Goal: Transaction & Acquisition: Book appointment/travel/reservation

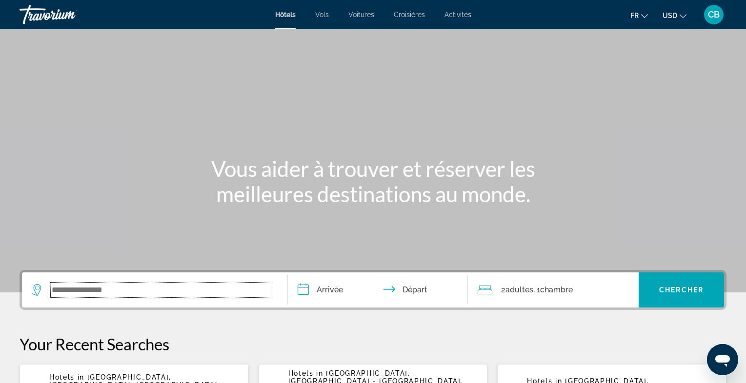
click at [114, 291] on input "Search widget" at bounding box center [162, 290] width 222 height 15
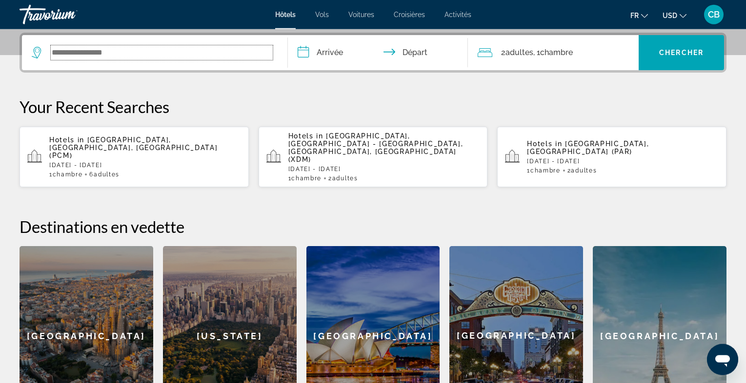
scroll to position [238, 0]
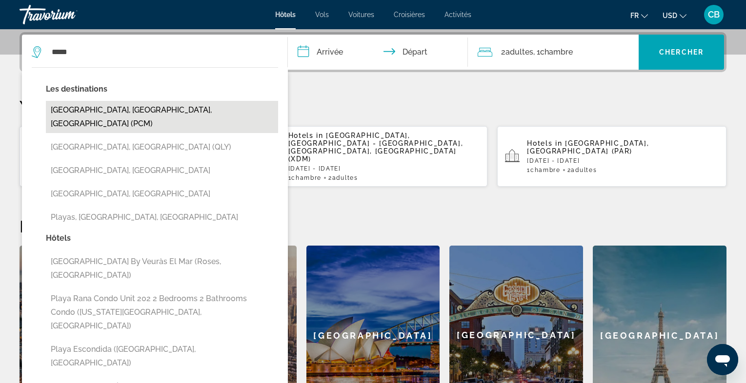
click at [128, 109] on button "Playa Del Carmen, Riviera Maya, Mexico (PCM)" at bounding box center [162, 117] width 232 height 32
type input "**********"
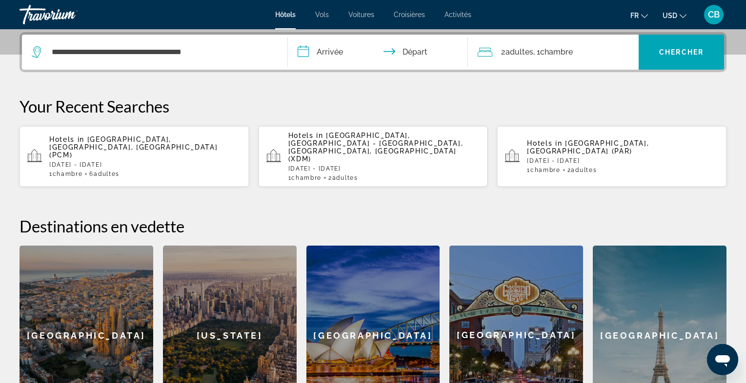
click at [341, 59] on input "**********" at bounding box center [380, 54] width 184 height 38
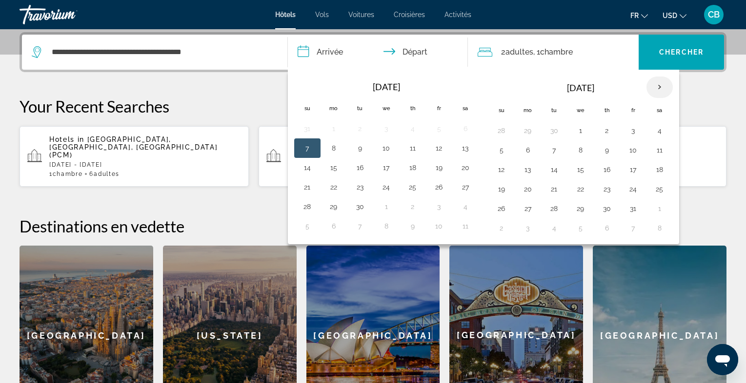
click at [655, 85] on th "Next month" at bounding box center [659, 87] width 26 height 21
click at [500, 202] on button "28" at bounding box center [501, 209] width 16 height 14
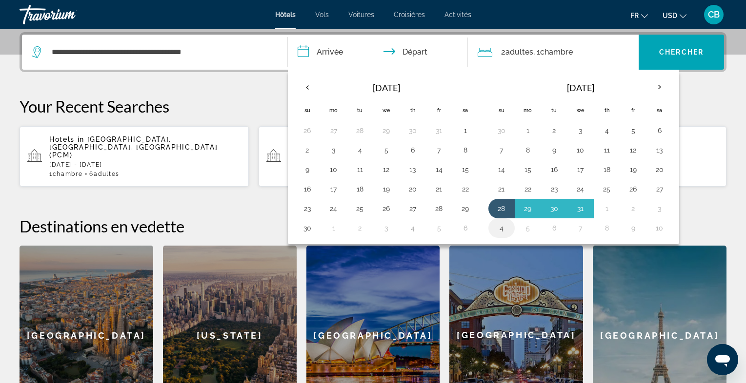
click at [499, 222] on button "4" at bounding box center [501, 228] width 16 height 14
type input "**********"
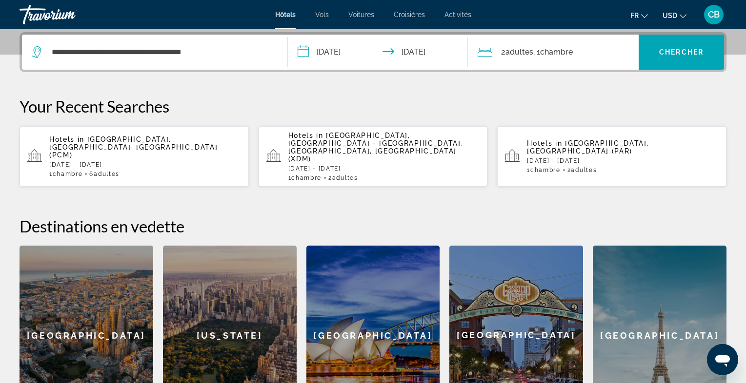
click at [592, 50] on div "2 Adulte Adultes , 1 Chambre pièces" at bounding box center [557, 52] width 161 height 14
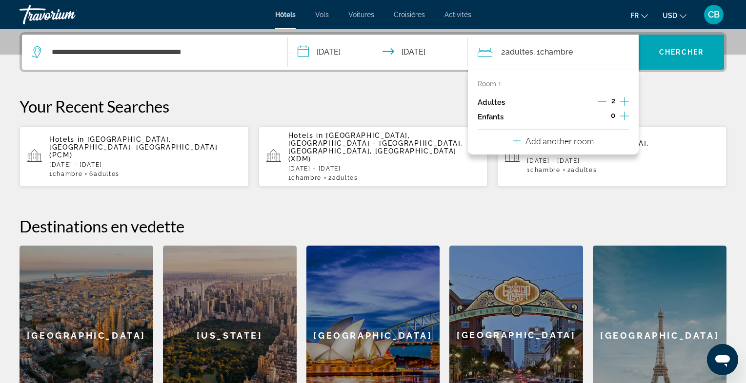
click at [625, 99] on icon "Increment adults" at bounding box center [624, 102] width 9 height 12
click at [667, 102] on p "Your Recent Searches" at bounding box center [373, 107] width 707 height 20
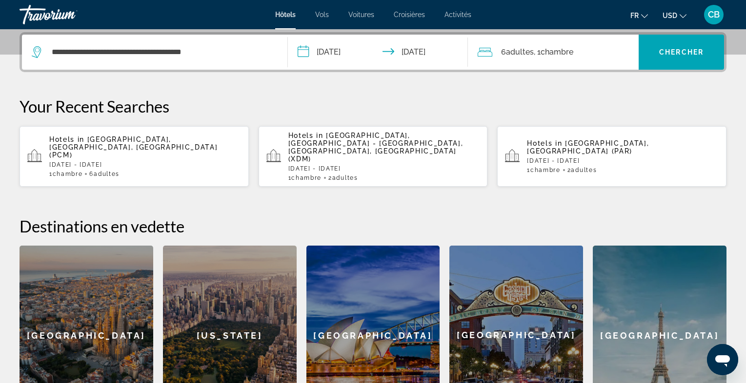
click at [674, 12] on span "USD" at bounding box center [669, 16] width 15 height 8
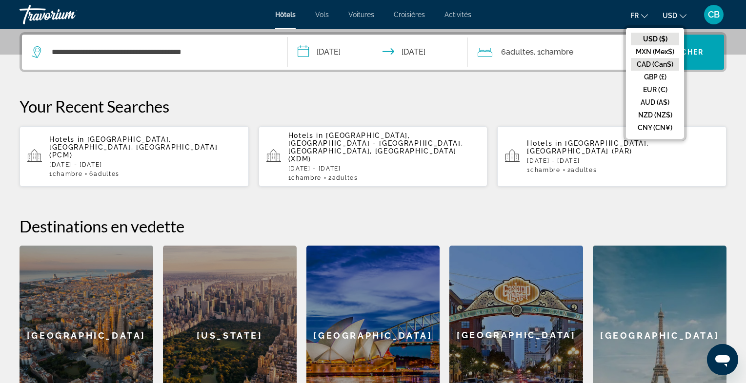
click at [654, 60] on button "CAD (Can$)" at bounding box center [654, 64] width 48 height 13
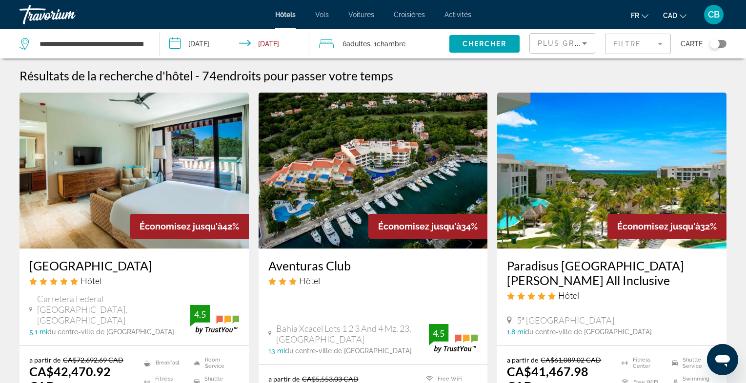
click at [659, 44] on mat-form-field "Filtre" at bounding box center [638, 44] width 66 height 20
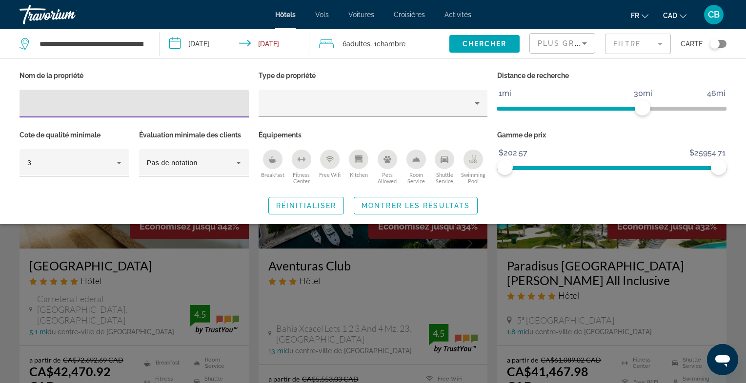
click at [359, 165] on div "Kitchen" at bounding box center [359, 160] width 20 height 20
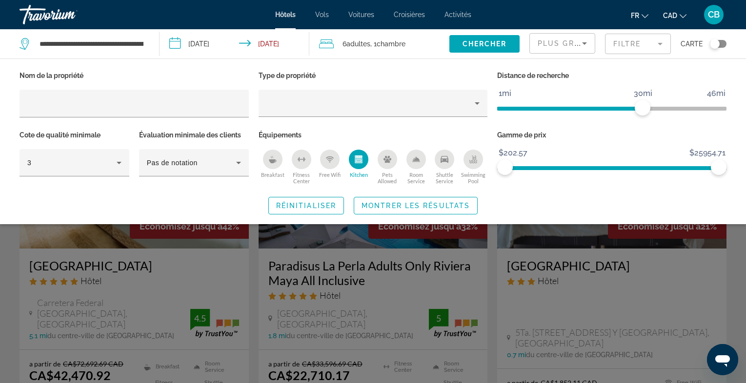
click at [491, 241] on div "Search widget" at bounding box center [373, 264] width 746 height 237
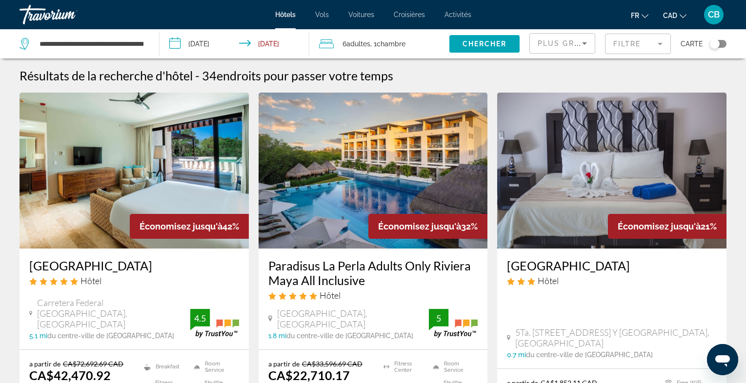
click at [571, 45] on span "Plus grandes économies" at bounding box center [595, 43] width 117 height 8
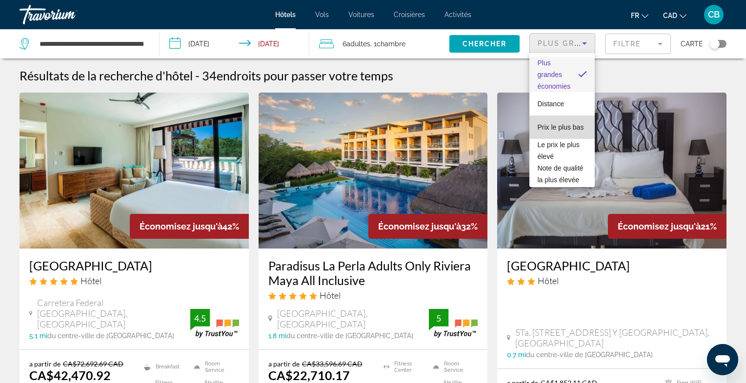
click at [576, 130] on span "Prix le plus bas" at bounding box center [560, 127] width 46 height 8
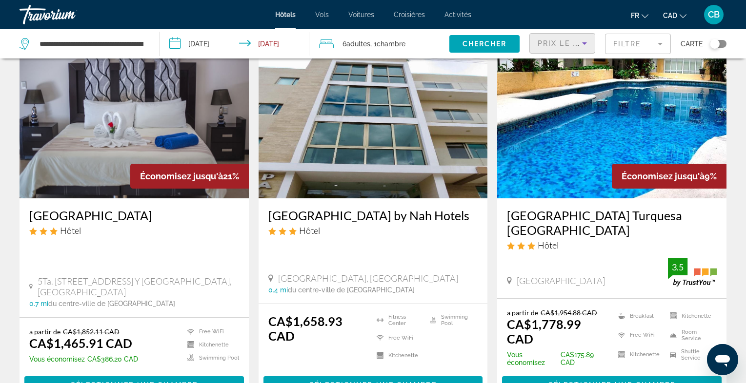
scroll to position [49, 0]
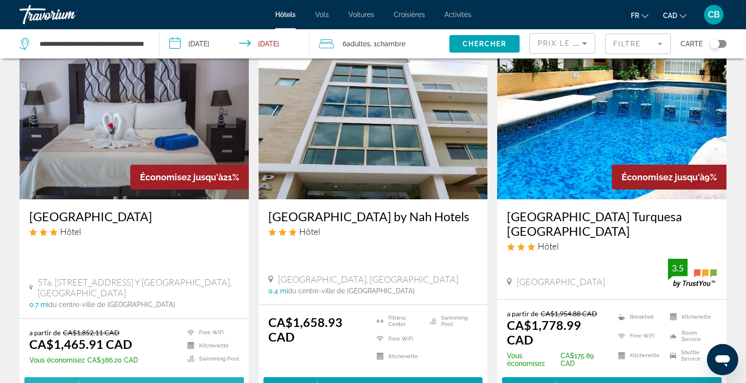
click at [154, 382] on span "Sélectionner une chambre" at bounding box center [134, 386] width 127 height 8
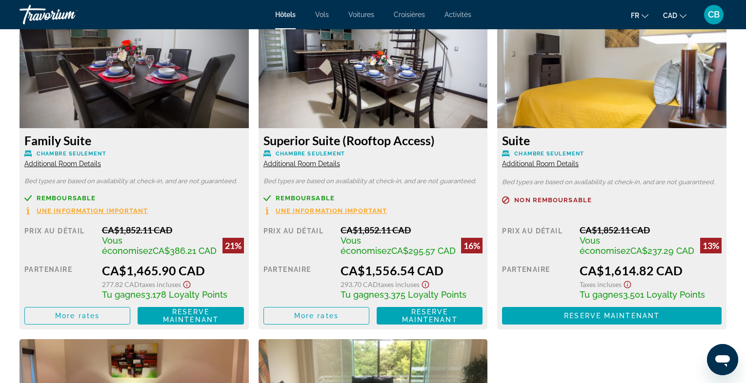
scroll to position [1378, 0]
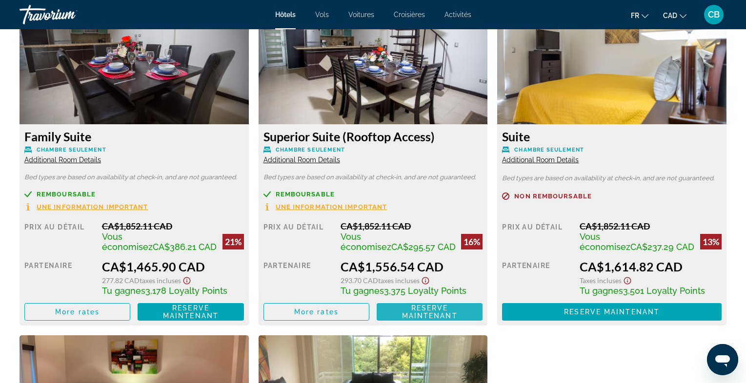
click at [432, 314] on span "Reserve maintenant" at bounding box center [430, 312] width 56 height 16
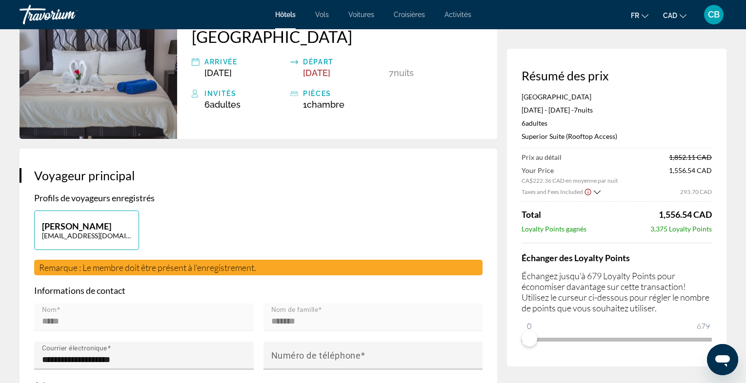
scroll to position [82, 0]
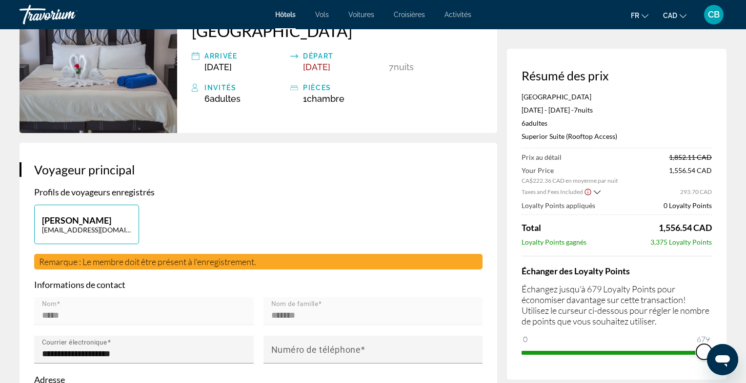
drag, startPoint x: 529, startPoint y: 339, endPoint x: 713, endPoint y: 347, distance: 184.5
click at [713, 347] on div "Résumé des prix San Pedro Hotel 5ta Avenida Dec 28, 2025 - Jan 4, 2026 - 7 nuit…" at bounding box center [616, 214] width 219 height 331
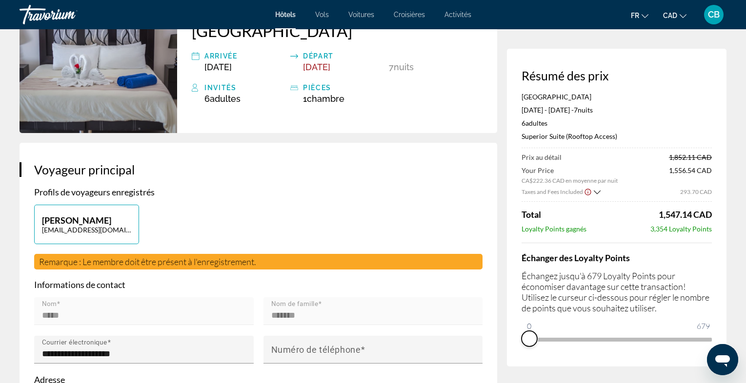
drag, startPoint x: 700, startPoint y: 350, endPoint x: 522, endPoint y: 343, distance: 178.1
click at [522, 340] on ngx-slider "0 679 0" at bounding box center [616, 339] width 190 height 2
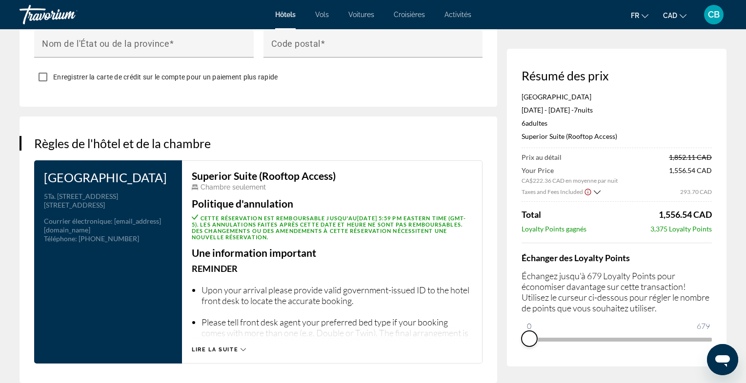
scroll to position [1205, 0]
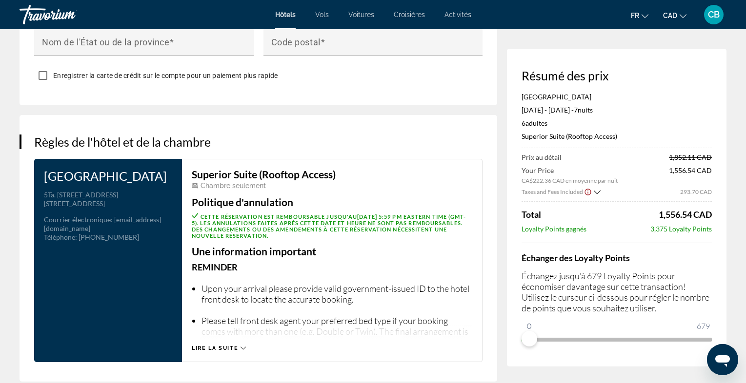
drag, startPoint x: 359, startPoint y: 210, endPoint x: 400, endPoint y: 211, distance: 41.0
click at [400, 214] on span "Cette réservation est remboursable jusqu'au December 24, 2025 at 5:59 PM Easter…" at bounding box center [329, 226] width 275 height 25
drag, startPoint x: 430, startPoint y: 211, endPoint x: 457, endPoint y: 212, distance: 27.8
click at [457, 213] on p "Cette réservation est remboursable jusqu'au December 24, 2025 at 5:59 PM Easter…" at bounding box center [332, 226] width 280 height 26
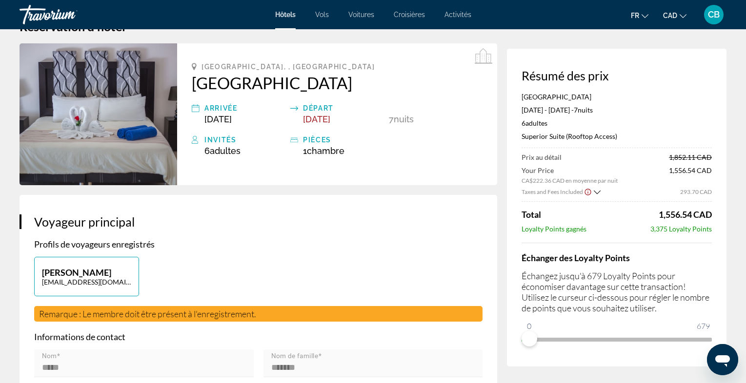
scroll to position [0, 0]
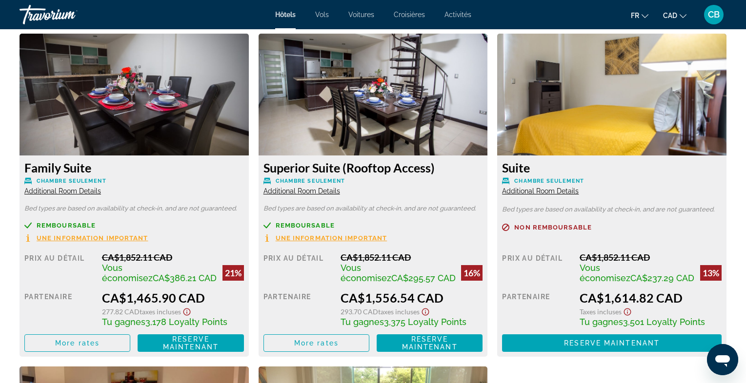
scroll to position [1348, 0]
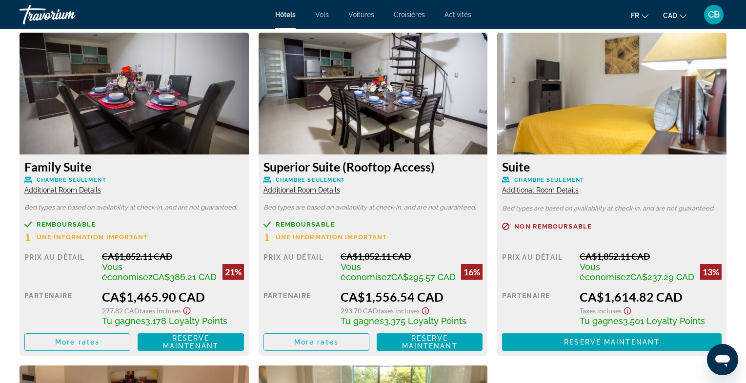
click at [402, 137] on img "Main content" at bounding box center [372, 94] width 229 height 122
click at [327, 344] on span "More rates" at bounding box center [316, 342] width 44 height 8
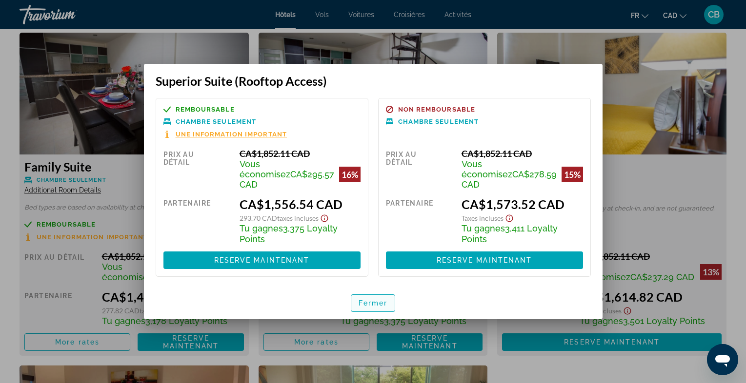
click at [377, 302] on span "button" at bounding box center [373, 303] width 44 height 23
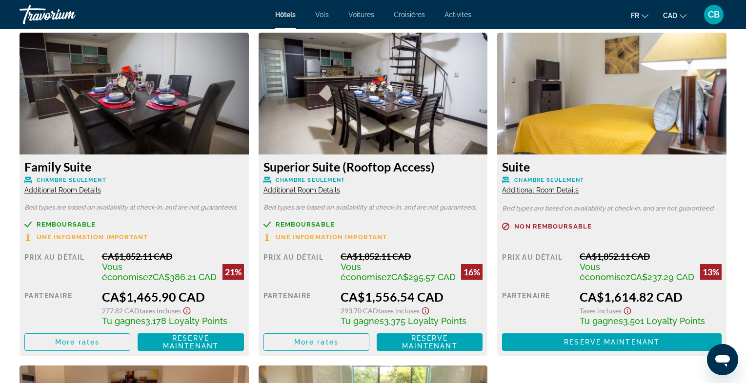
scroll to position [1347, 0]
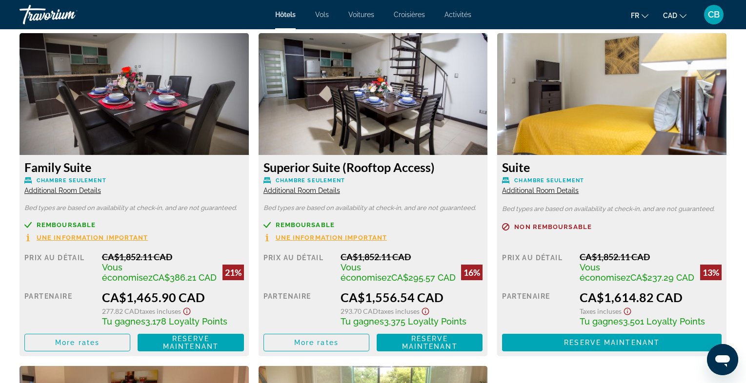
click at [360, 100] on img "Main content" at bounding box center [372, 94] width 229 height 122
click at [306, 192] on span "Additional Room Details" at bounding box center [301, 191] width 77 height 8
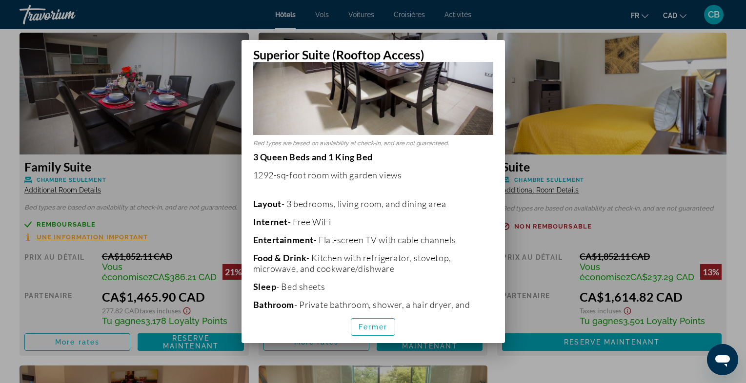
scroll to position [94, 0]
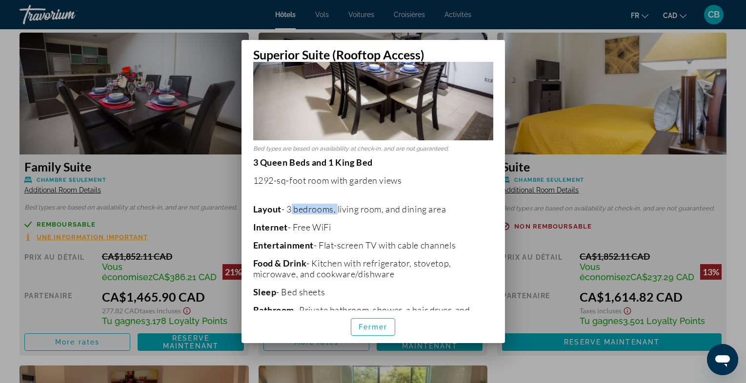
drag, startPoint x: 289, startPoint y: 210, endPoint x: 337, endPoint y: 210, distance: 47.8
click at [337, 210] on p "Layout - 3 bedrooms, living room, and dining area" at bounding box center [373, 209] width 240 height 11
drag, startPoint x: 289, startPoint y: 210, endPoint x: 334, endPoint y: 212, distance: 44.9
click at [334, 212] on p "Layout - 3 bedrooms, living room, and dining area" at bounding box center [373, 209] width 240 height 11
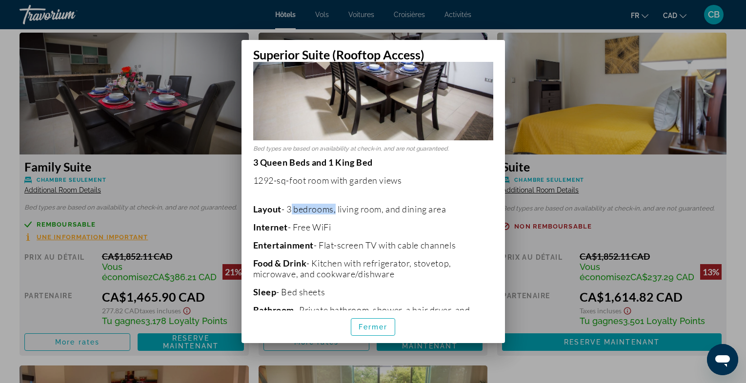
click at [334, 212] on p "Layout - 3 bedrooms, living room, and dining area" at bounding box center [373, 209] width 240 height 11
drag, startPoint x: 288, startPoint y: 208, endPoint x: 337, endPoint y: 209, distance: 49.3
click at [337, 209] on p "Layout - 3 bedrooms, living room, and dining area" at bounding box center [373, 209] width 240 height 11
click at [366, 324] on span "Fermer" at bounding box center [372, 327] width 29 height 8
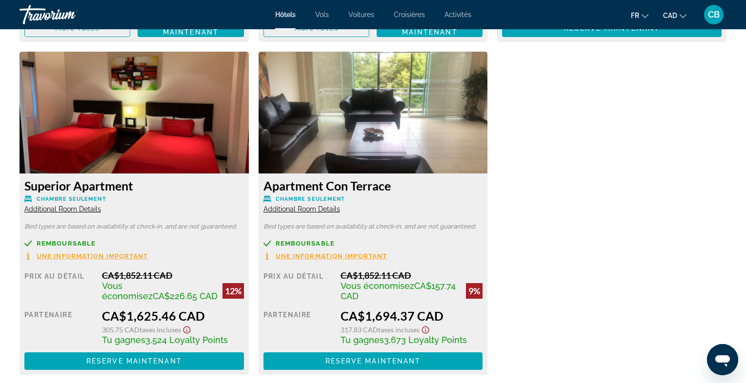
scroll to position [1663, 0]
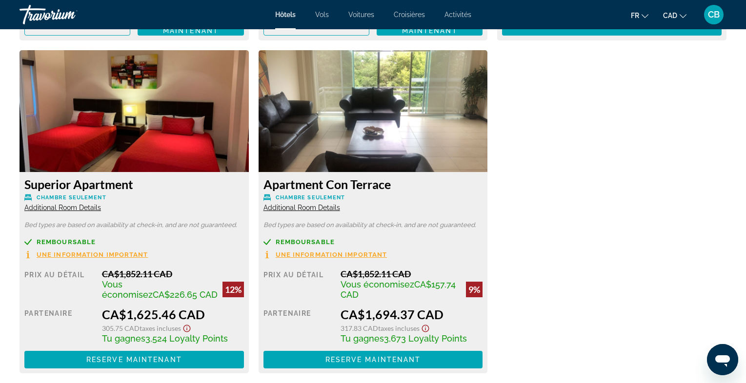
click at [102, 156] on img "Main content" at bounding box center [134, 111] width 229 height 122
click at [72, 206] on span "Additional Room Details" at bounding box center [62, 208] width 77 height 8
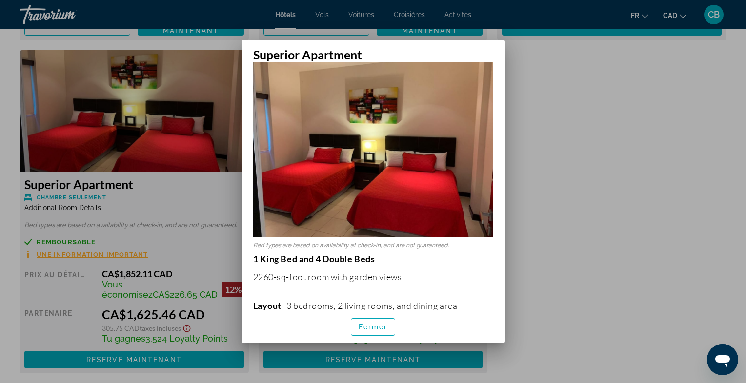
scroll to position [45, 0]
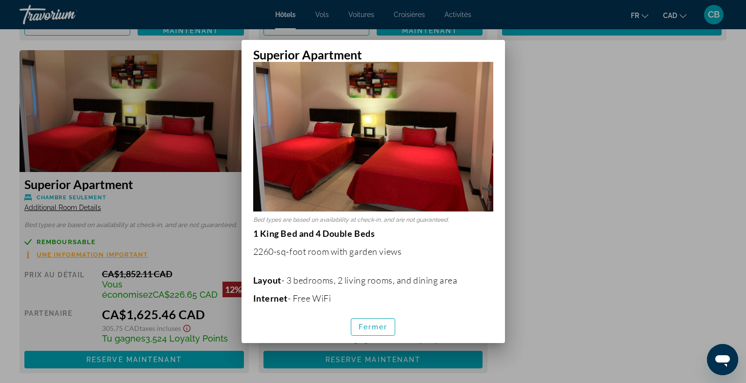
click at [621, 87] on div at bounding box center [373, 191] width 746 height 383
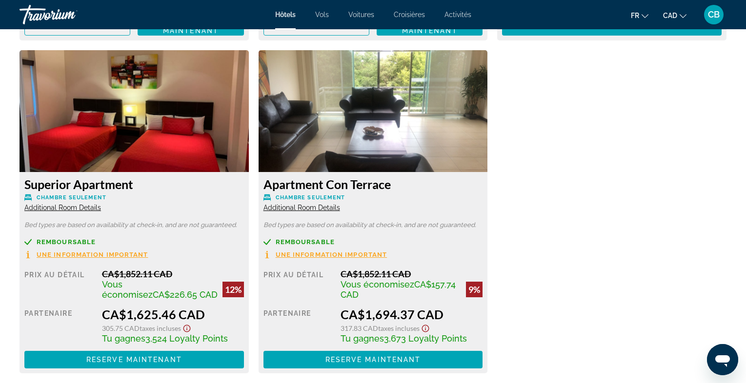
scroll to position [1689, 0]
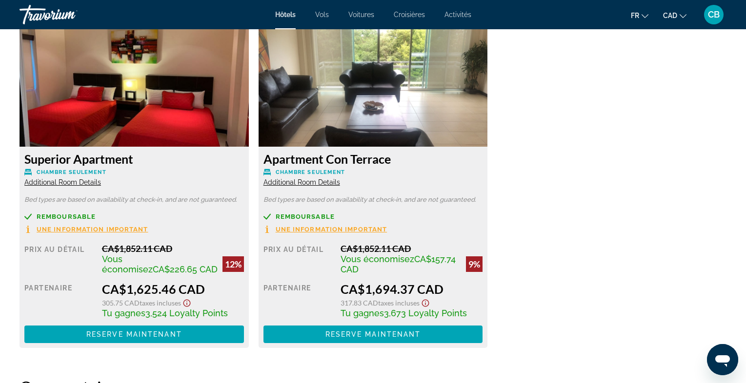
click at [308, 182] on span "Additional Room Details" at bounding box center [301, 182] width 77 height 8
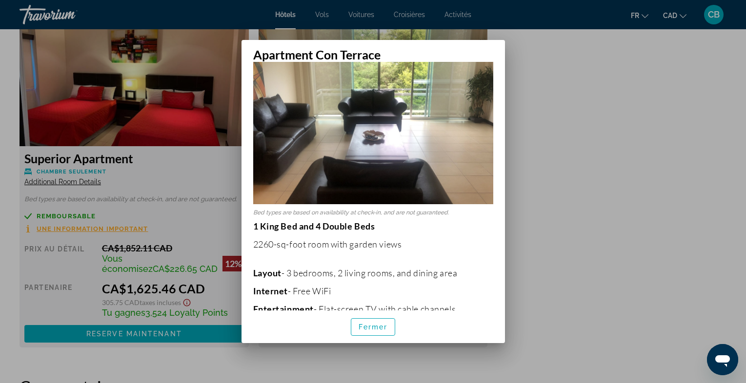
scroll to position [79, 0]
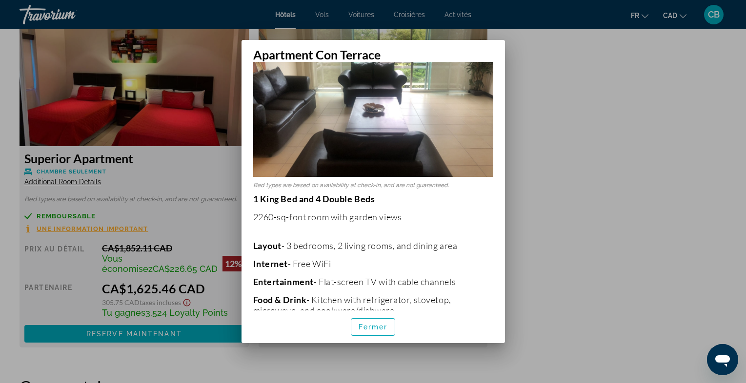
click at [612, 194] on div at bounding box center [373, 191] width 746 height 383
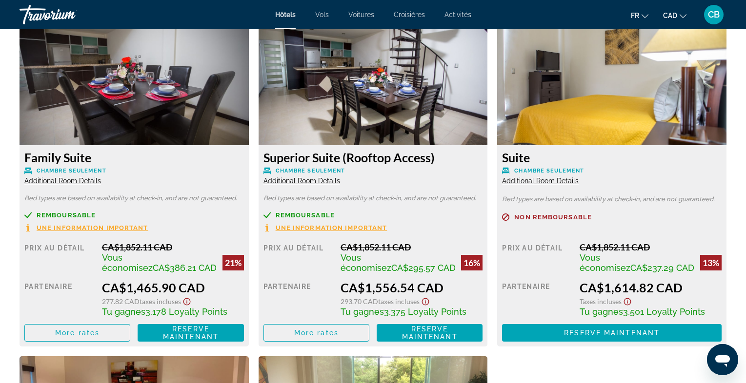
scroll to position [1343, 0]
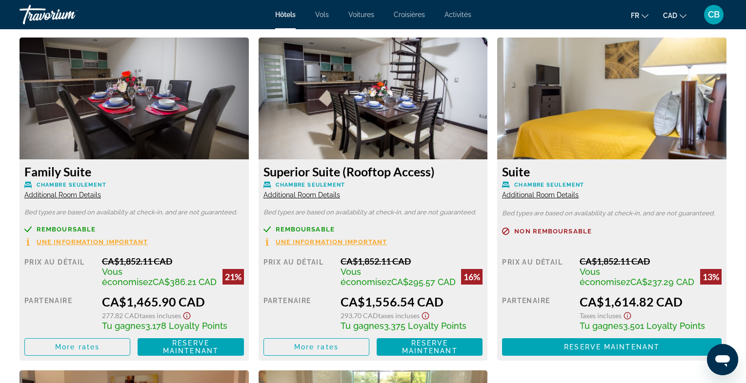
click at [383, 143] on img "Main content" at bounding box center [372, 99] width 229 height 122
click at [429, 346] on span "Reserve maintenant" at bounding box center [430, 347] width 56 height 16
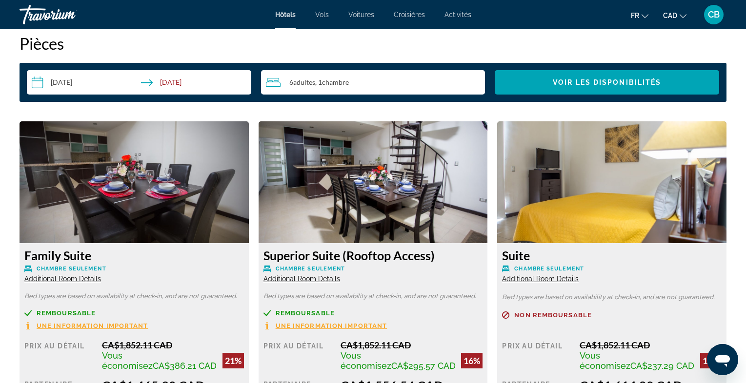
scroll to position [1261, 0]
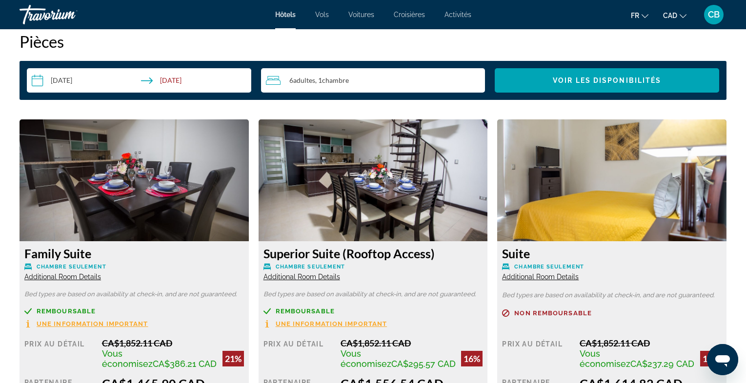
click at [337, 192] on img "Main content" at bounding box center [372, 180] width 229 height 122
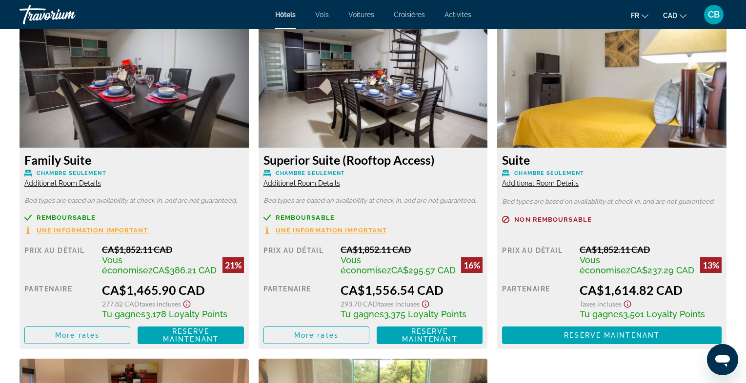
scroll to position [1355, 0]
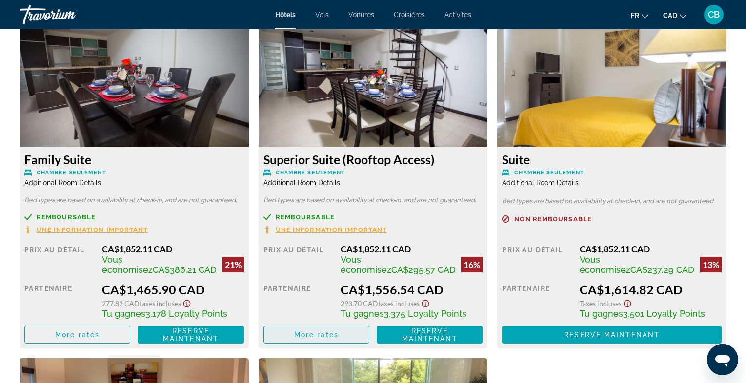
click at [320, 332] on span "More rates" at bounding box center [316, 335] width 44 height 8
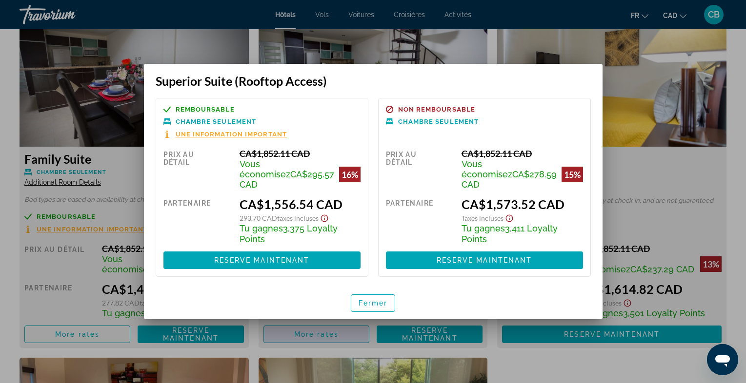
scroll to position [0, 0]
click at [367, 292] on span "button" at bounding box center [373, 303] width 44 height 23
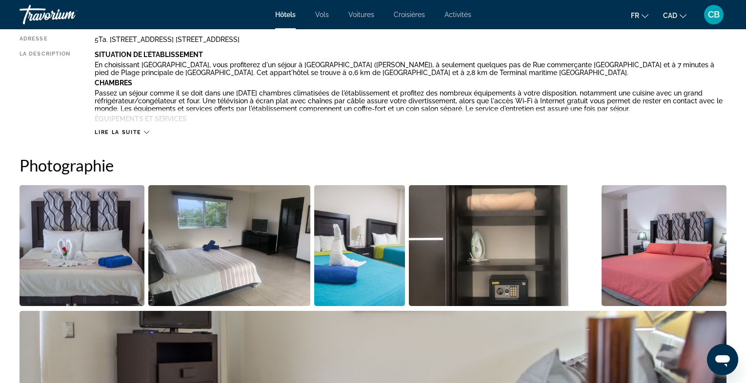
scroll to position [377, 0]
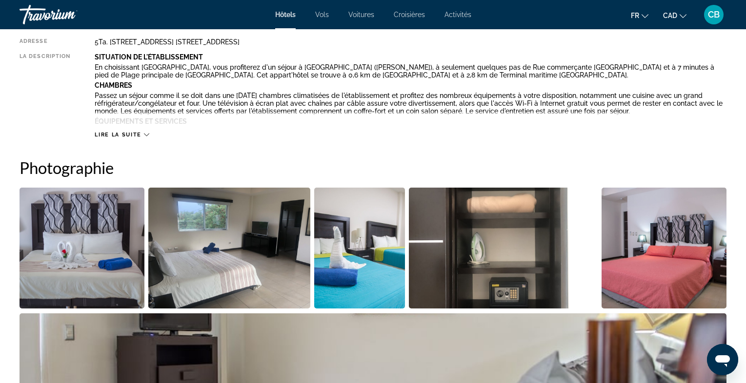
click at [88, 220] on img "Open full-screen image slider" at bounding box center [82, 248] width 125 height 121
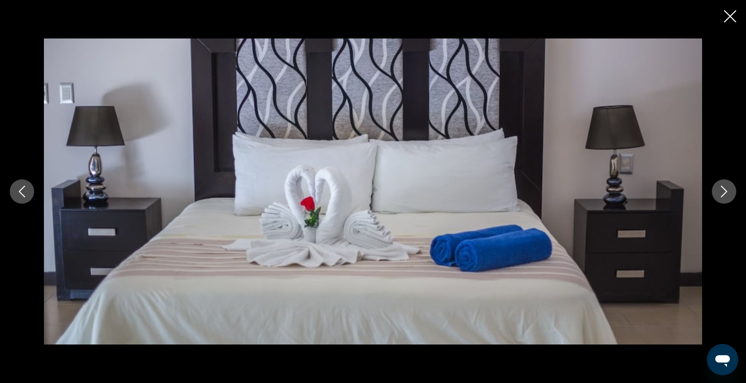
click at [723, 189] on icon "Next image" at bounding box center [724, 192] width 12 height 12
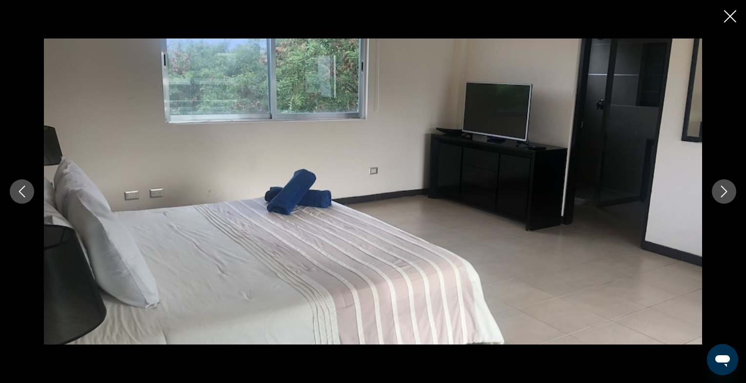
click at [723, 195] on icon "Next image" at bounding box center [724, 192] width 6 height 12
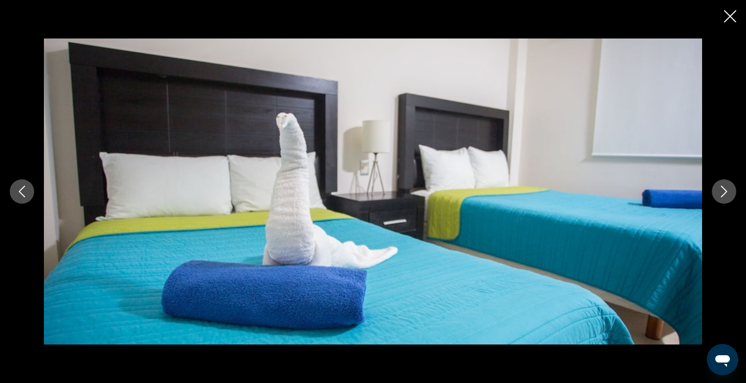
click at [724, 194] on icon "Next image" at bounding box center [724, 192] width 6 height 12
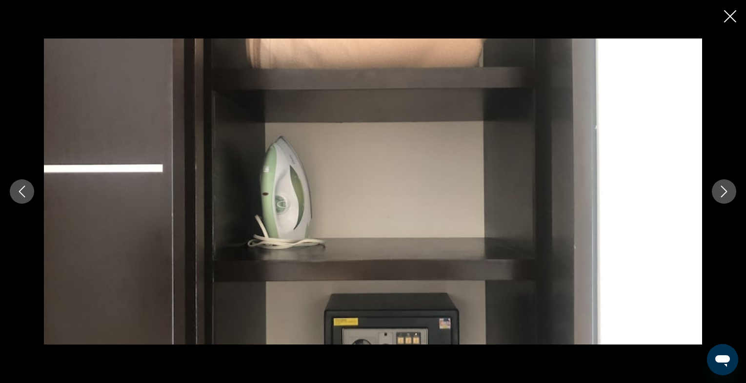
click at [724, 194] on icon "Next image" at bounding box center [724, 192] width 6 height 12
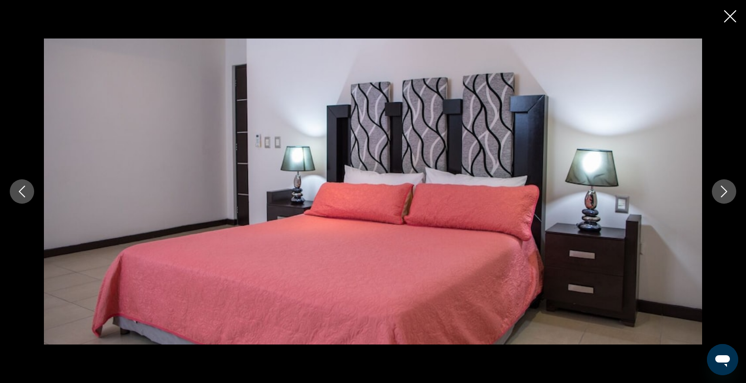
click at [724, 194] on icon "Next image" at bounding box center [724, 192] width 6 height 12
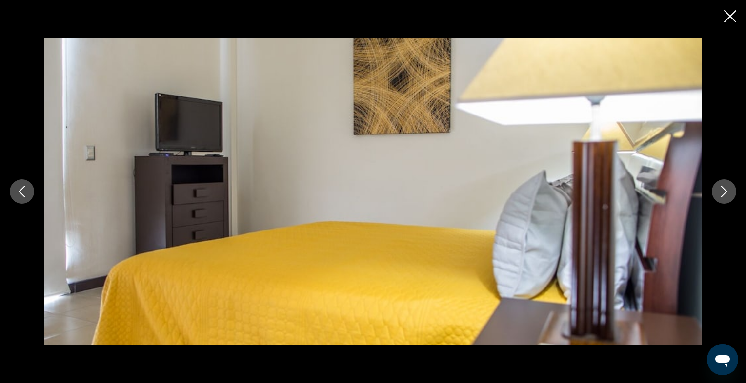
click at [724, 194] on icon "Next image" at bounding box center [724, 192] width 6 height 12
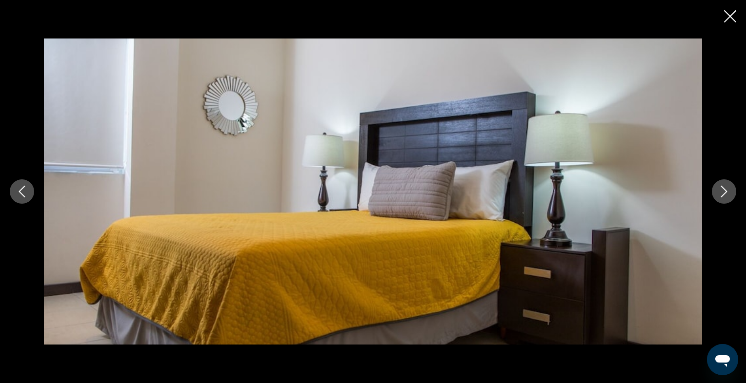
click at [724, 194] on icon "Next image" at bounding box center [724, 192] width 6 height 12
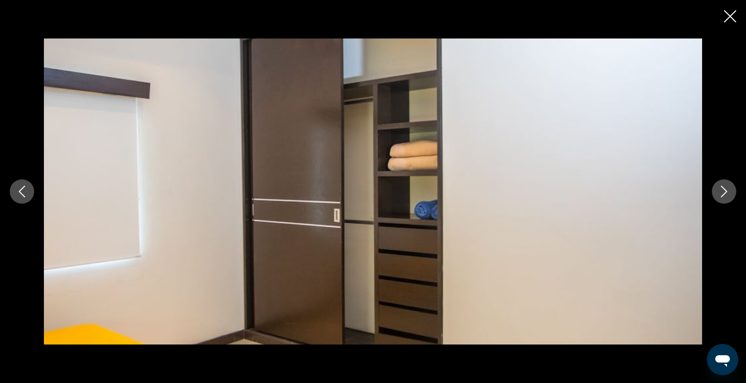
click at [724, 194] on icon "Next image" at bounding box center [724, 192] width 6 height 12
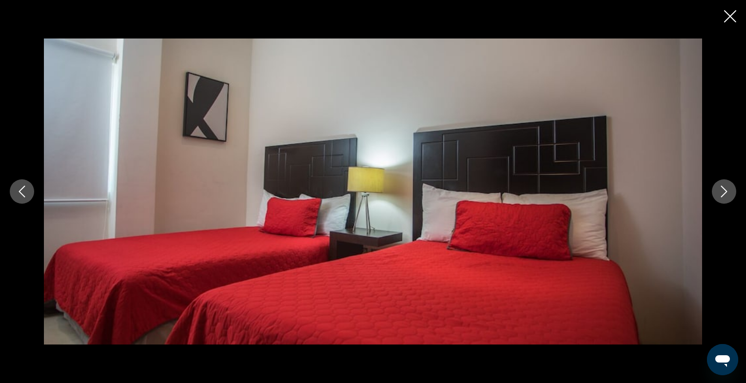
click at [723, 195] on icon "Next image" at bounding box center [724, 192] width 12 height 12
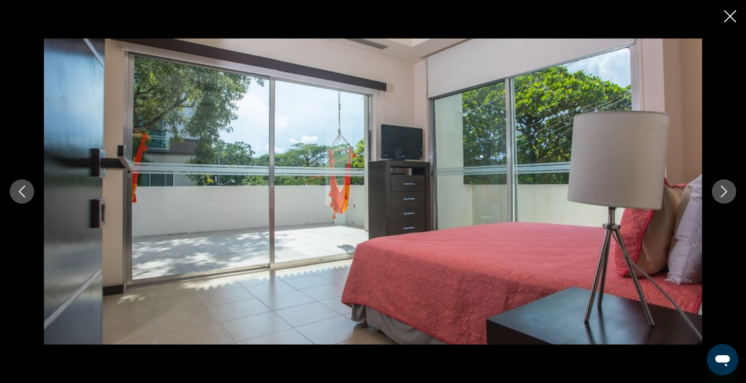
click at [26, 194] on icon "Previous image" at bounding box center [22, 192] width 12 height 12
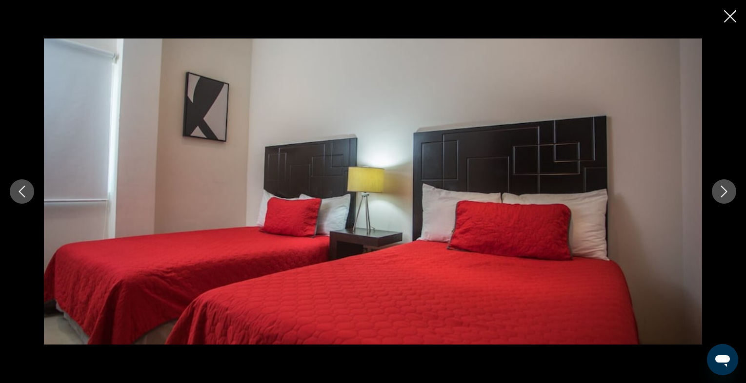
click at [26, 194] on icon "Previous image" at bounding box center [22, 192] width 12 height 12
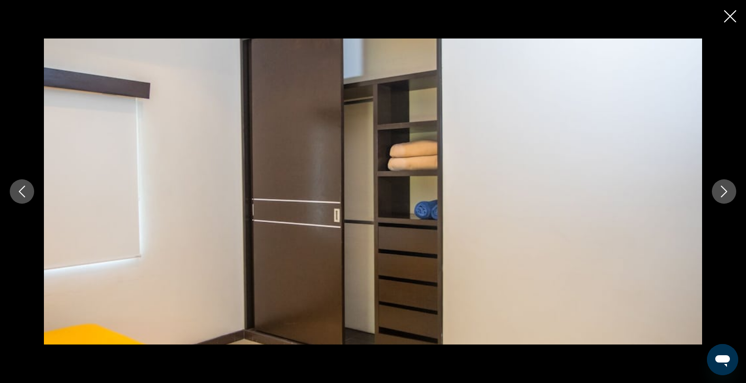
click at [26, 194] on icon "Previous image" at bounding box center [22, 192] width 12 height 12
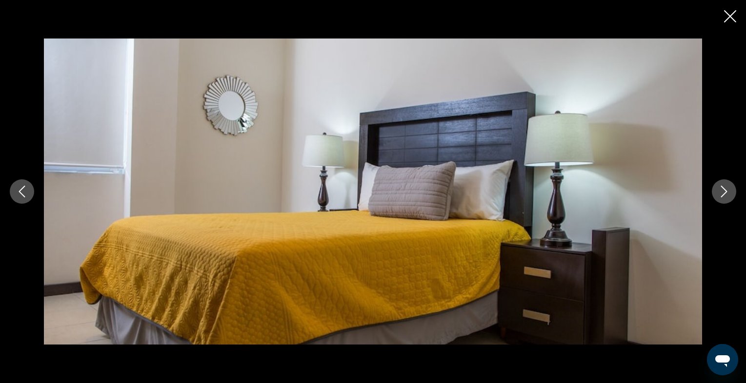
click at [26, 194] on icon "Previous image" at bounding box center [22, 192] width 12 height 12
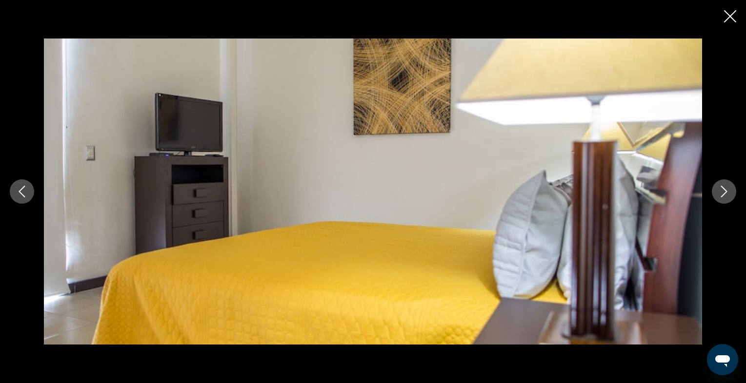
click at [26, 194] on icon "Previous image" at bounding box center [22, 192] width 12 height 12
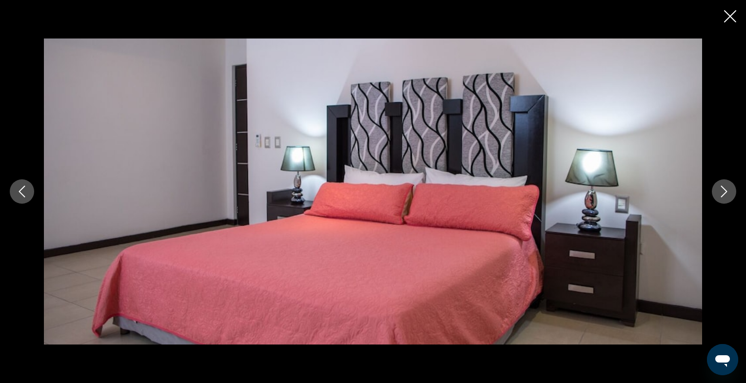
click at [720, 192] on icon "Next image" at bounding box center [724, 192] width 12 height 12
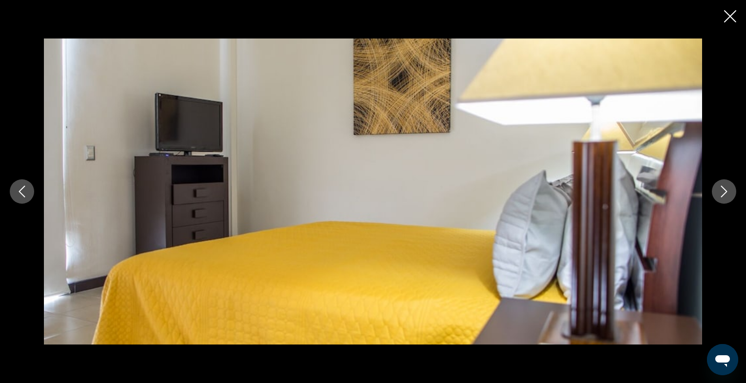
click at [18, 193] on icon "Previous image" at bounding box center [22, 192] width 12 height 12
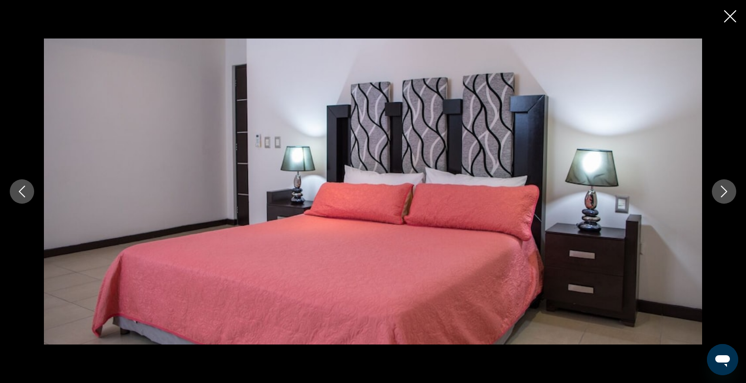
click at [18, 193] on icon "Previous image" at bounding box center [22, 192] width 12 height 12
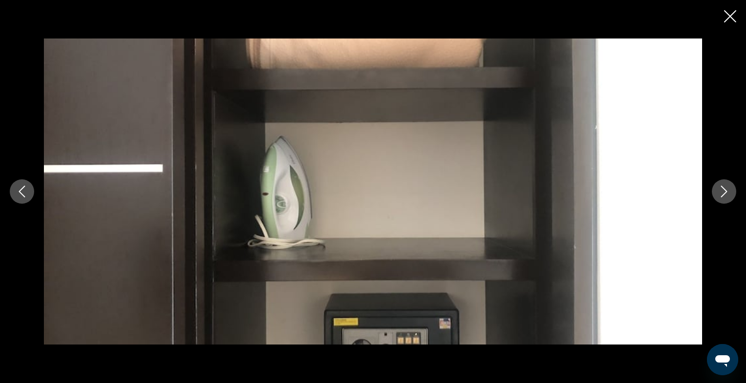
click at [18, 193] on icon "Previous image" at bounding box center [22, 192] width 12 height 12
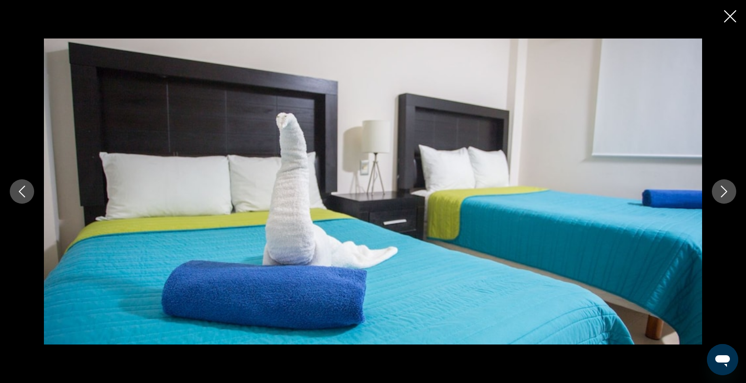
click at [725, 17] on icon "Close slideshow" at bounding box center [730, 16] width 12 height 12
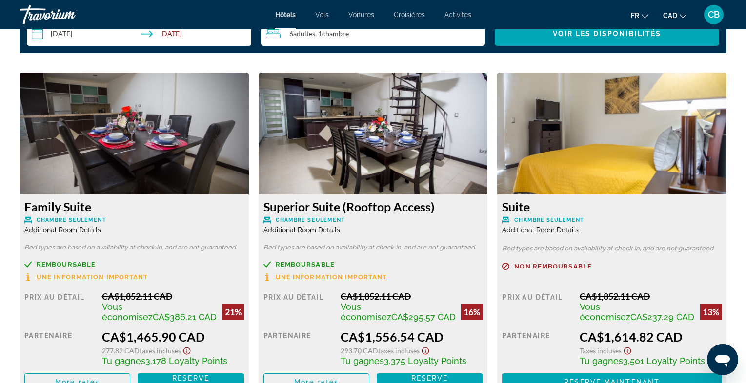
scroll to position [1324, 0]
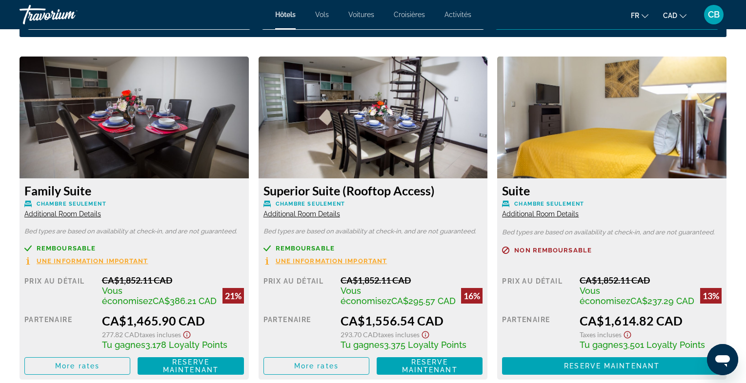
click at [308, 214] on span "Additional Room Details" at bounding box center [301, 214] width 77 height 8
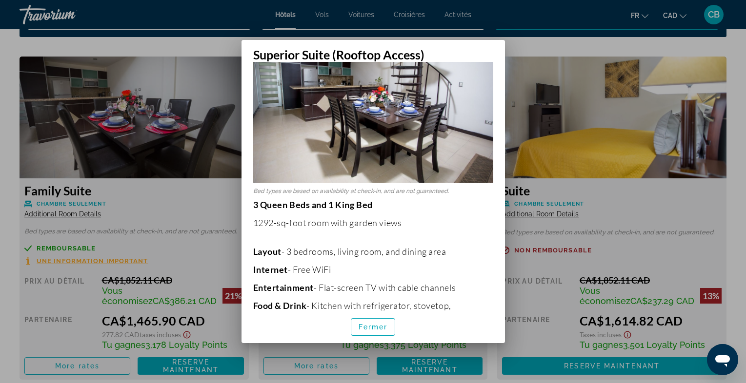
scroll to position [0, 0]
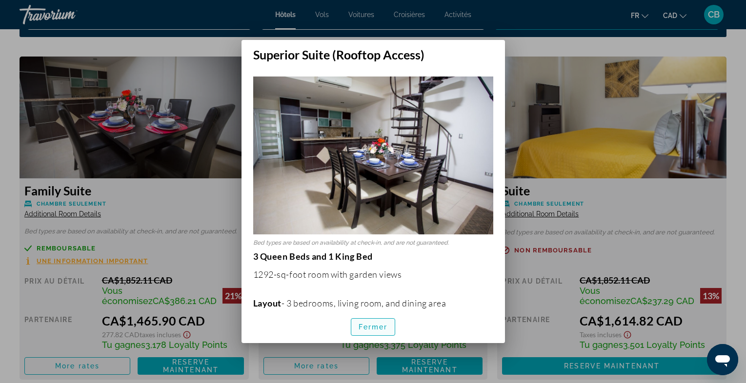
click at [374, 327] on span "Fermer" at bounding box center [372, 327] width 29 height 8
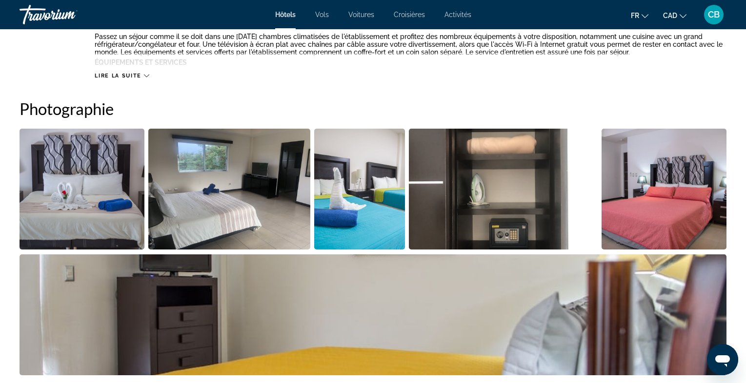
scroll to position [432, 0]
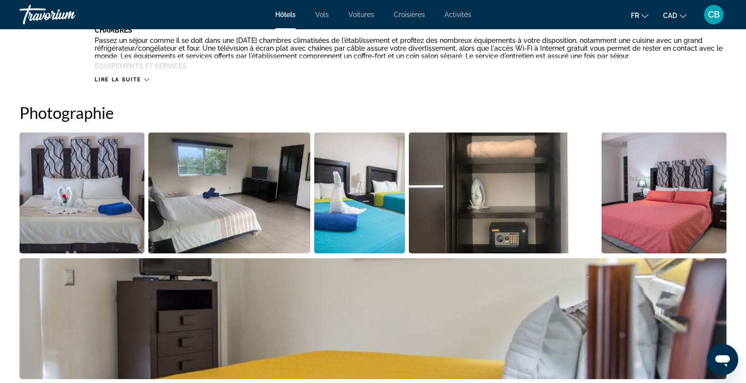
click at [97, 215] on img "Open full-screen image slider" at bounding box center [82, 193] width 125 height 121
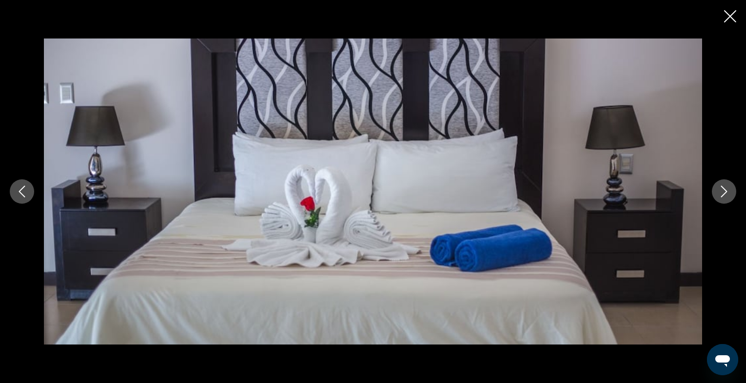
click at [725, 197] on icon "Next image" at bounding box center [724, 192] width 12 height 12
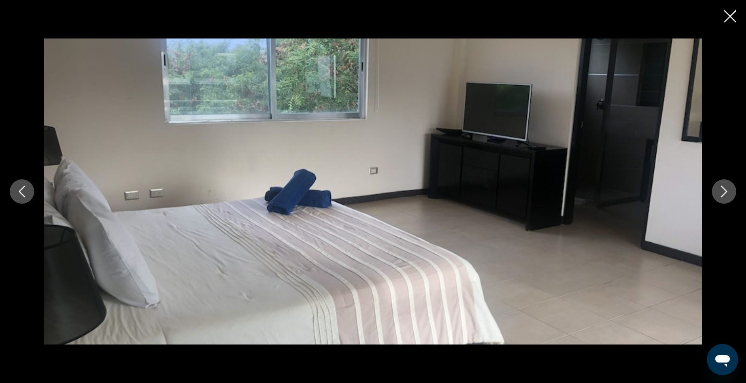
click at [725, 197] on icon "Next image" at bounding box center [724, 192] width 12 height 12
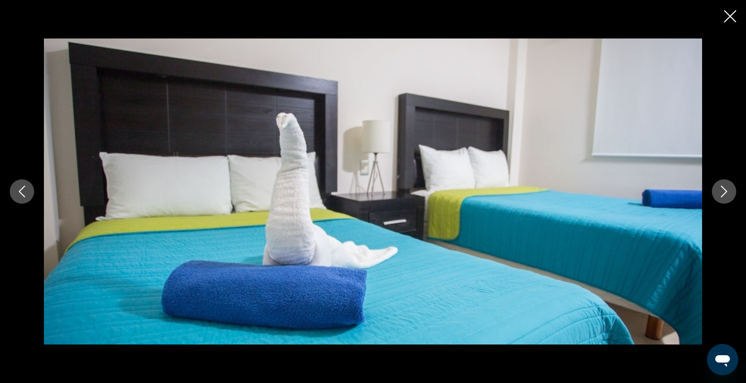
click at [721, 192] on icon "Next image" at bounding box center [724, 192] width 12 height 12
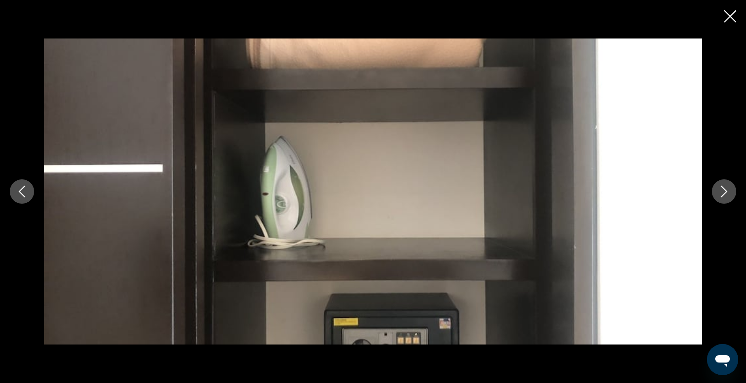
click at [721, 192] on icon "Next image" at bounding box center [724, 192] width 12 height 12
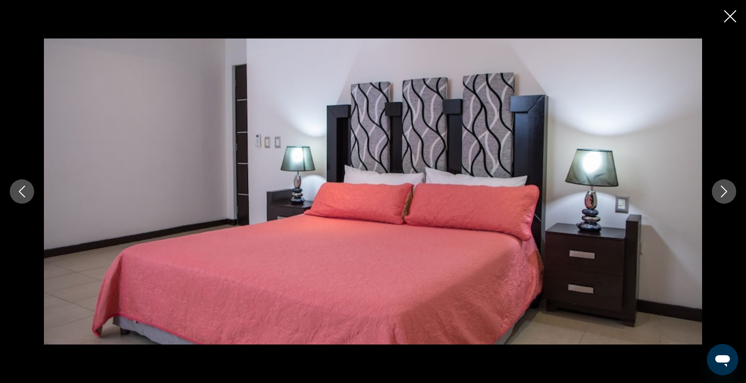
click at [721, 192] on icon "Next image" at bounding box center [724, 192] width 12 height 12
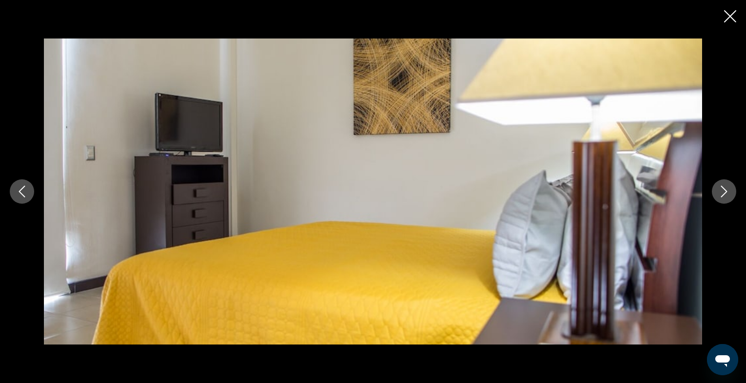
click at [721, 192] on icon "Next image" at bounding box center [724, 192] width 12 height 12
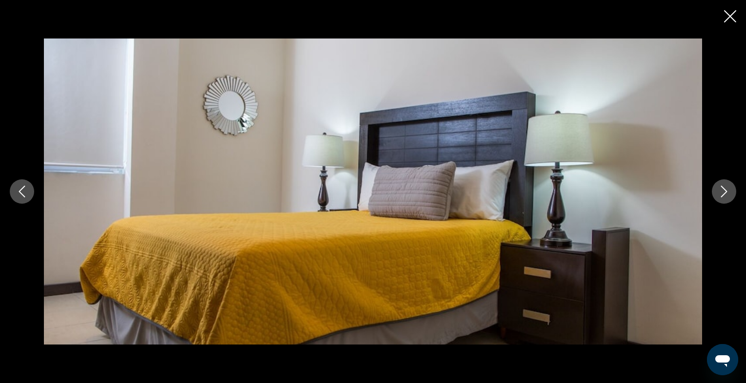
click at [721, 192] on icon "Next image" at bounding box center [724, 192] width 12 height 12
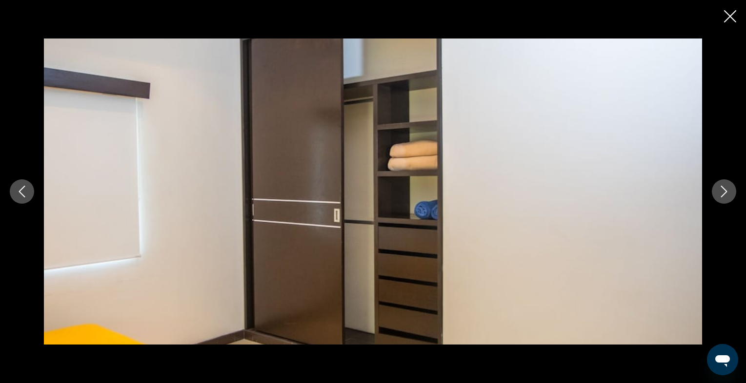
click at [721, 192] on icon "Next image" at bounding box center [724, 192] width 12 height 12
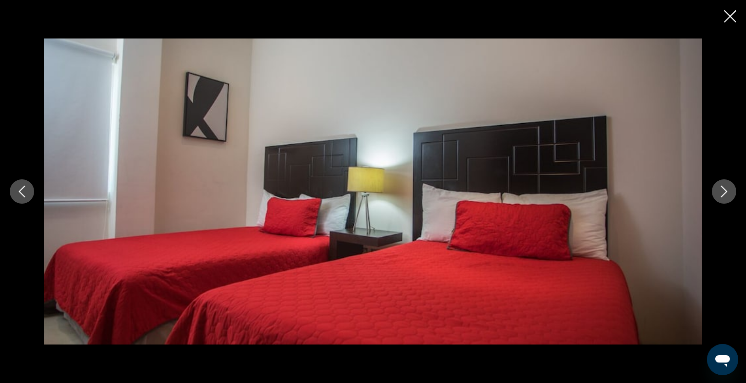
click at [722, 192] on icon "Next image" at bounding box center [724, 192] width 12 height 12
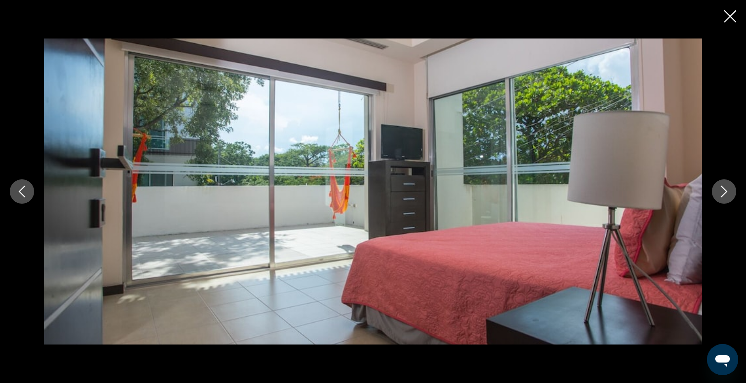
click at [722, 192] on icon "Next image" at bounding box center [724, 192] width 12 height 12
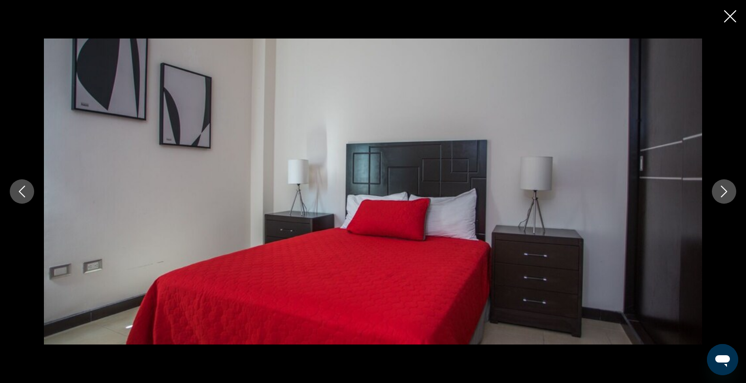
click at [722, 192] on icon "Next image" at bounding box center [724, 192] width 12 height 12
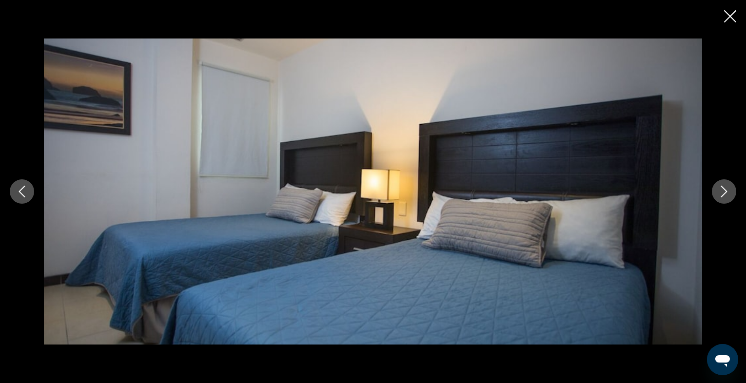
click at [731, 15] on icon "Close slideshow" at bounding box center [730, 16] width 12 height 12
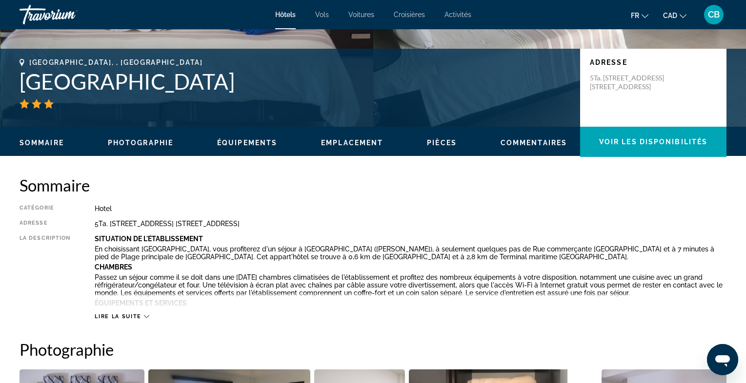
scroll to position [197, 0]
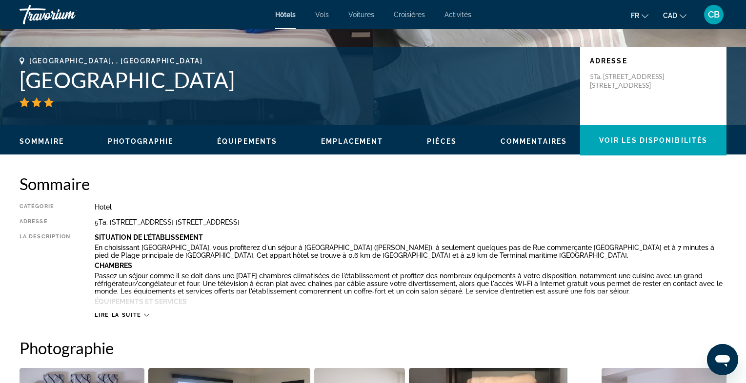
drag, startPoint x: 97, startPoint y: 223, endPoint x: 332, endPoint y: 224, distance: 235.0
click at [332, 224] on div "5Ta. Avenida Lote 7 X 34 Nte. Y 38 Nte, Playa Del Carmen 77720, Mexico" at bounding box center [410, 222] width 631 height 8
copy div "Ta. Avenida Lote 7 X 34 Nte. Y 38 Nte, Playa Del Carmen 77720, Mexico"
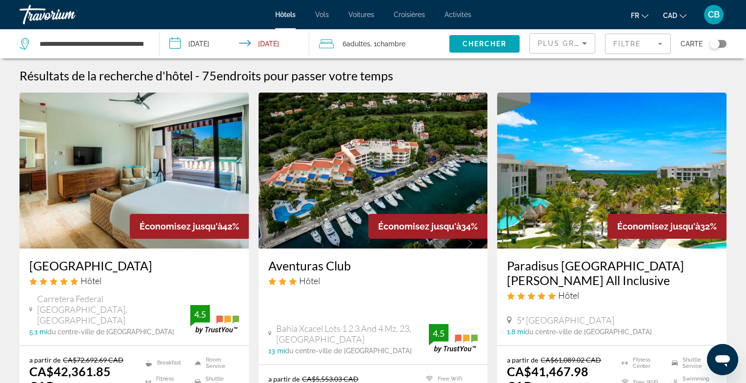
click at [579, 47] on icon "Sort by" at bounding box center [584, 44] width 12 height 12
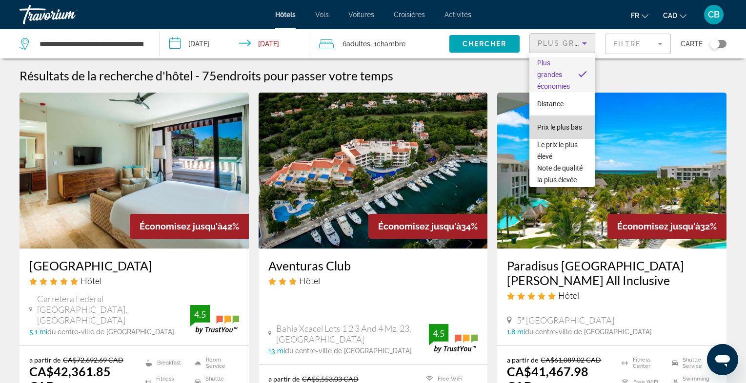
click at [566, 127] on span "Prix le plus bas" at bounding box center [559, 127] width 45 height 8
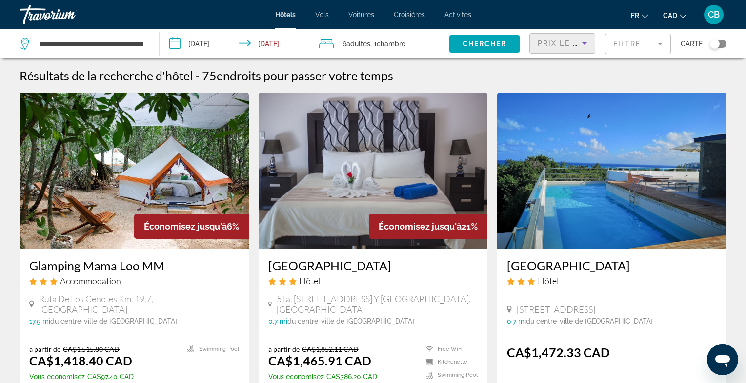
click at [654, 45] on mat-form-field "Filtre" at bounding box center [638, 44] width 66 height 20
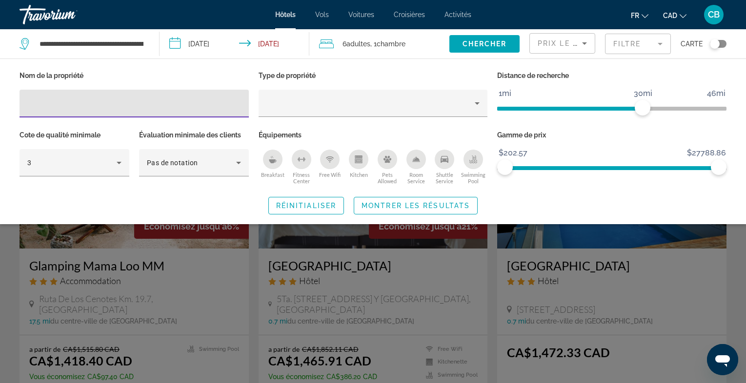
click at [356, 159] on icon "Kitchen" at bounding box center [357, 160] width 5 height 3
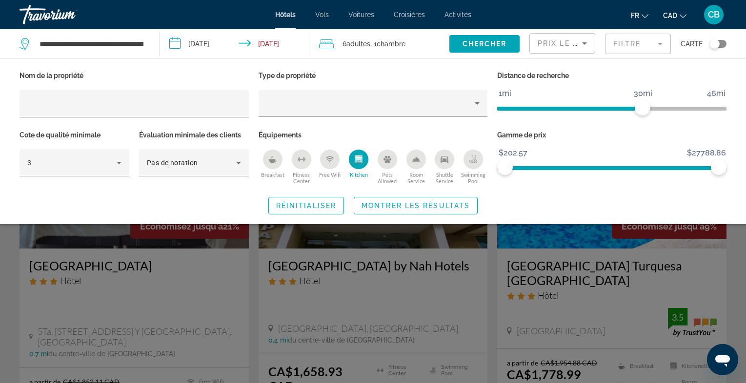
click at [494, 262] on div "Search widget" at bounding box center [373, 264] width 746 height 237
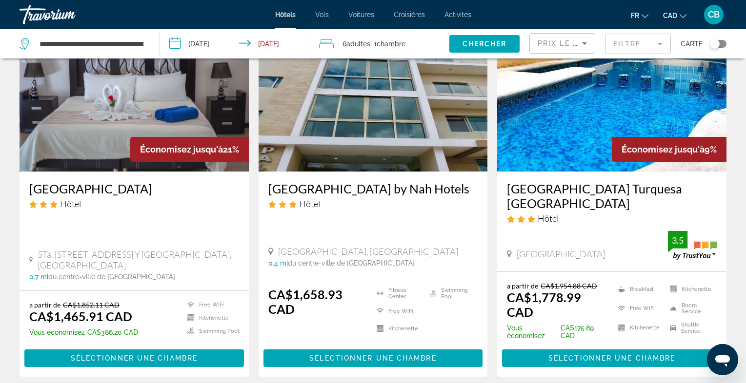
scroll to position [88, 0]
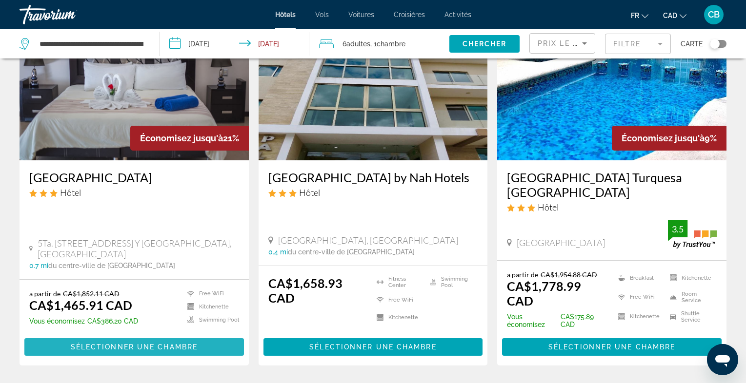
click at [132, 343] on span "Sélectionner une chambre" at bounding box center [134, 347] width 127 height 8
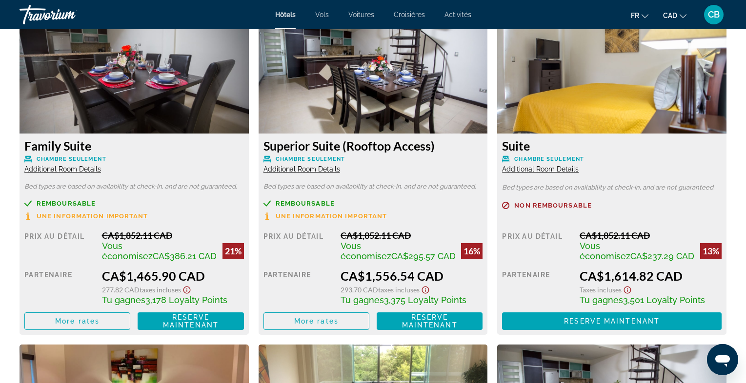
scroll to position [1369, 0]
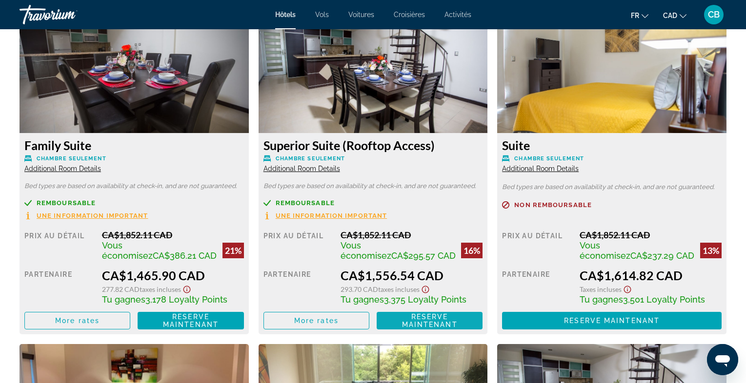
click at [420, 321] on span "Reserve maintenant" at bounding box center [430, 321] width 56 height 16
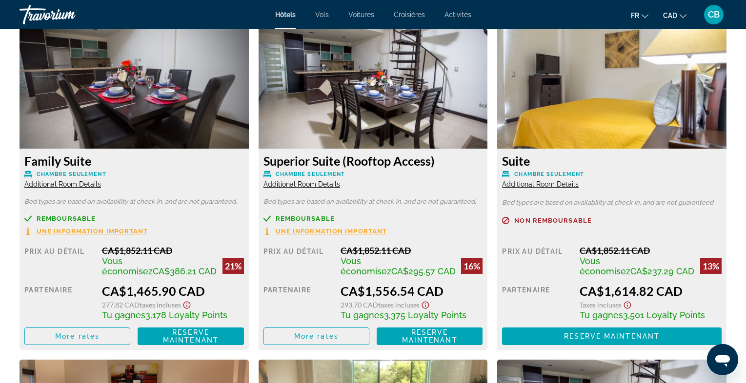
scroll to position [1355, 0]
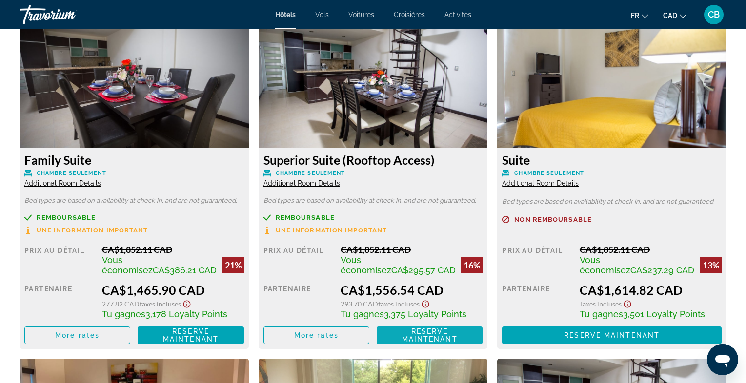
click at [435, 337] on span "Reserve maintenant" at bounding box center [430, 336] width 56 height 16
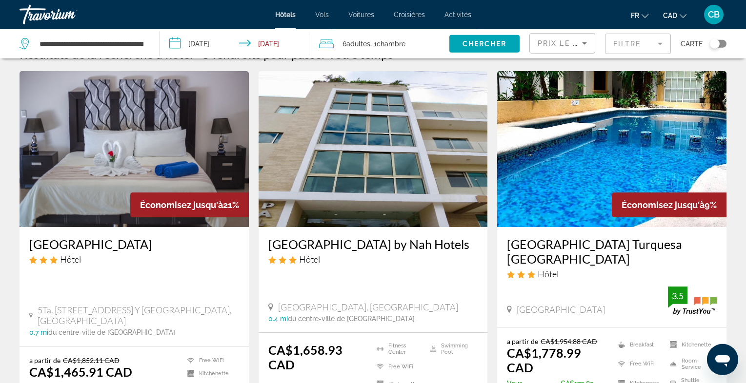
scroll to position [22, 0]
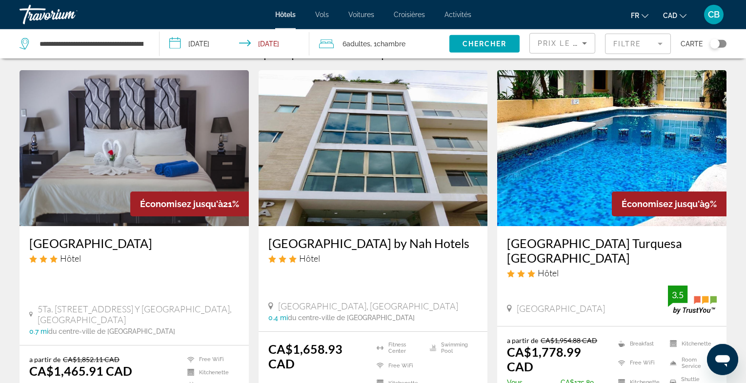
click at [642, 38] on mat-form-field "Filtre" at bounding box center [638, 44] width 66 height 20
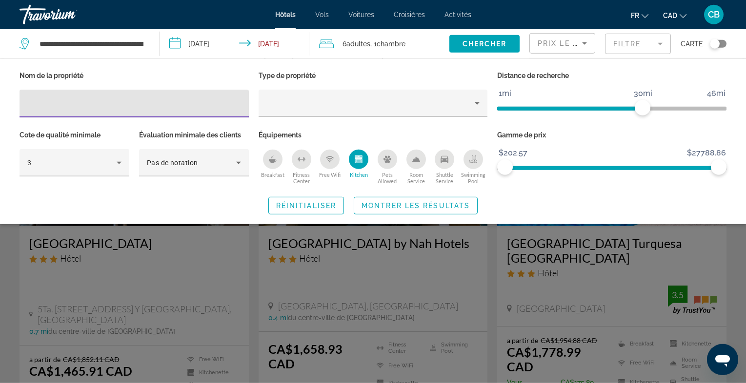
click at [657, 45] on mat-form-field "Filtre" at bounding box center [638, 44] width 66 height 20
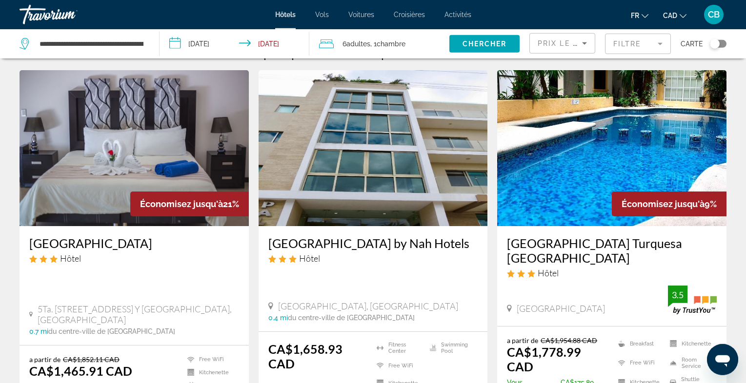
click at [581, 43] on icon "Sort by" at bounding box center [584, 44] width 12 height 12
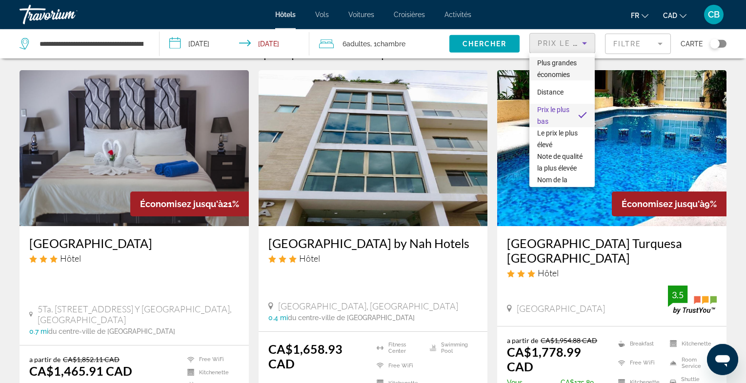
click at [563, 71] on span "Plus grandes économies" at bounding box center [556, 69] width 39 height 20
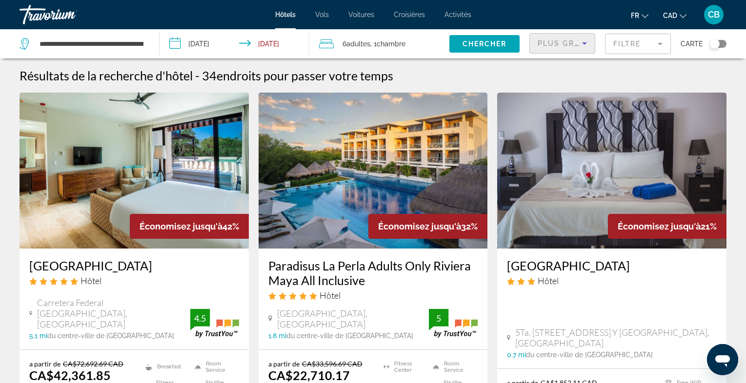
click at [616, 44] on mat-form-field "Filtre" at bounding box center [638, 44] width 66 height 20
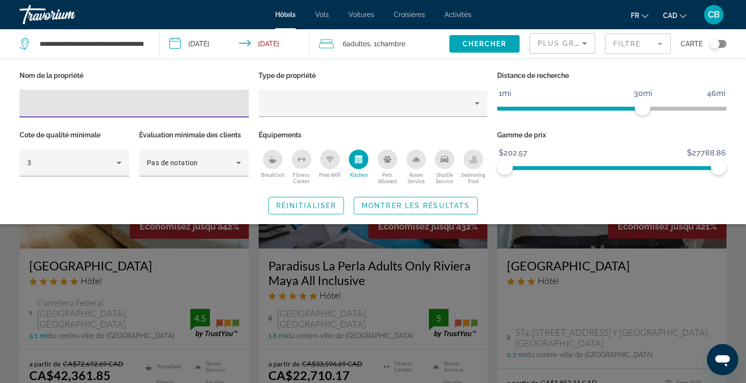
click at [109, 139] on p "Cote de qualité minimale" at bounding box center [75, 135] width 110 height 14
click at [71, 102] on input "Hotel Filters" at bounding box center [134, 104] width 214 height 12
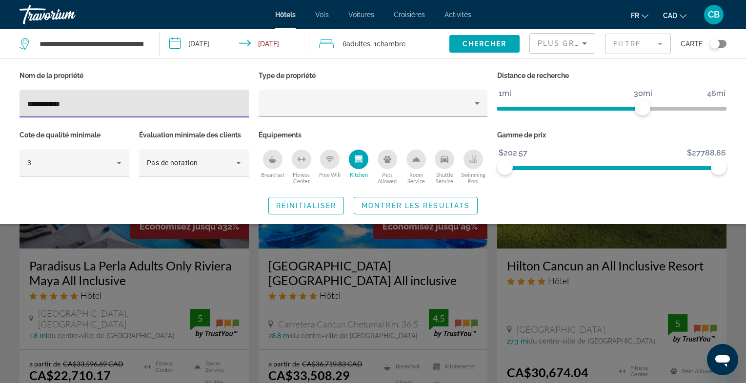
type input "**********"
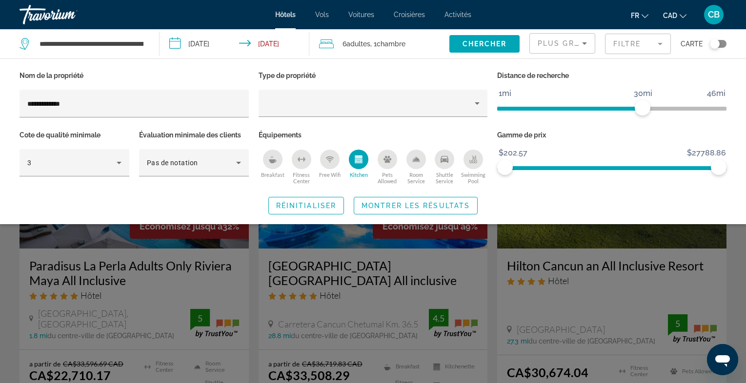
click at [358, 158] on icon "Kitchen" at bounding box center [357, 160] width 7 height 5
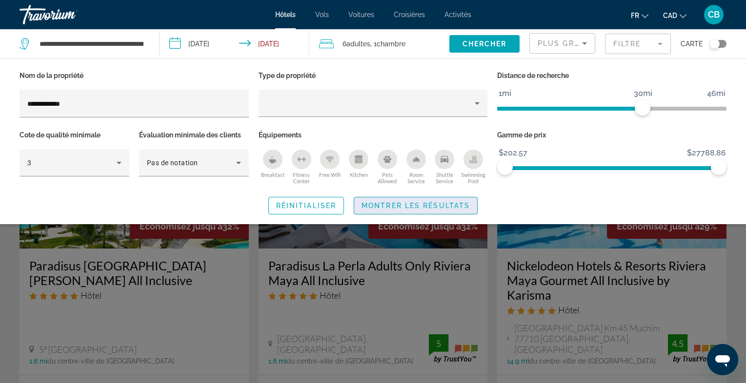
click at [400, 207] on span "Montrer les résultats" at bounding box center [415, 206] width 108 height 8
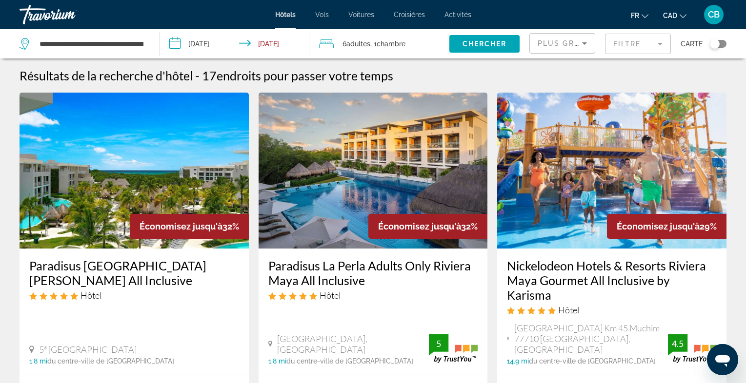
click at [568, 42] on span "Plus grandes économies" at bounding box center [595, 43] width 117 height 8
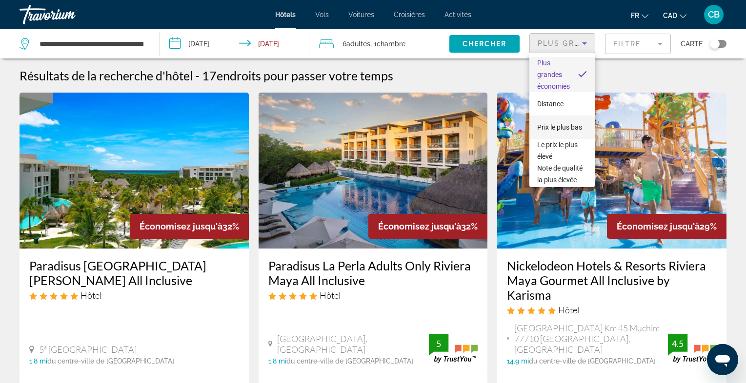
click at [563, 132] on span "Prix le plus bas" at bounding box center [559, 127] width 45 height 12
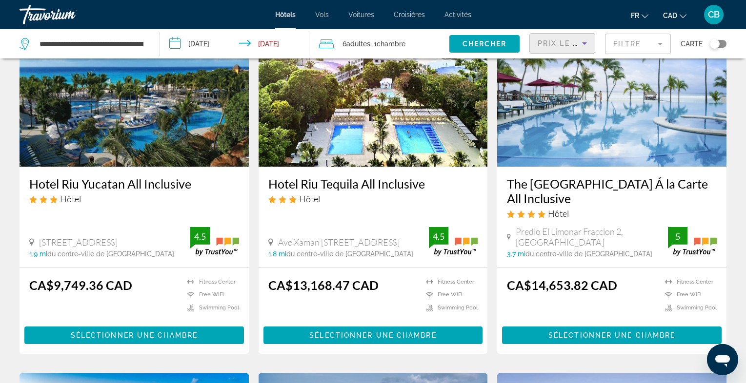
scroll to position [90, 0]
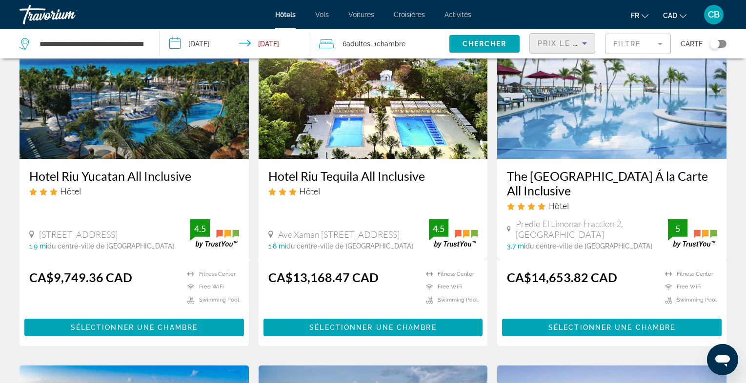
click at [177, 108] on img "Main content" at bounding box center [134, 81] width 229 height 156
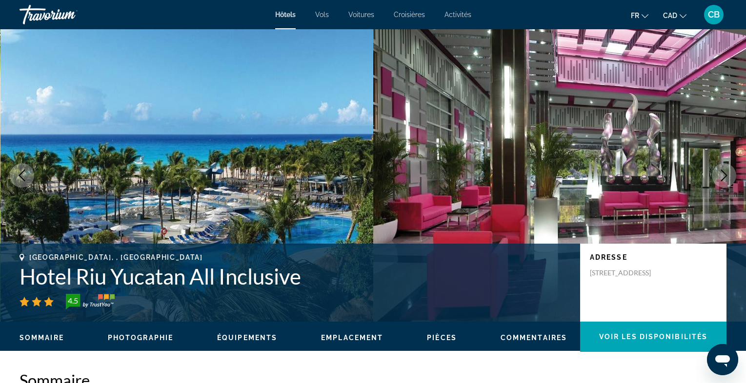
click at [531, 212] on img "Main content" at bounding box center [559, 175] width 373 height 293
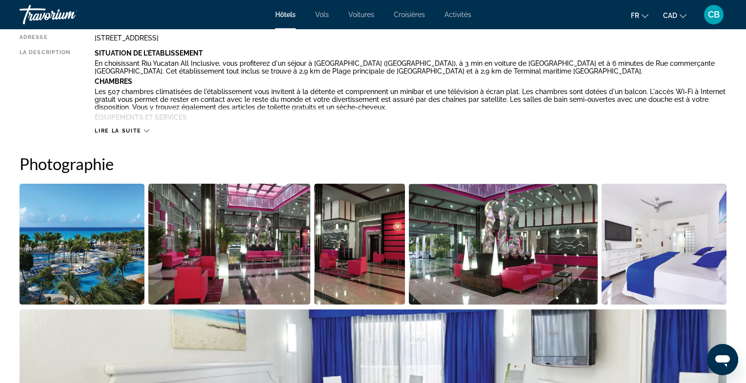
scroll to position [399, 0]
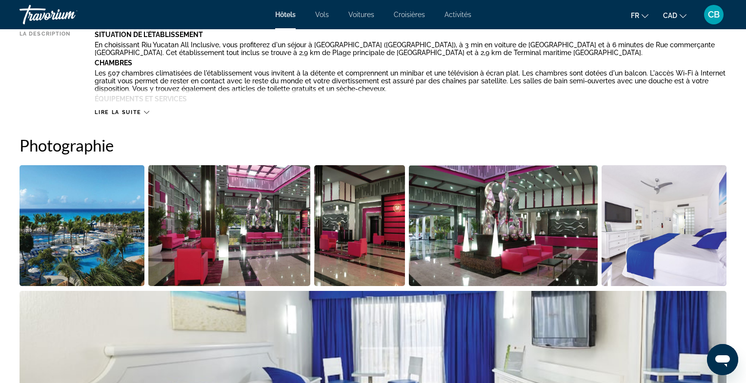
click at [120, 219] on img "Open full-screen image slider" at bounding box center [82, 225] width 125 height 121
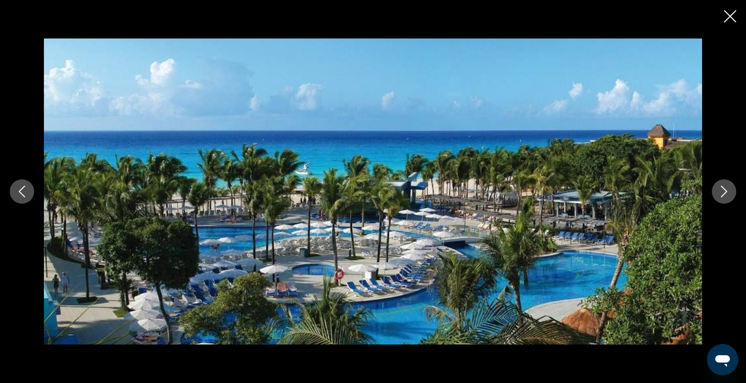
click at [722, 194] on icon "Next image" at bounding box center [724, 192] width 12 height 12
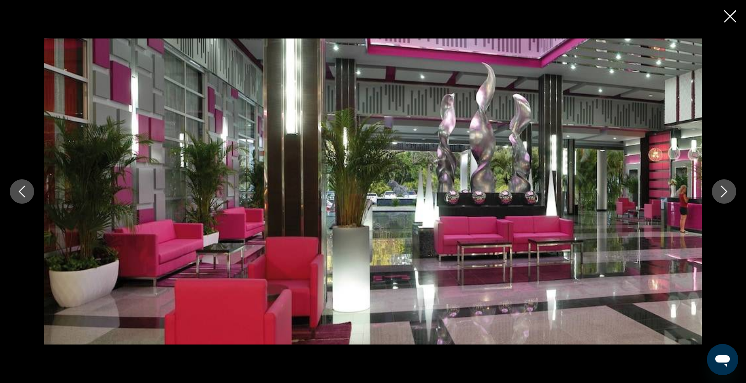
click at [722, 194] on icon "Next image" at bounding box center [724, 192] width 12 height 12
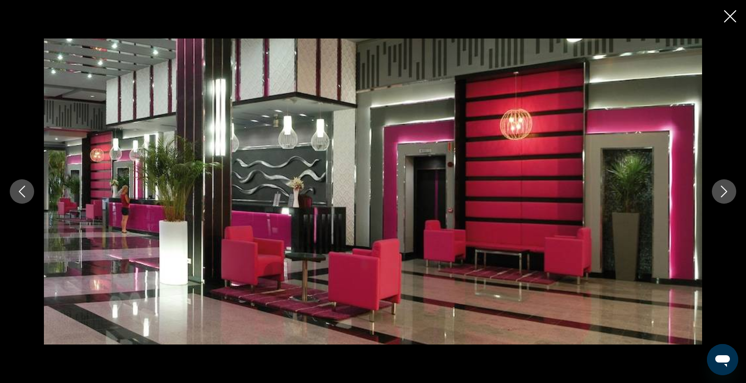
click at [722, 194] on icon "Next image" at bounding box center [724, 192] width 12 height 12
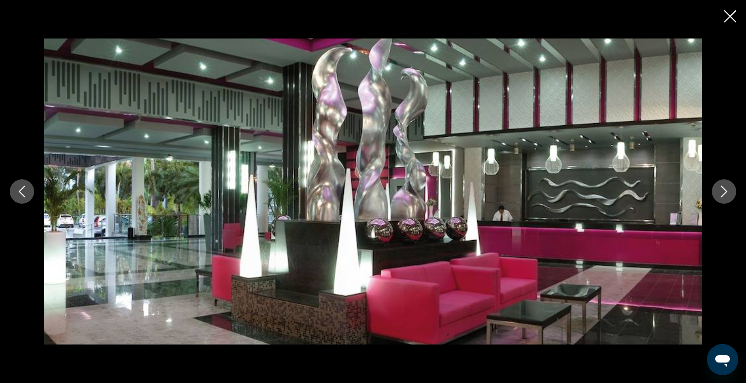
click at [722, 194] on icon "Next image" at bounding box center [724, 192] width 12 height 12
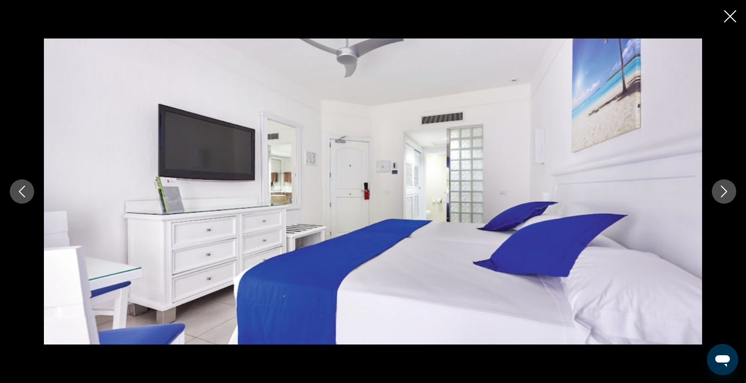
click at [722, 194] on icon "Next image" at bounding box center [724, 192] width 12 height 12
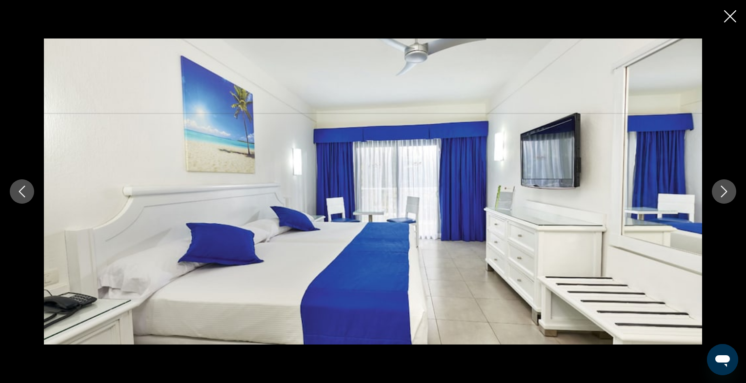
click at [722, 194] on icon "Next image" at bounding box center [724, 192] width 12 height 12
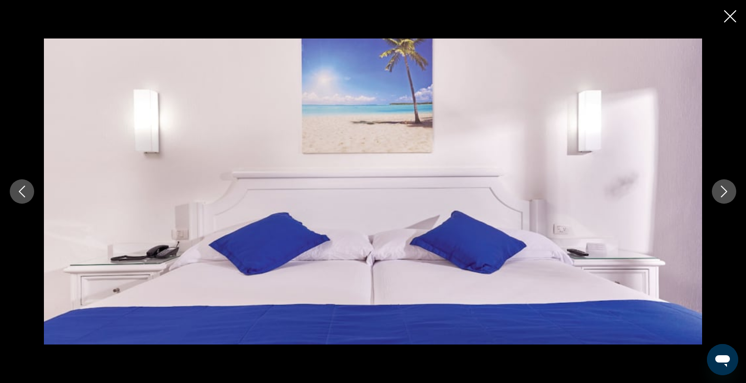
click at [728, 16] on icon "Close slideshow" at bounding box center [730, 16] width 12 height 12
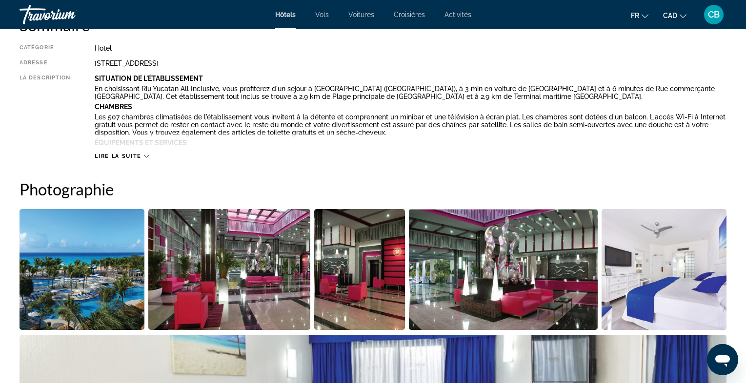
scroll to position [0, 0]
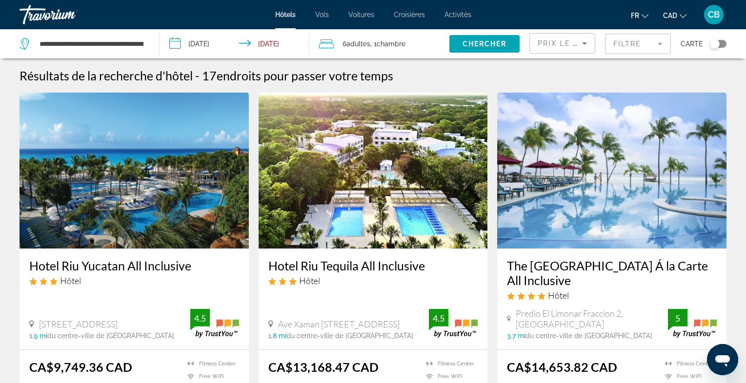
click at [202, 46] on input "**********" at bounding box center [236, 45] width 154 height 32
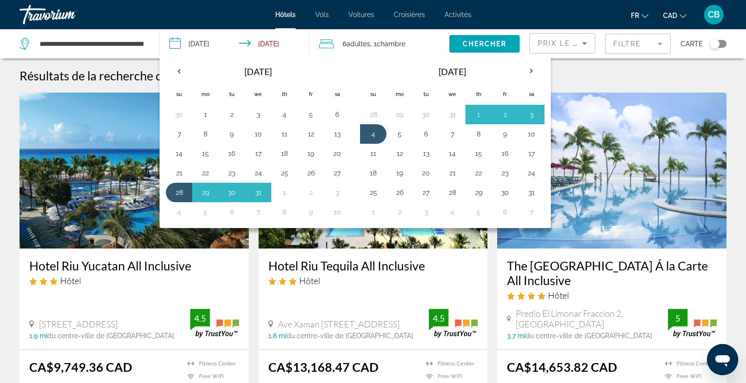
click at [266, 87] on th "We" at bounding box center [258, 93] width 26 height 21
click at [174, 68] on th "Previous month" at bounding box center [179, 70] width 26 height 21
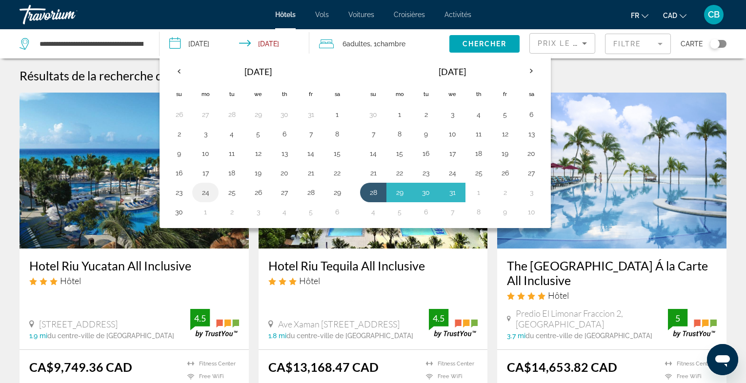
click at [206, 194] on button "24" at bounding box center [205, 193] width 16 height 14
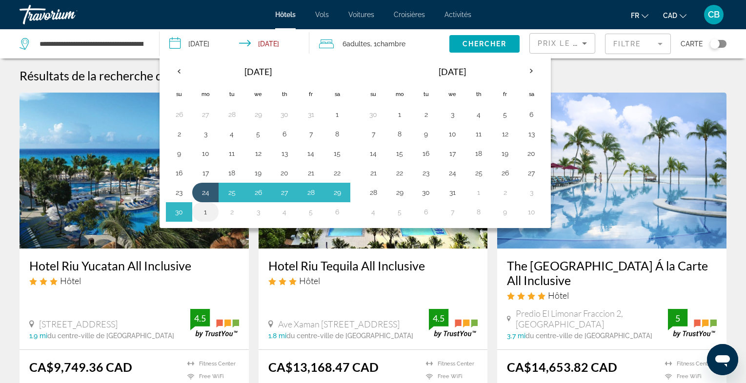
click at [204, 210] on button "1" at bounding box center [205, 212] width 16 height 14
type input "**********"
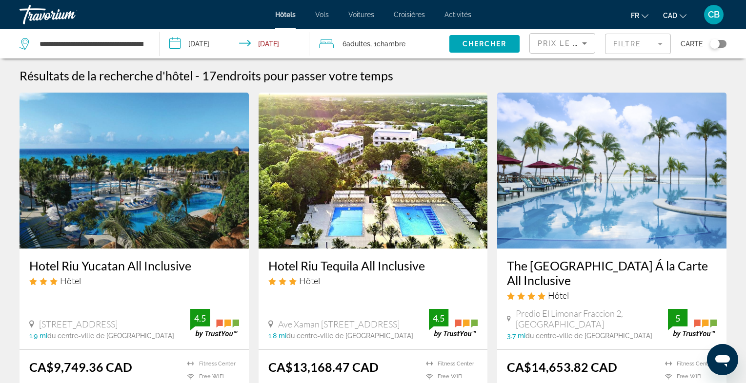
click at [397, 42] on span "Chambre" at bounding box center [390, 44] width 29 height 8
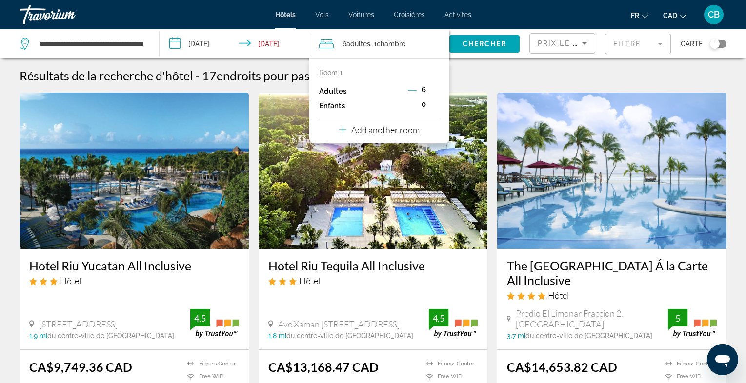
click at [412, 90] on icon "Decrement adults" at bounding box center [412, 90] width 9 height 0
click at [474, 71] on div "Résultats de la recherche d'hôtel - 17 endroits pour passer votre temps" at bounding box center [373, 75] width 707 height 15
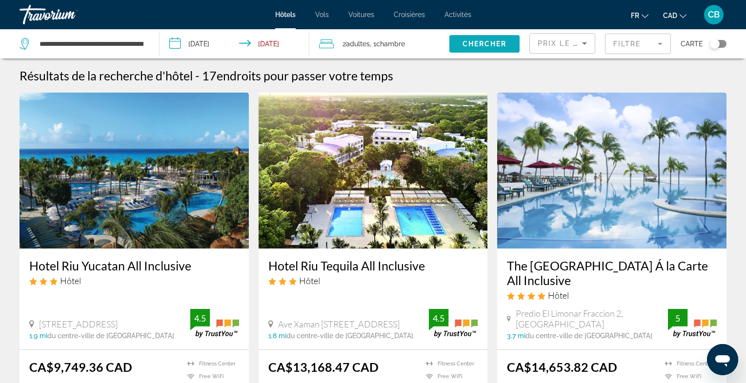
click at [475, 43] on span "Chercher" at bounding box center [484, 44] width 44 height 8
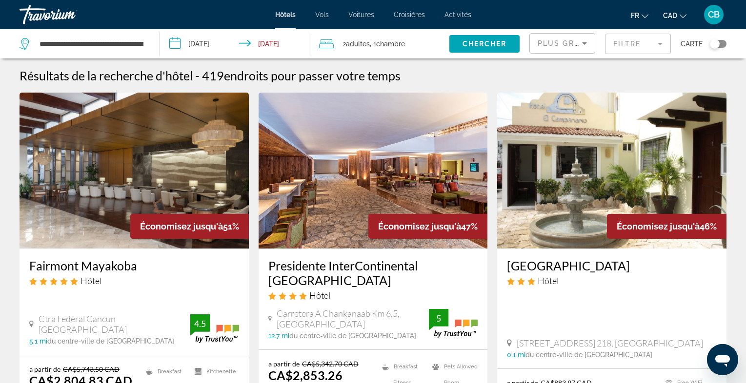
click at [634, 44] on mat-form-field "Filtre" at bounding box center [638, 44] width 66 height 20
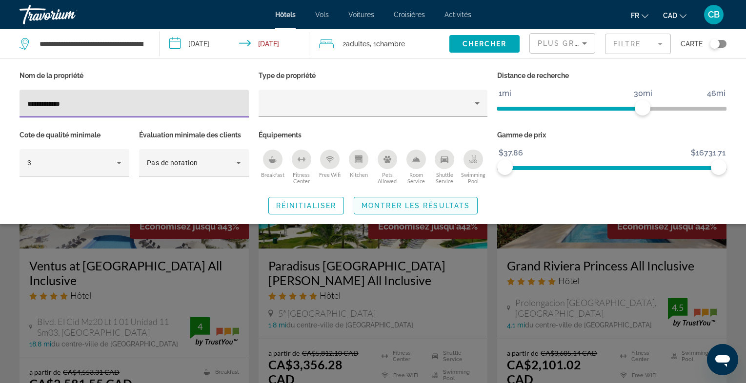
type input "**********"
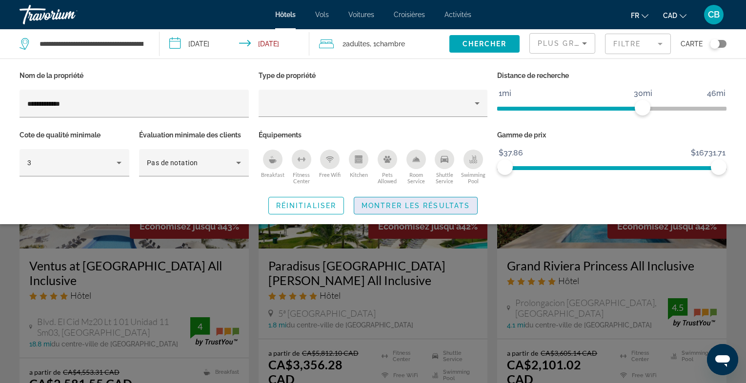
click at [406, 207] on span "Montrer les résultats" at bounding box center [415, 206] width 108 height 8
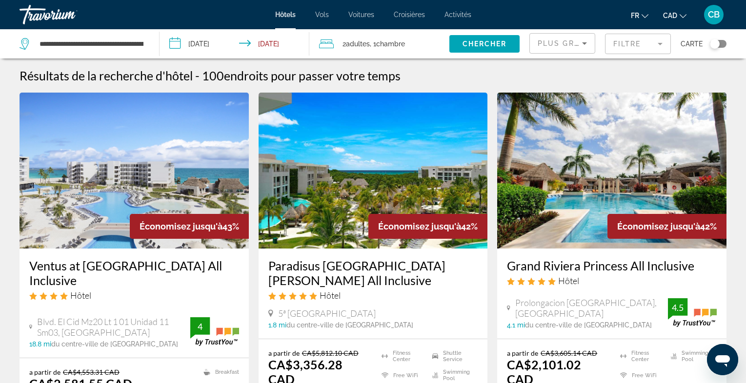
click at [576, 45] on span "Plus grandes économies" at bounding box center [595, 43] width 117 height 8
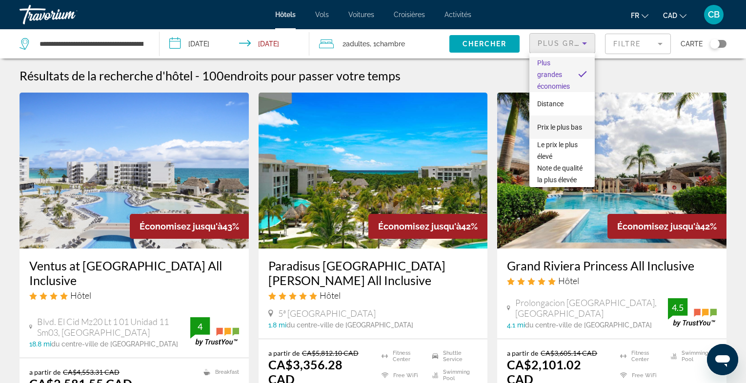
click at [567, 128] on span "Prix le plus bas" at bounding box center [559, 127] width 45 height 8
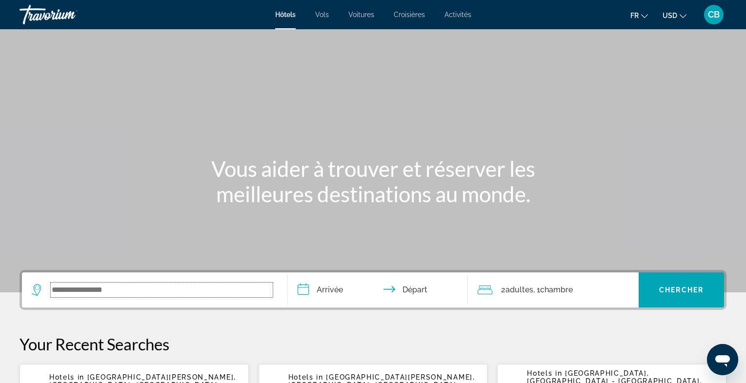
click at [121, 291] on input "Search widget" at bounding box center [162, 290] width 222 height 15
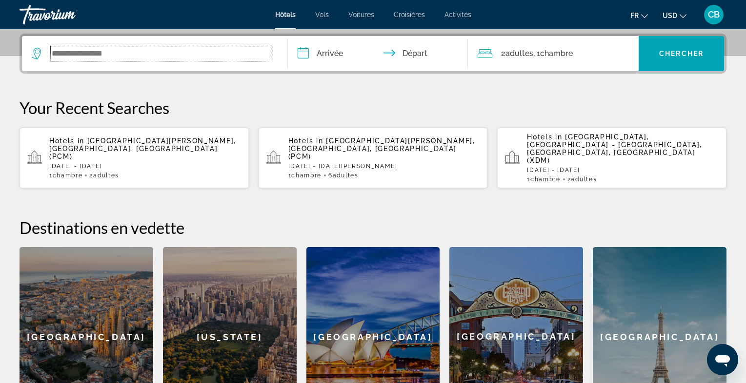
scroll to position [238, 0]
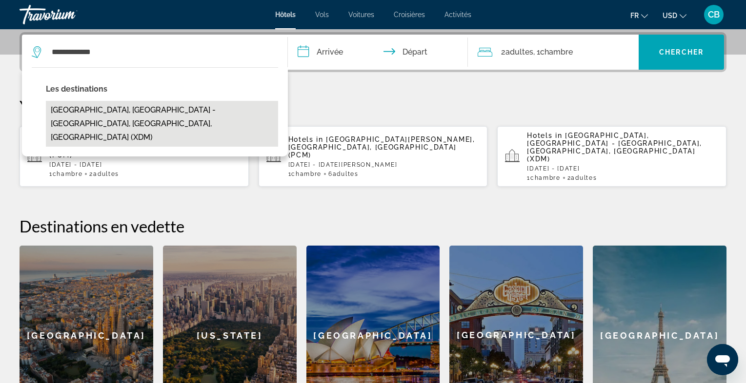
click at [167, 112] on button "Drummondville, Montreal - Monteregie, QC, Canada (XDM)" at bounding box center [162, 124] width 232 height 46
type input "**********"
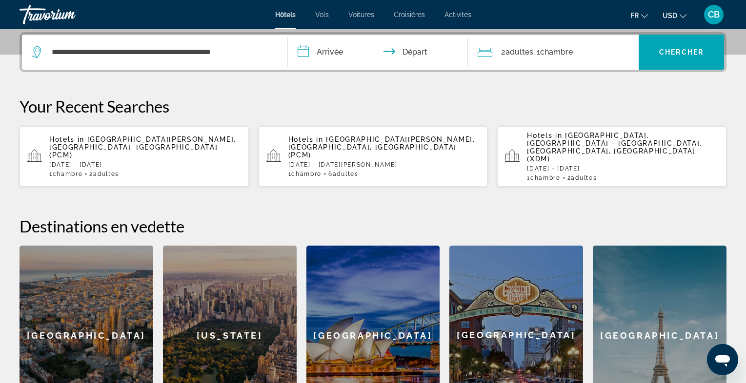
click at [338, 51] on input "**********" at bounding box center [380, 54] width 184 height 38
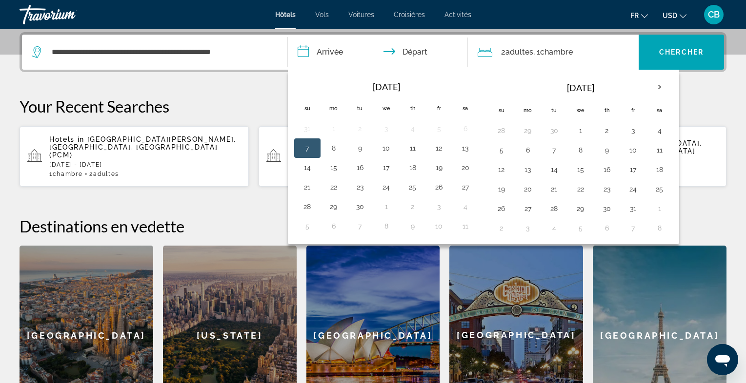
click at [308, 147] on button "7" at bounding box center [307, 148] width 16 height 14
click at [332, 147] on button "8" at bounding box center [334, 148] width 16 height 14
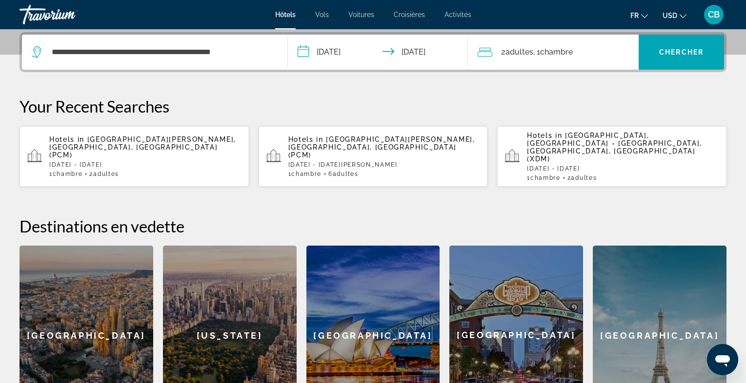
type input "**********"
click at [680, 17] on button "USD USD ($) MXN (Mex$) CAD (Can$) GBP (£) EUR (€) AUD (A$) NZD (NZ$) CNY (CN¥)" at bounding box center [674, 15] width 24 height 14
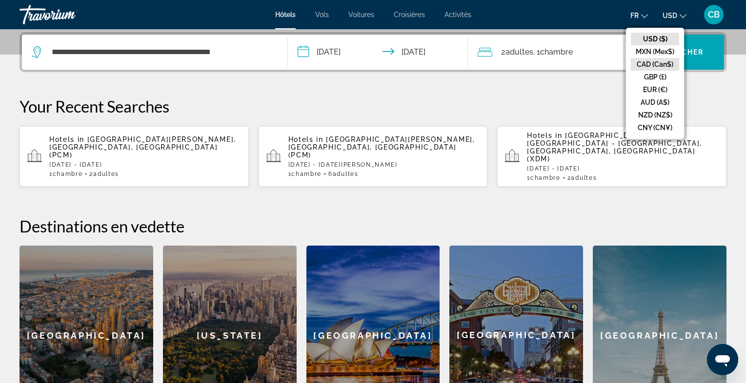
click at [658, 66] on button "CAD (Can$)" at bounding box center [654, 64] width 48 height 13
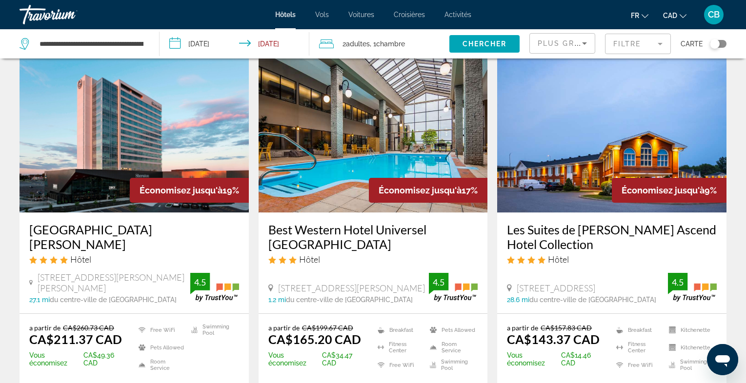
scroll to position [51, 0]
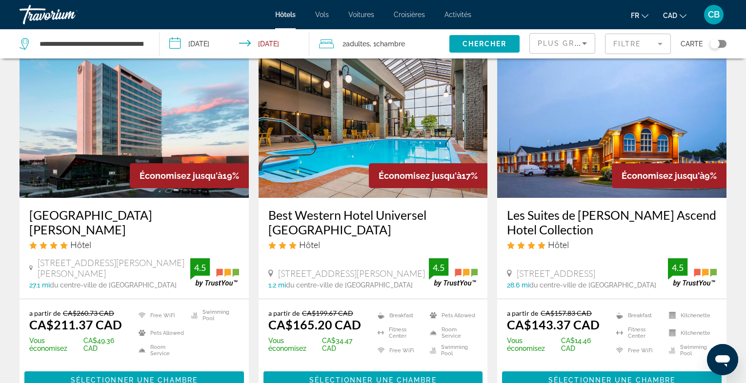
click at [468, 150] on img "Main content" at bounding box center [372, 120] width 229 height 156
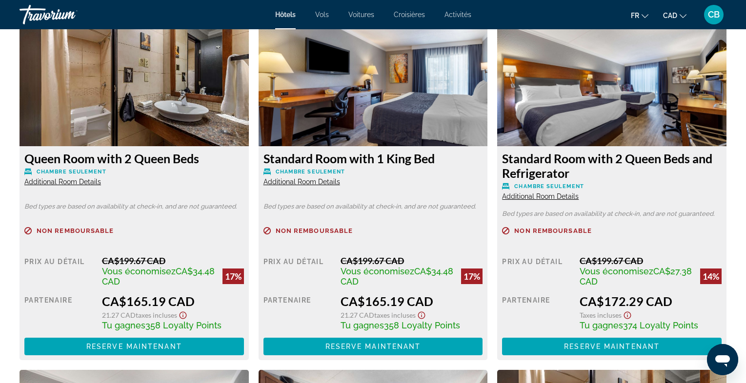
scroll to position [1357, 0]
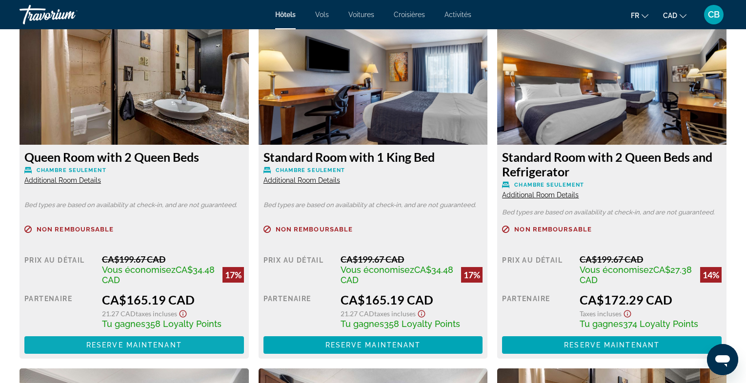
click at [168, 345] on span "Reserve maintenant" at bounding box center [134, 345] width 96 height 8
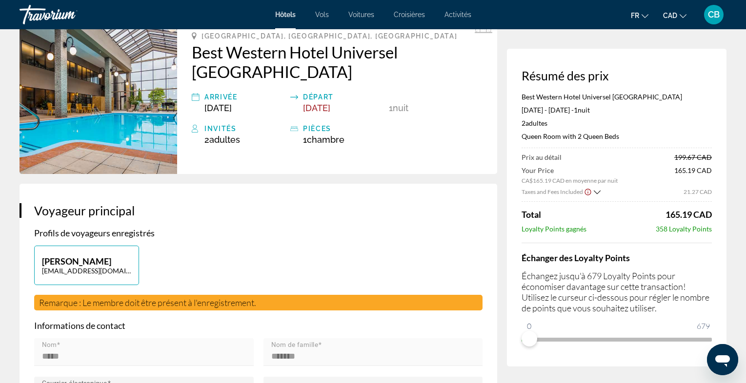
scroll to position [61, 0]
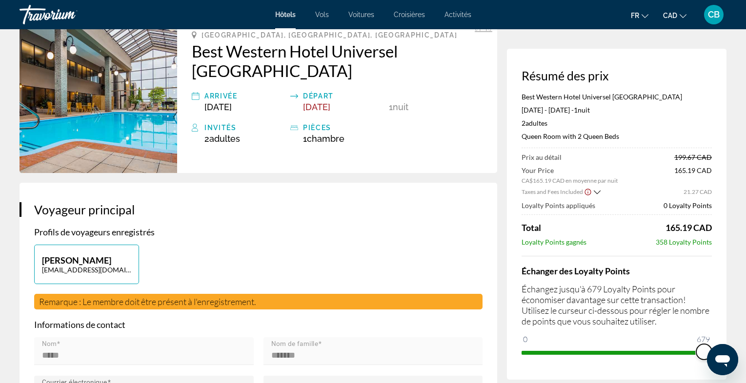
drag, startPoint x: 528, startPoint y: 339, endPoint x: 718, endPoint y: 338, distance: 189.7
click at [718, 338] on div "Résumé des prix Best Western Hotel Universel Drummondville Sep 7, 2025 - Sep 8,…" at bounding box center [616, 214] width 219 height 331
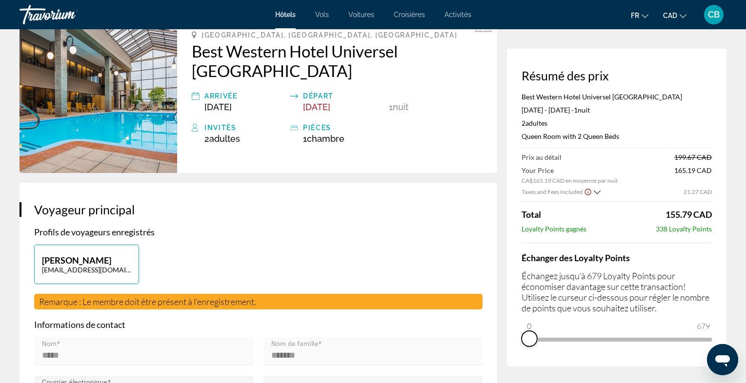
drag, startPoint x: 703, startPoint y: 353, endPoint x: 504, endPoint y: 344, distance: 199.6
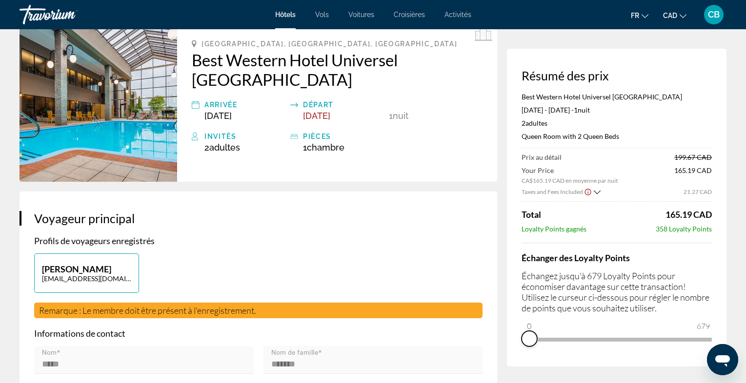
scroll to position [58, 0]
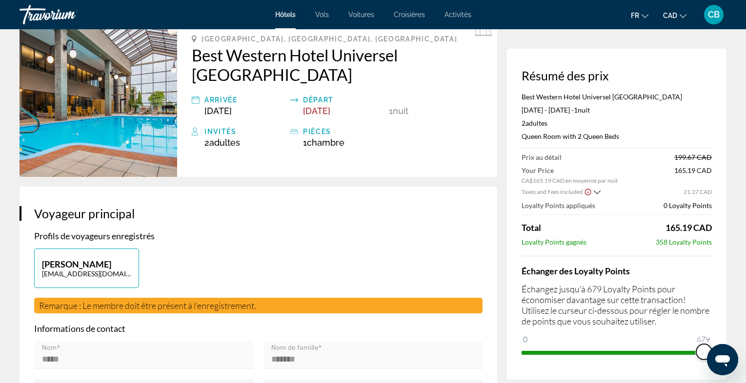
drag, startPoint x: 1235, startPoint y: 680, endPoint x: 731, endPoint y: 357, distance: 598.1
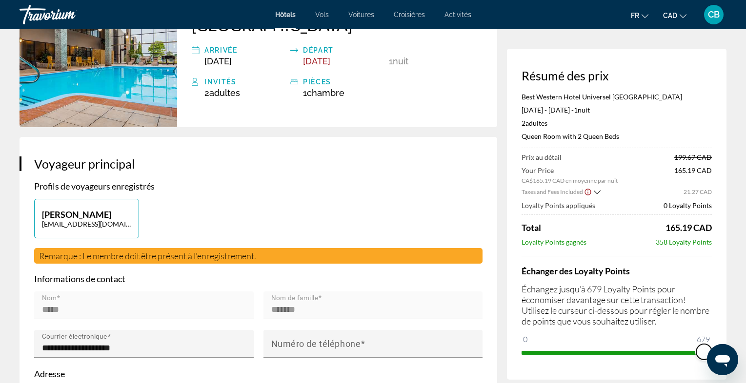
scroll to position [109, 0]
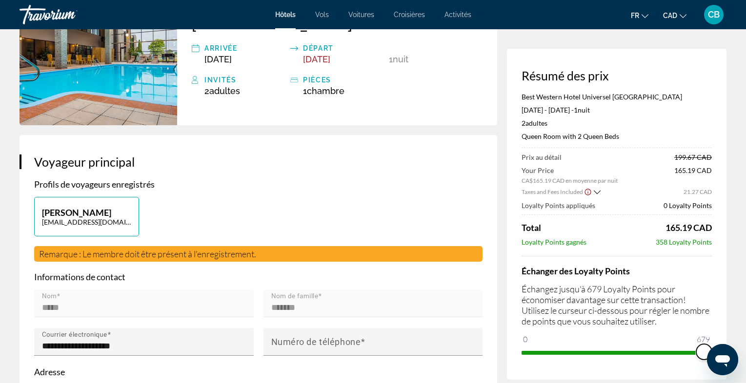
drag, startPoint x: 1408, startPoint y: 692, endPoint x: 731, endPoint y: 348, distance: 758.9
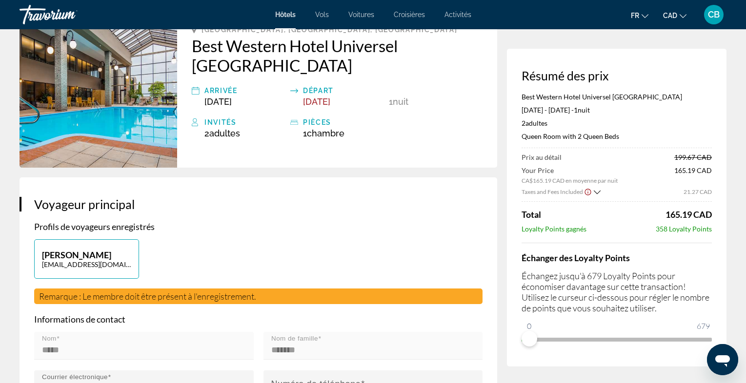
scroll to position [68, 0]
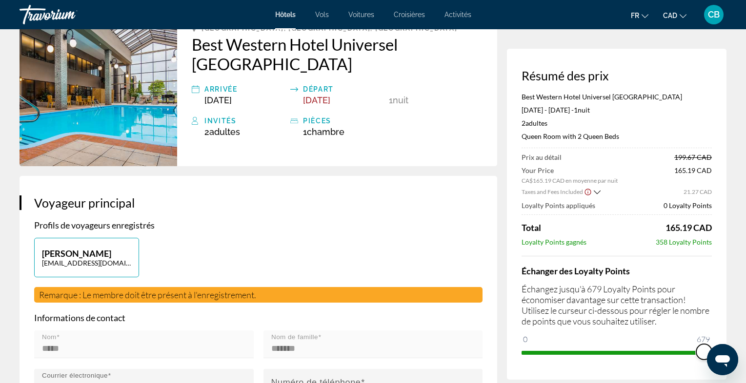
drag, startPoint x: 1234, startPoint y: 684, endPoint x: 721, endPoint y: 346, distance: 614.7
click at [717, 352] on icon "Ouvrir la fenêtre de messagerie" at bounding box center [722, 360] width 18 height 18
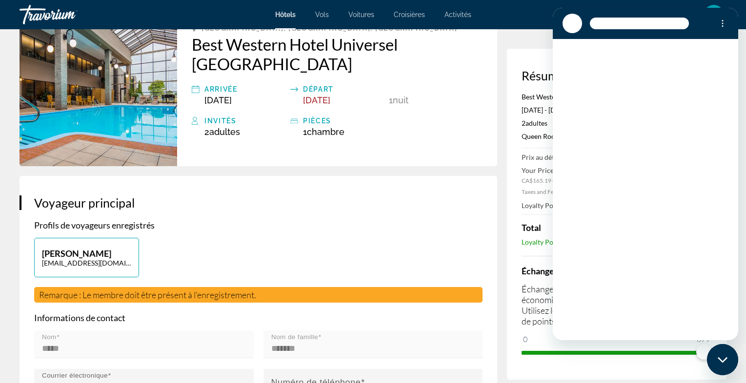
scroll to position [0, 0]
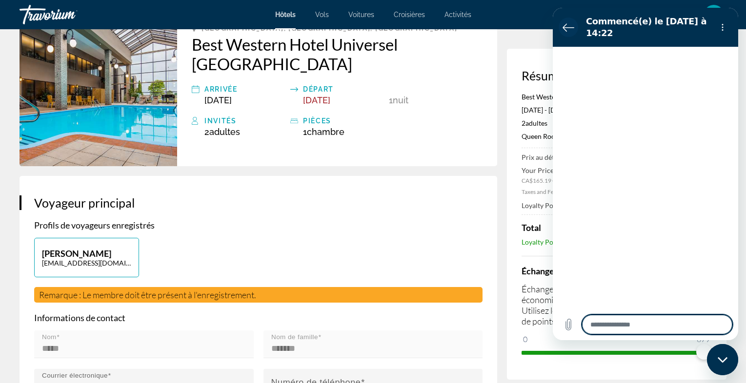
type textarea "*"
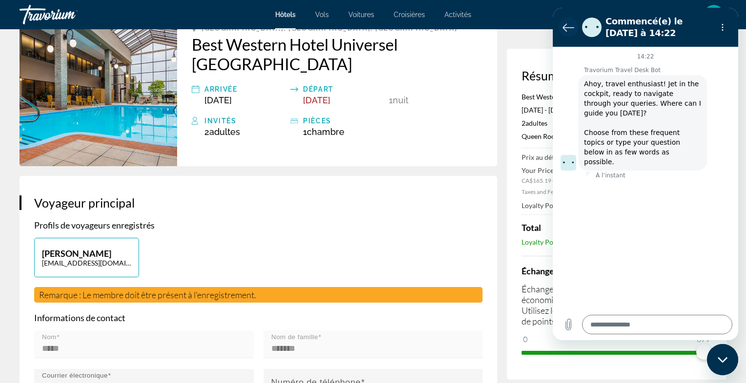
click at [565, 31] on icon "Retour à la liste des conversations" at bounding box center [568, 27] width 11 height 7
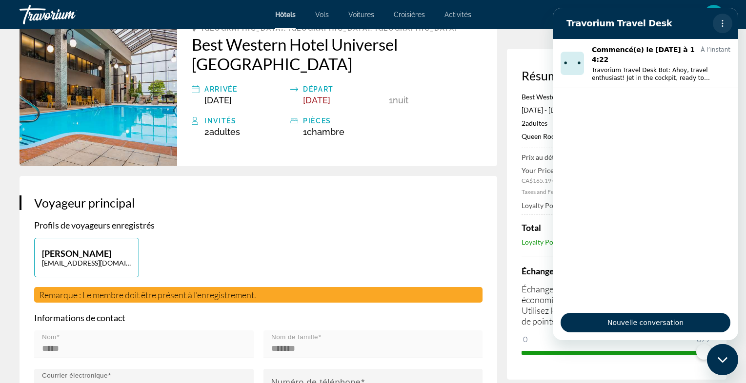
click at [720, 26] on icon "Menu d’options" at bounding box center [722, 24] width 8 height 8
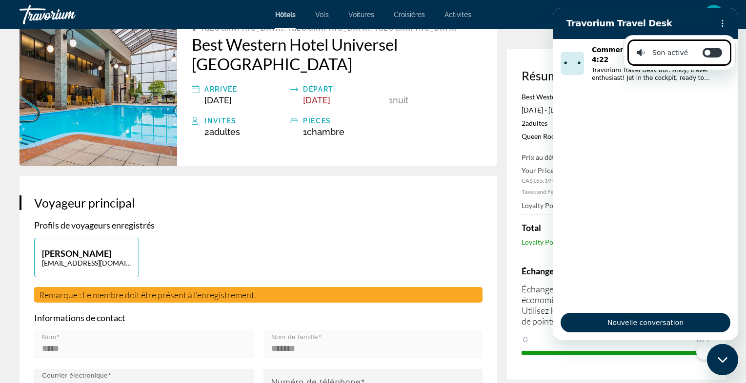
click at [525, 99] on p "Best Western Hotel Universel Drummondville" at bounding box center [616, 97] width 190 height 8
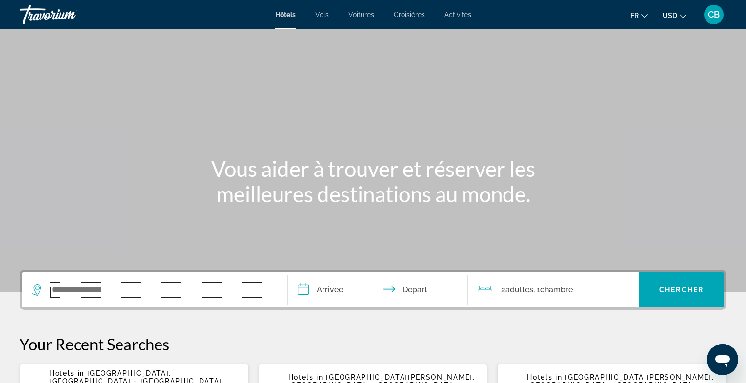
click at [83, 288] on input "Search widget" at bounding box center [162, 290] width 222 height 15
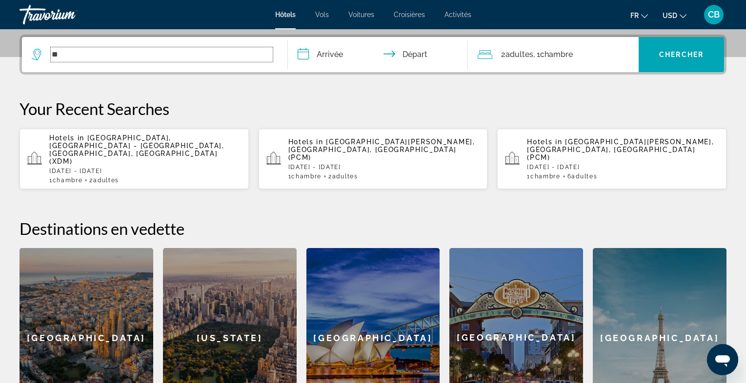
scroll to position [238, 0]
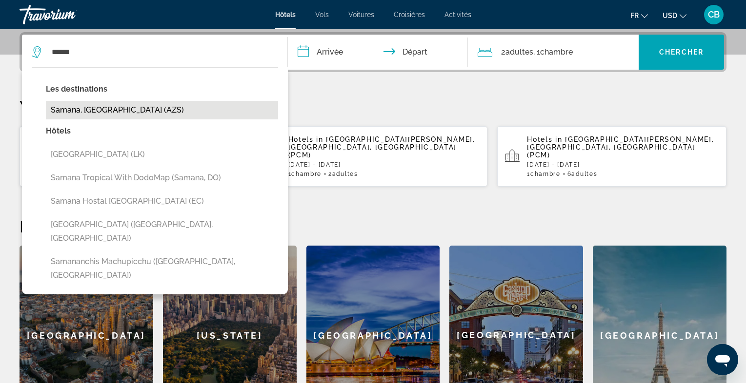
click at [152, 118] on button "Samana, [GEOGRAPHIC_DATA] (AZS)" at bounding box center [162, 110] width 232 height 19
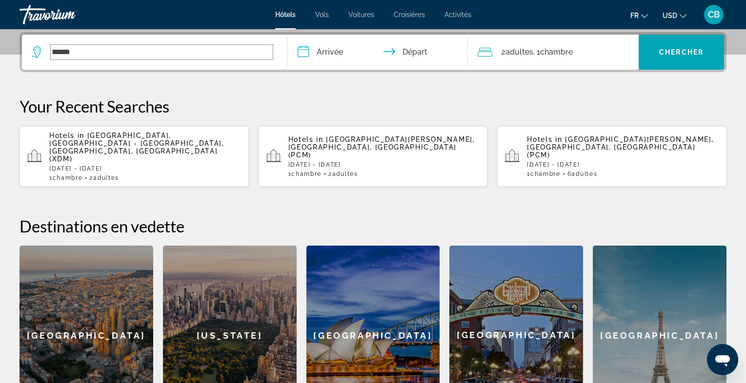
type input "**********"
click at [344, 58] on input "**********" at bounding box center [380, 54] width 184 height 38
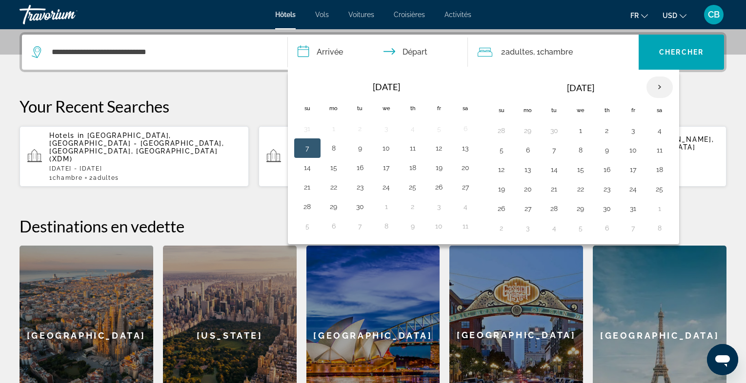
click at [656, 81] on th "Next month" at bounding box center [659, 87] width 26 height 21
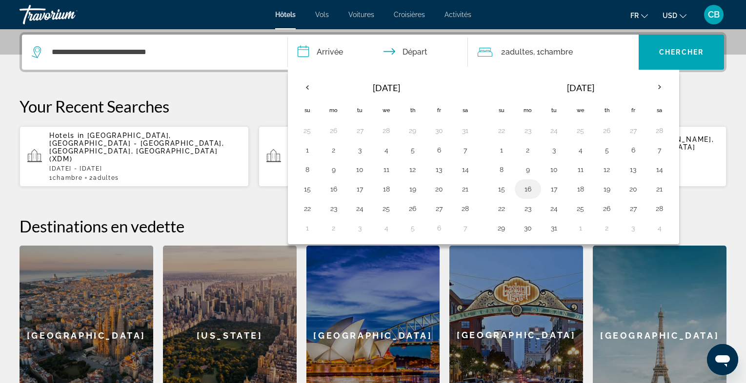
click at [528, 188] on button "16" at bounding box center [528, 189] width 16 height 14
click at [658, 84] on th "Next month" at bounding box center [659, 87] width 26 height 21
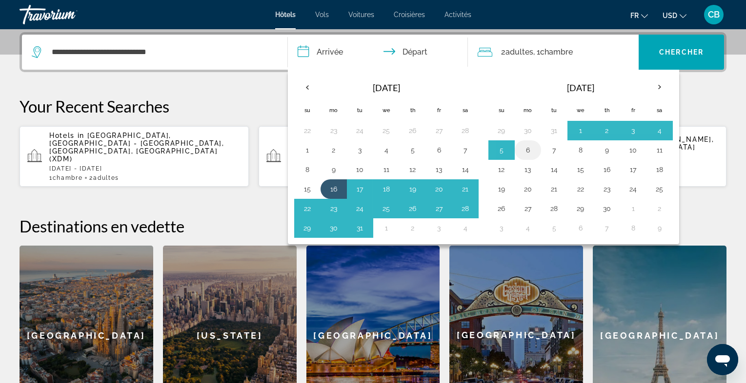
click at [527, 146] on button "6" at bounding box center [528, 150] width 16 height 14
type input "**********"
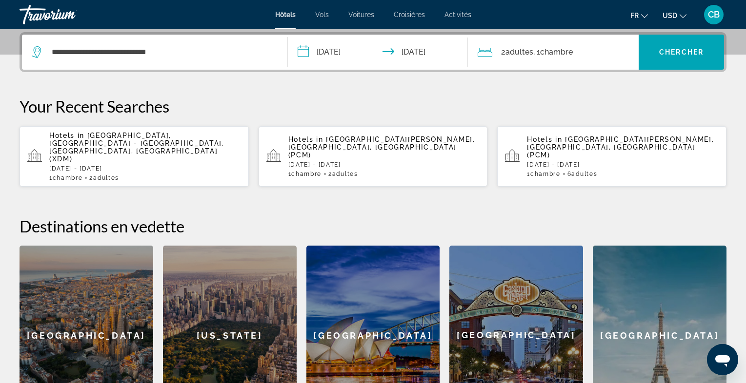
click at [683, 16] on icon "Change currency" at bounding box center [682, 16] width 7 height 4
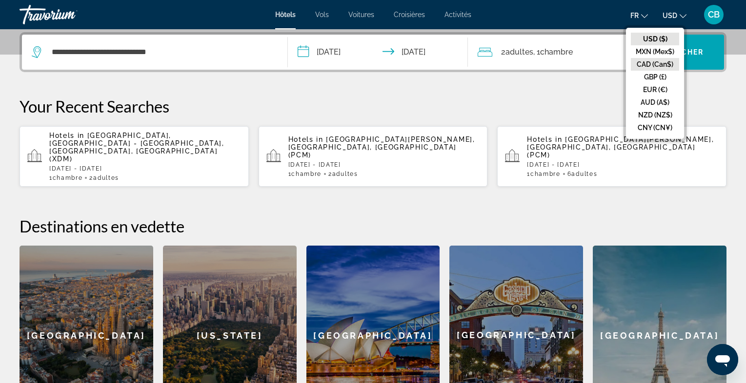
click at [664, 63] on button "CAD (Can$)" at bounding box center [654, 64] width 48 height 13
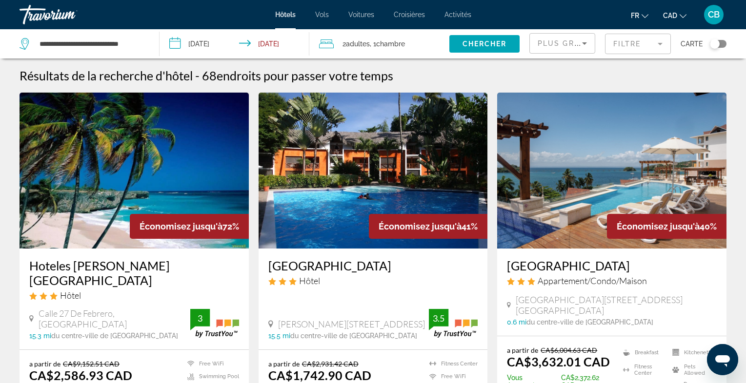
click at [657, 45] on mat-form-field "Filtre" at bounding box center [638, 44] width 66 height 20
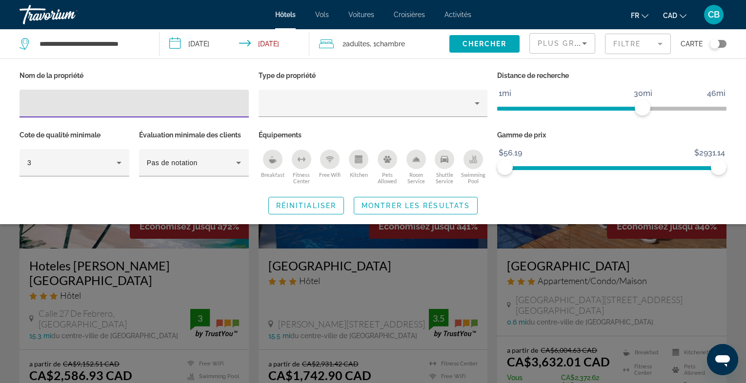
click at [657, 45] on mat-form-field "Filtre" at bounding box center [638, 44] width 66 height 20
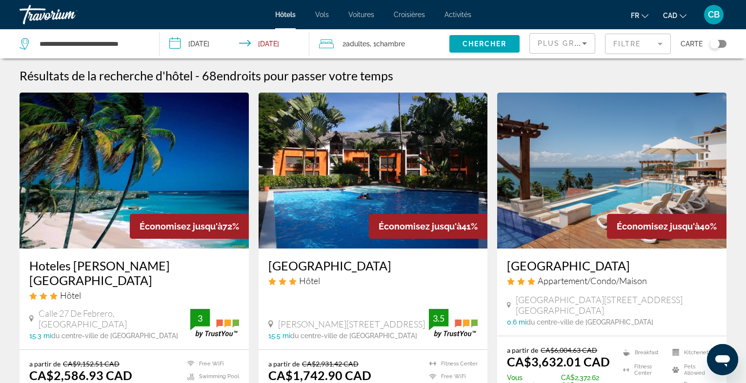
click at [583, 42] on icon "Sort by" at bounding box center [584, 43] width 5 height 2
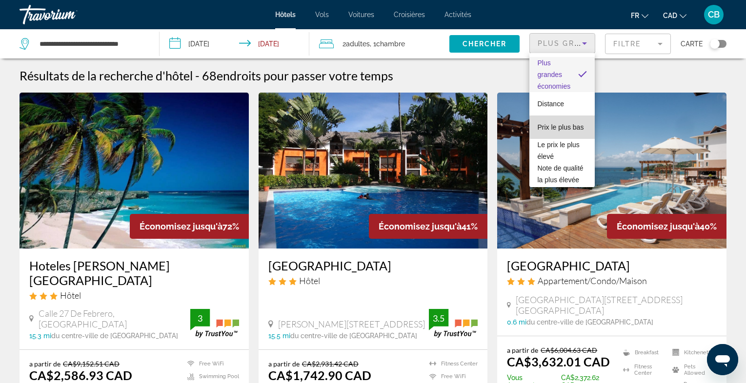
click at [578, 131] on span "Prix le plus bas" at bounding box center [560, 127] width 46 height 12
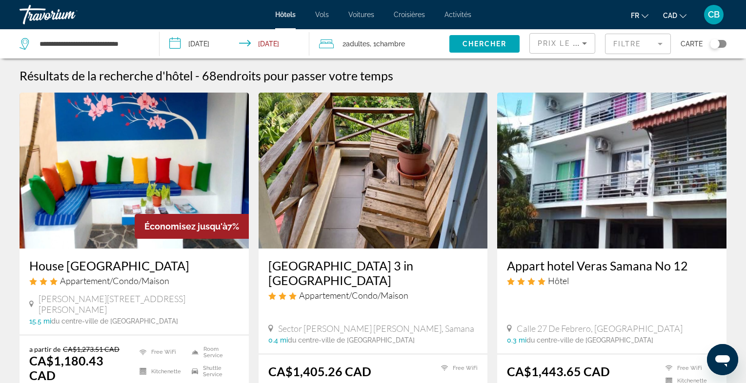
click at [411, 187] on img "Main content" at bounding box center [372, 171] width 229 height 156
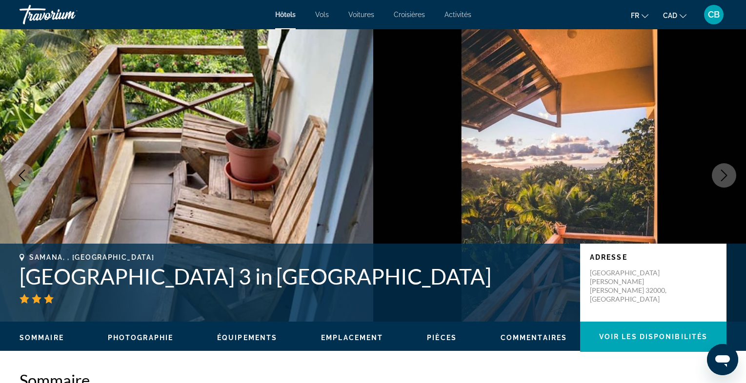
click at [277, 194] on img "Main content" at bounding box center [186, 175] width 373 height 293
click at [723, 179] on icon "Next image" at bounding box center [724, 176] width 6 height 12
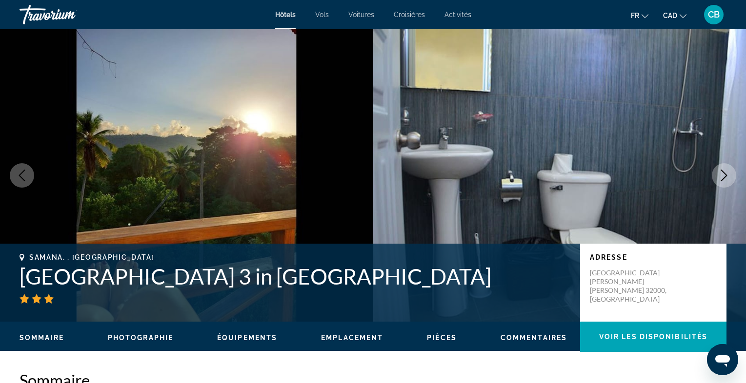
click at [723, 179] on icon "Next image" at bounding box center [724, 176] width 6 height 12
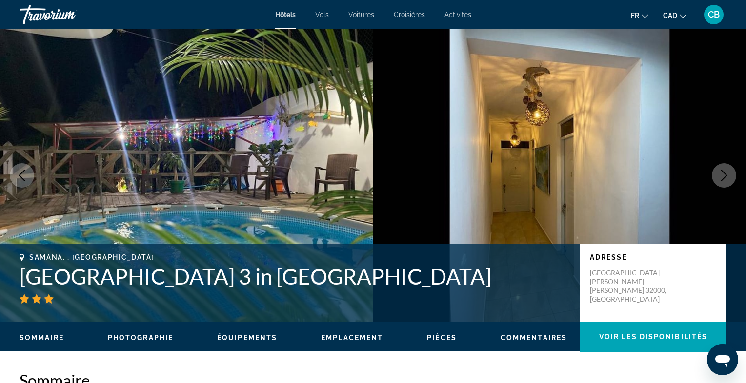
click at [723, 179] on icon "Next image" at bounding box center [724, 176] width 6 height 12
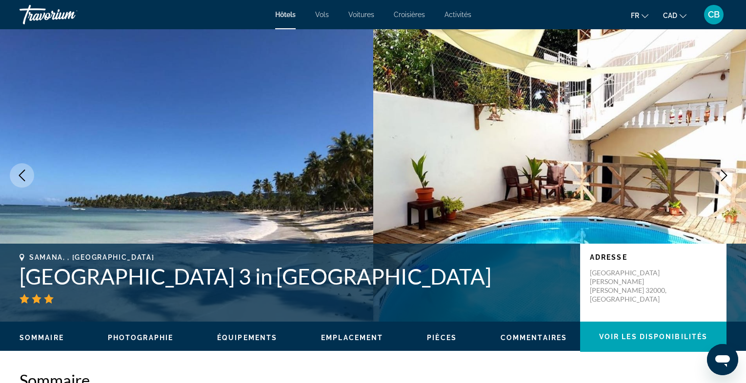
click at [723, 179] on icon "Next image" at bounding box center [724, 176] width 6 height 12
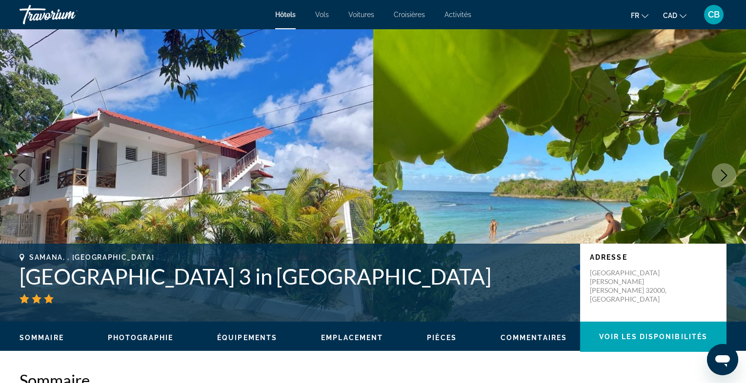
click at [26, 176] on icon "Previous image" at bounding box center [22, 176] width 12 height 12
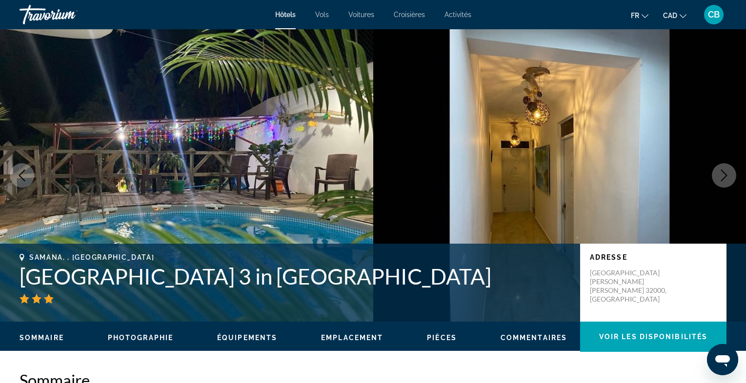
click at [26, 176] on icon "Previous image" at bounding box center [22, 176] width 12 height 12
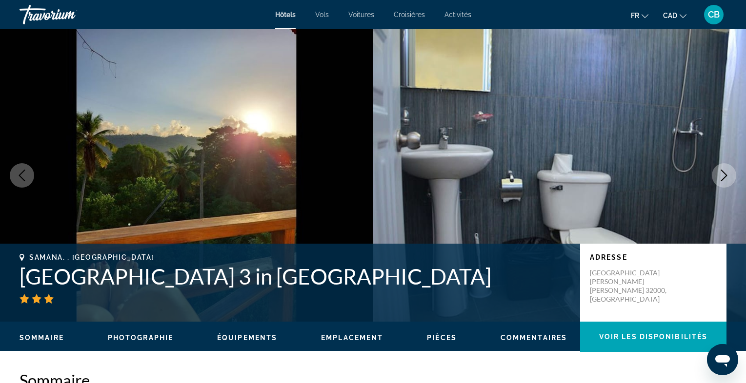
click at [26, 176] on icon "Previous image" at bounding box center [22, 176] width 12 height 12
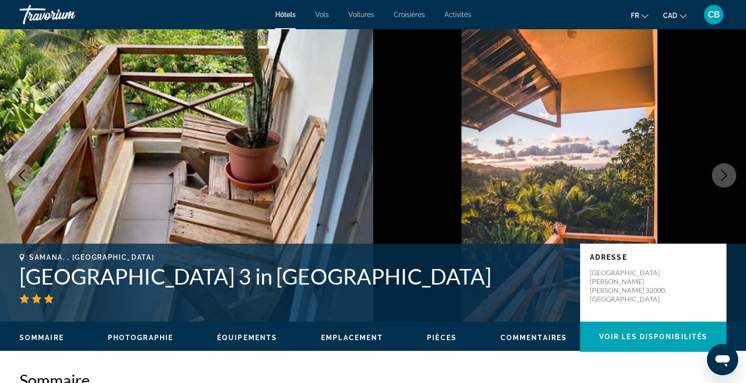
click at [26, 176] on icon "Previous image" at bounding box center [22, 176] width 12 height 12
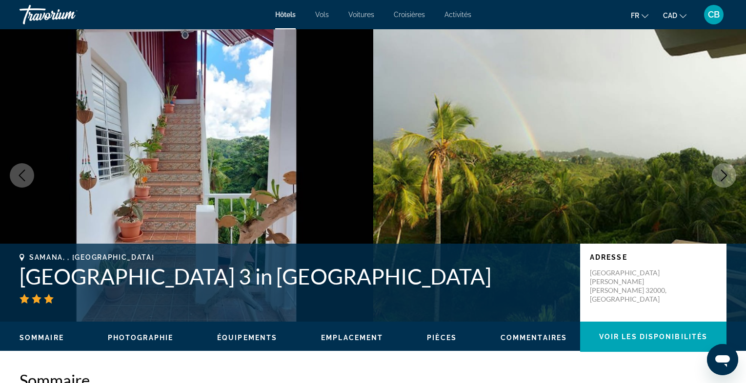
click at [727, 179] on icon "Next image" at bounding box center [724, 176] width 12 height 12
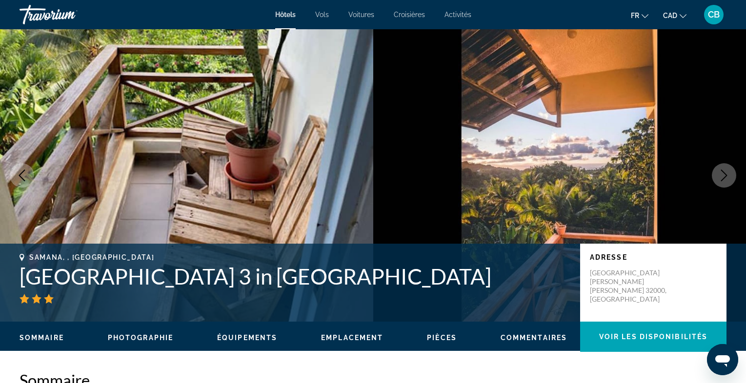
click at [727, 179] on icon "Next image" at bounding box center [724, 176] width 12 height 12
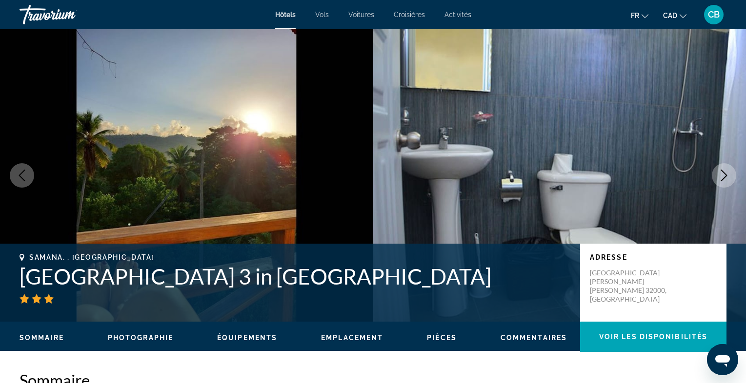
click at [727, 179] on icon "Next image" at bounding box center [724, 176] width 12 height 12
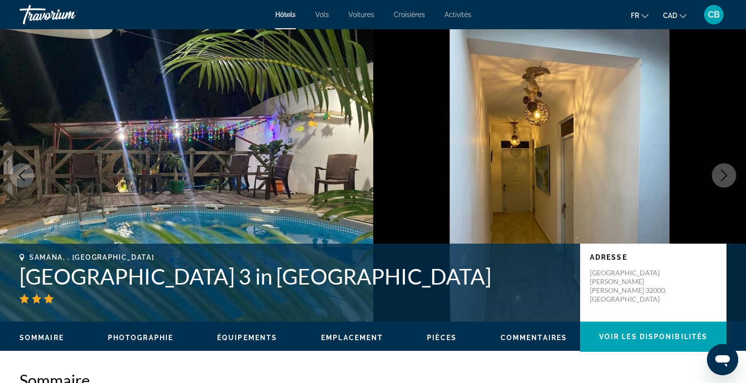
click at [727, 179] on icon "Next image" at bounding box center [724, 176] width 12 height 12
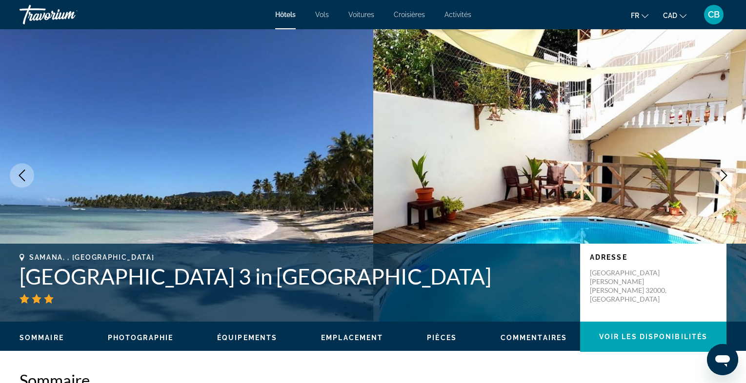
click at [726, 177] on icon "Next image" at bounding box center [724, 176] width 6 height 12
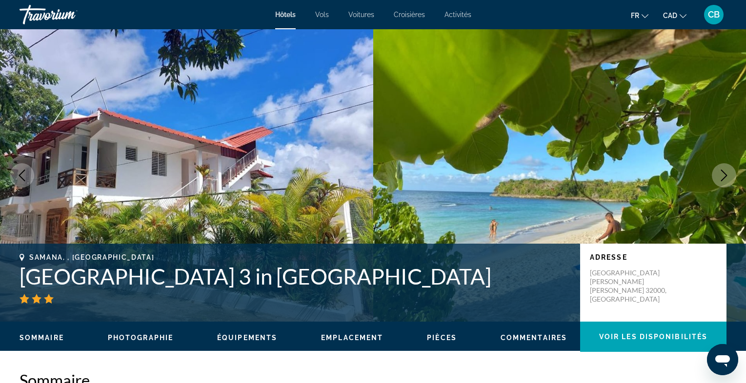
click at [726, 177] on icon "Next image" at bounding box center [724, 176] width 6 height 12
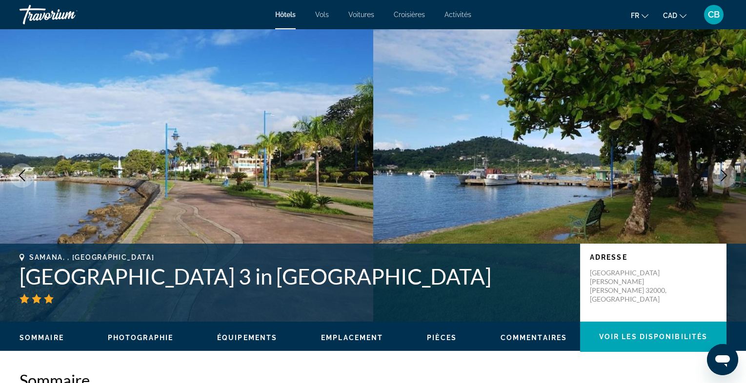
click at [726, 177] on icon "Next image" at bounding box center [724, 176] width 6 height 12
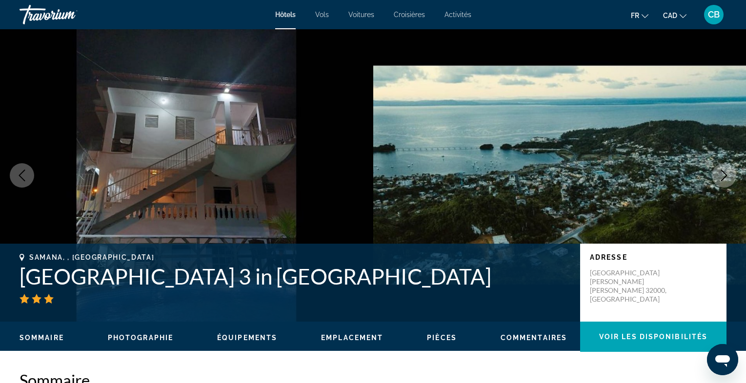
click at [726, 177] on icon "Next image" at bounding box center [724, 176] width 6 height 12
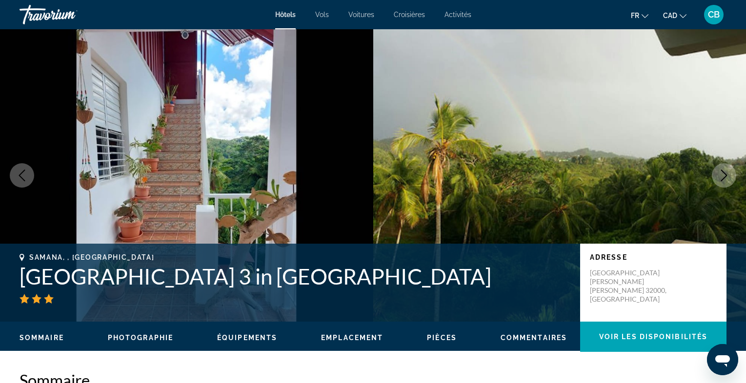
click at [726, 177] on icon "Next image" at bounding box center [724, 176] width 6 height 12
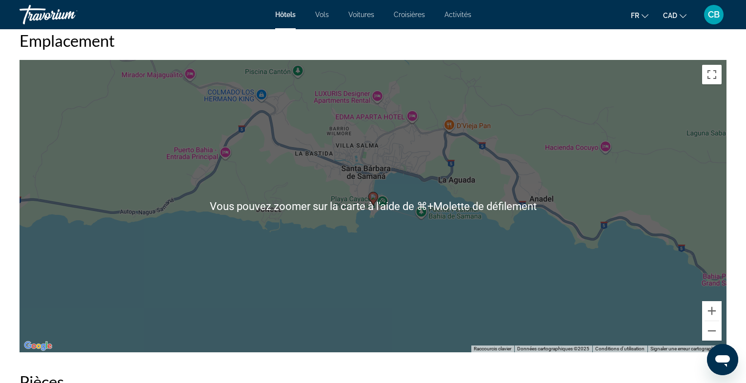
scroll to position [923, 0]
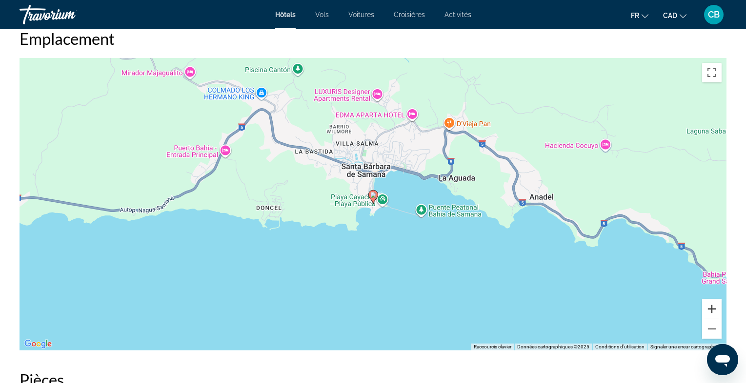
click at [708, 311] on button "Zoom avant" at bounding box center [712, 309] width 20 height 20
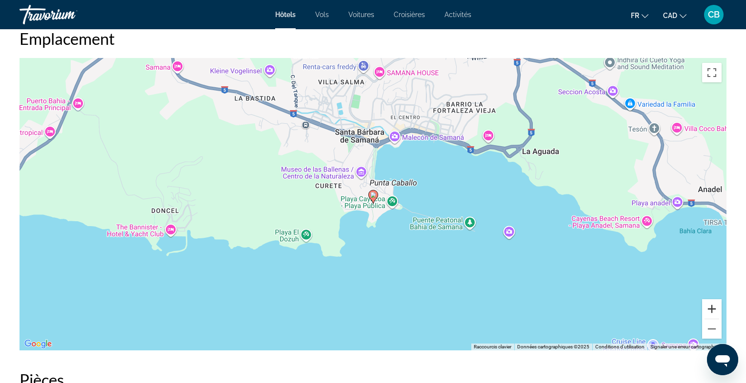
click at [708, 311] on button "Zoom avant" at bounding box center [712, 309] width 20 height 20
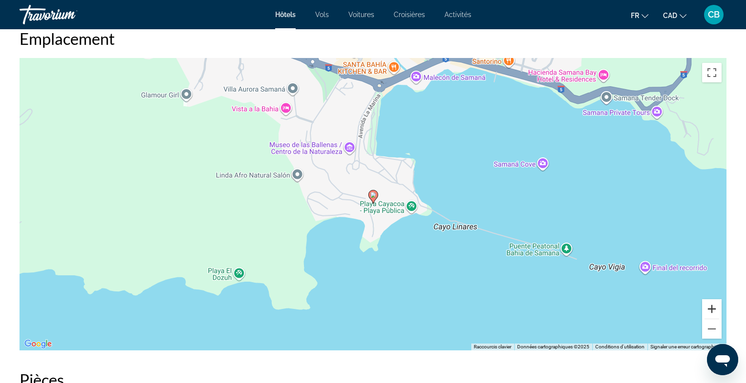
click at [708, 311] on button "Zoom avant" at bounding box center [712, 309] width 20 height 20
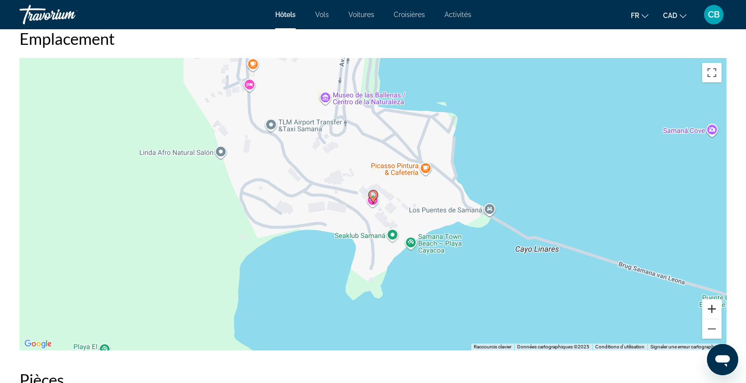
click at [714, 312] on button "Zoom avant" at bounding box center [712, 309] width 20 height 20
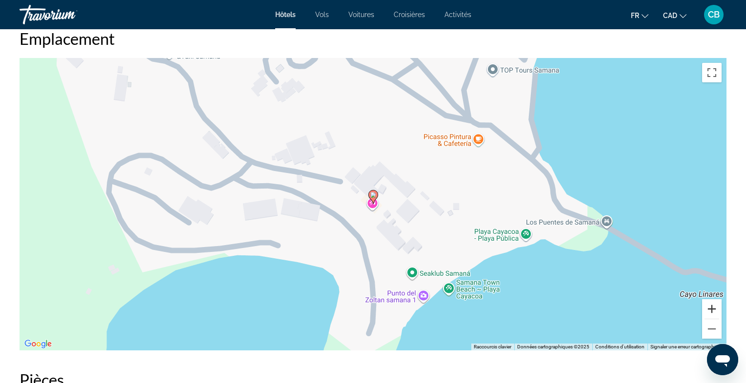
click at [710, 309] on button "Zoom avant" at bounding box center [712, 309] width 20 height 20
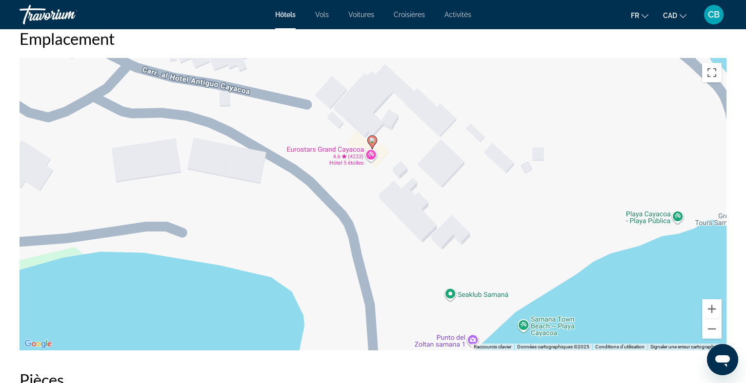
drag, startPoint x: 525, startPoint y: 282, endPoint x: 524, endPoint y: 225, distance: 56.6
click at [524, 225] on div "Pour activer le glissement avec le clavier, appuyez sur Alt+Entrée. Une fois ce…" at bounding box center [373, 204] width 707 height 293
click at [712, 334] on button "Zoom arrière" at bounding box center [712, 329] width 20 height 20
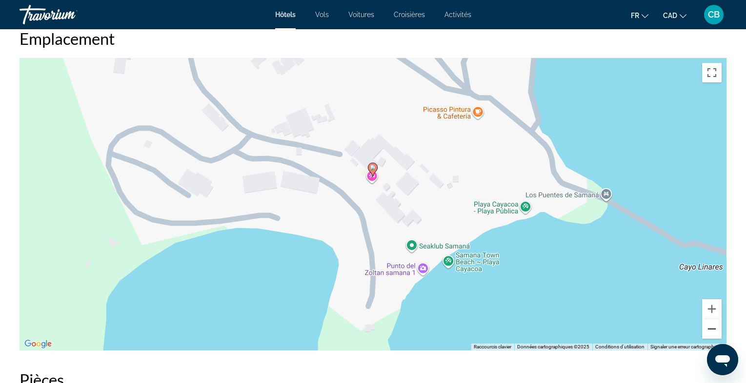
click at [712, 334] on button "Zoom arrière" at bounding box center [712, 329] width 20 height 20
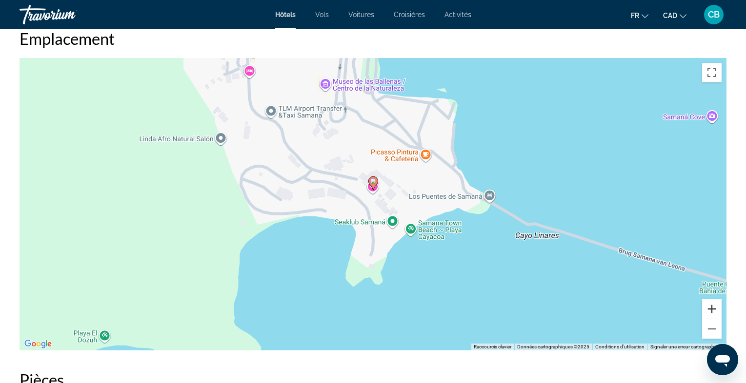
click at [711, 305] on button "Zoom avant" at bounding box center [712, 309] width 20 height 20
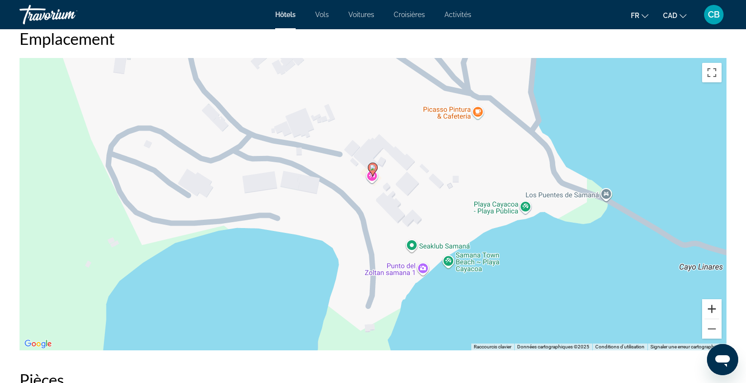
click at [711, 305] on button "Zoom avant" at bounding box center [712, 309] width 20 height 20
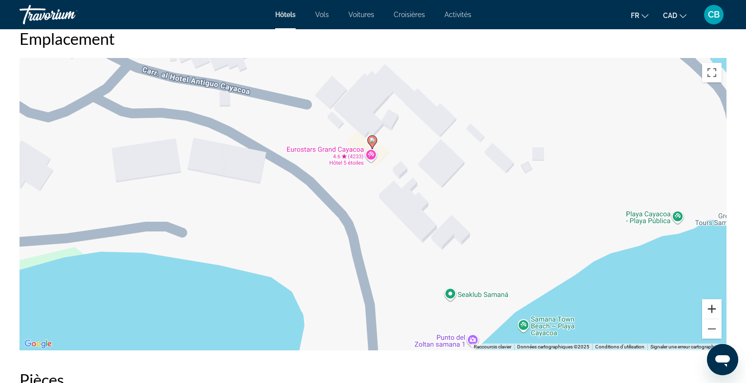
click at [711, 305] on button "Zoom avant" at bounding box center [712, 309] width 20 height 20
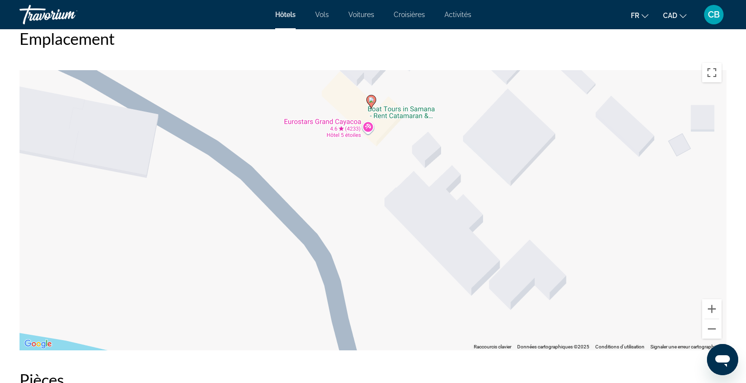
drag, startPoint x: 366, startPoint y: 115, endPoint x: 366, endPoint y: 134, distance: 19.0
click at [366, 134] on div "Pour activer le glissement avec le clavier, appuyez sur Alt+Entrée. Une fois ce…" at bounding box center [373, 204] width 707 height 293
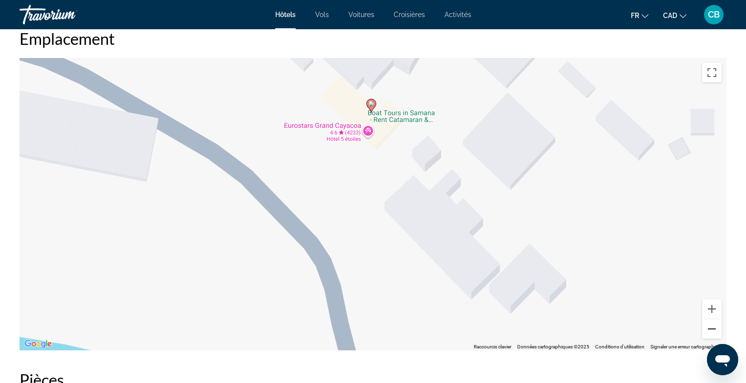
click at [712, 333] on button "Zoom arrière" at bounding box center [712, 329] width 20 height 20
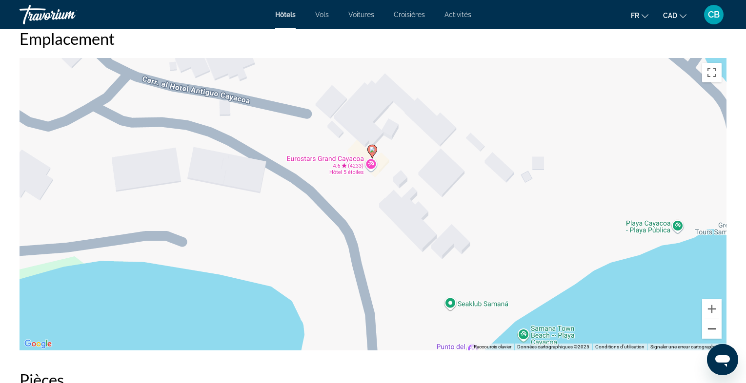
click at [712, 333] on button "Zoom arrière" at bounding box center [712, 329] width 20 height 20
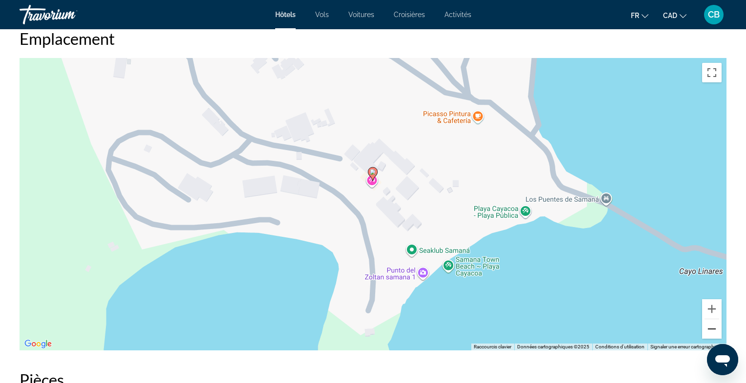
click at [712, 333] on button "Zoom arrière" at bounding box center [712, 329] width 20 height 20
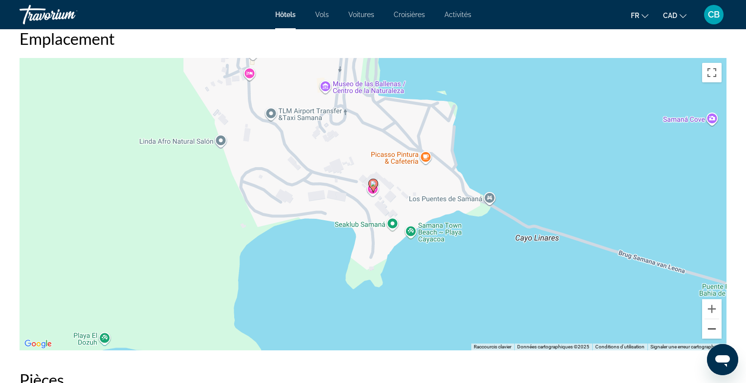
click at [712, 333] on button "Zoom arrière" at bounding box center [712, 329] width 20 height 20
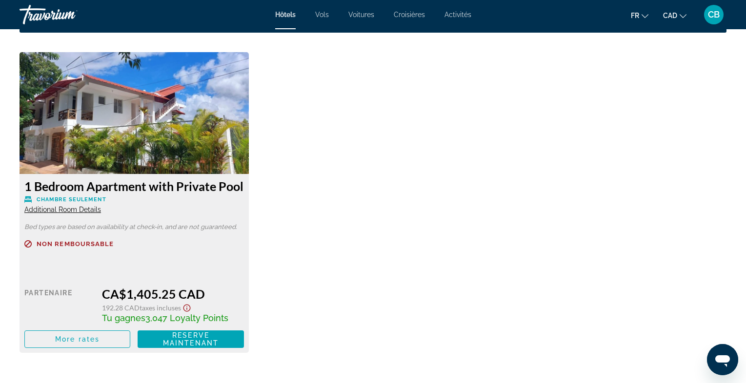
scroll to position [1331, 0]
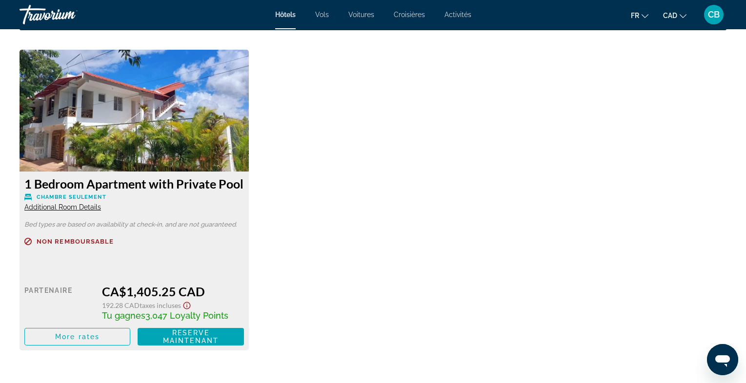
click at [78, 210] on span "Additional Room Details" at bounding box center [62, 207] width 77 height 8
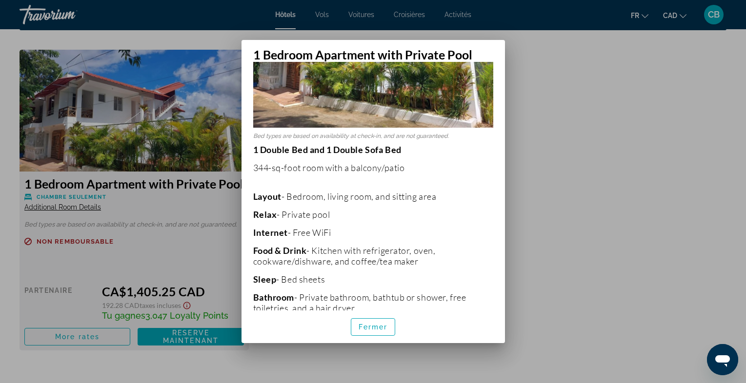
scroll to position [131, 0]
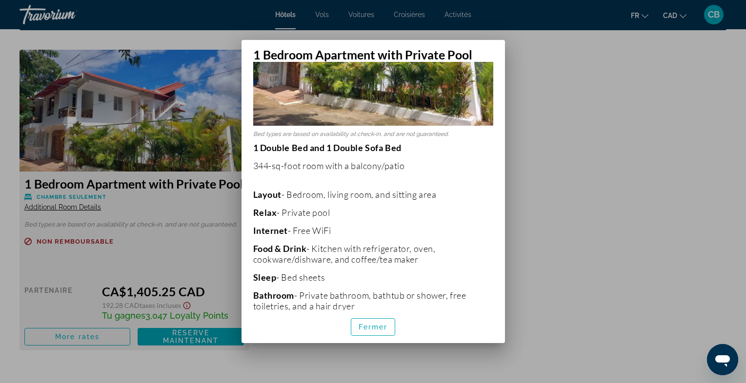
drag, startPoint x: 315, startPoint y: 248, endPoint x: 428, endPoint y: 258, distance: 113.6
click at [428, 258] on p "Food & Drink - Kitchen with refrigerator, oven, cookware/dishware, and coffee/t…" at bounding box center [373, 253] width 240 height 21
click at [438, 275] on p "Sleep - Bed sheets" at bounding box center [373, 277] width 240 height 11
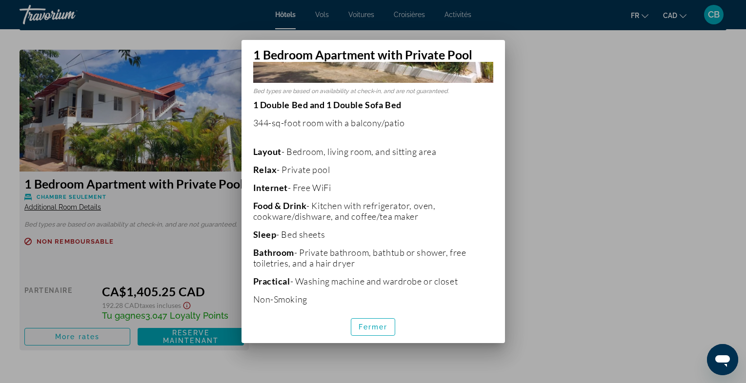
scroll to position [184, 0]
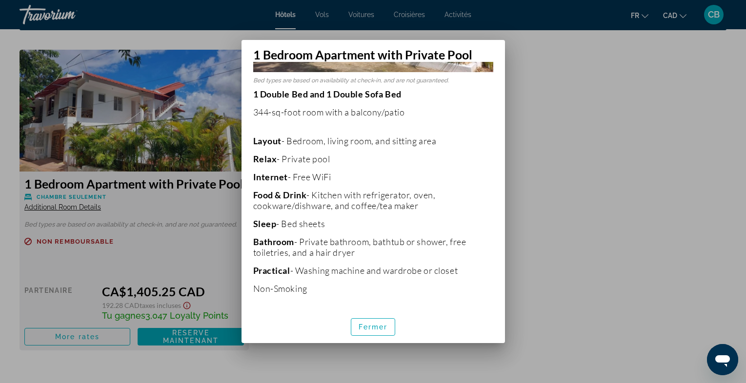
click at [590, 229] on div at bounding box center [373, 191] width 746 height 383
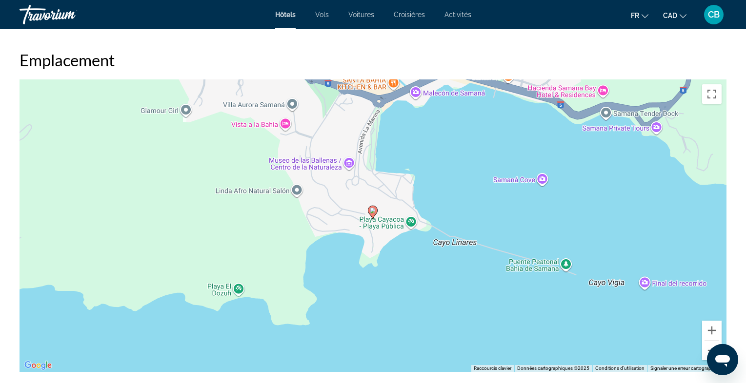
scroll to position [900, 0]
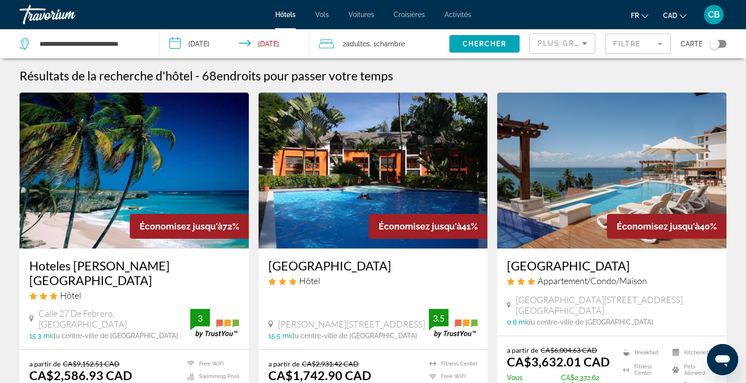
click at [578, 38] on div "Plus grandes économies" at bounding box center [559, 44] width 44 height 12
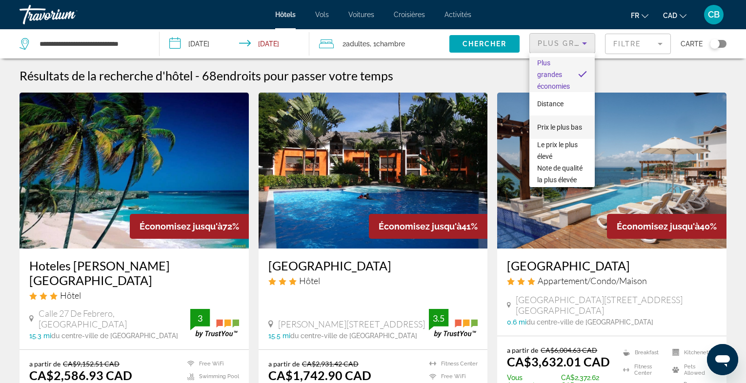
click at [575, 130] on span "Prix le plus bas" at bounding box center [559, 127] width 45 height 8
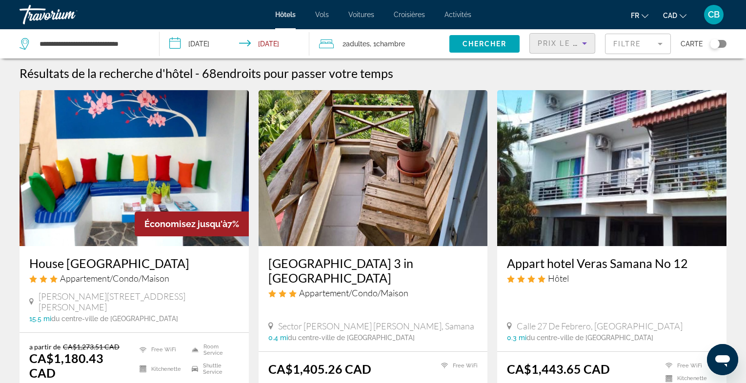
scroll to position [2, 0]
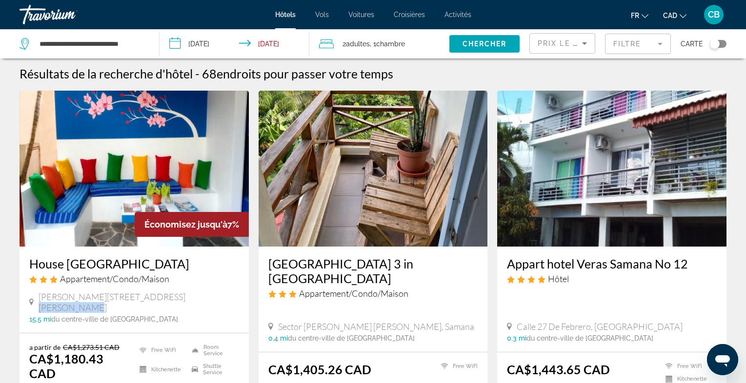
drag, startPoint x: 152, startPoint y: 295, endPoint x: 202, endPoint y: 300, distance: 50.5
click at [202, 300] on div "[STREET_ADDRESS][PERSON_NAME]" at bounding box center [134, 302] width 210 height 21
click at [212, 300] on div "[STREET_ADDRESS][PERSON_NAME]" at bounding box center [134, 302] width 210 height 21
click at [157, 180] on img "Main content" at bounding box center [134, 169] width 229 height 156
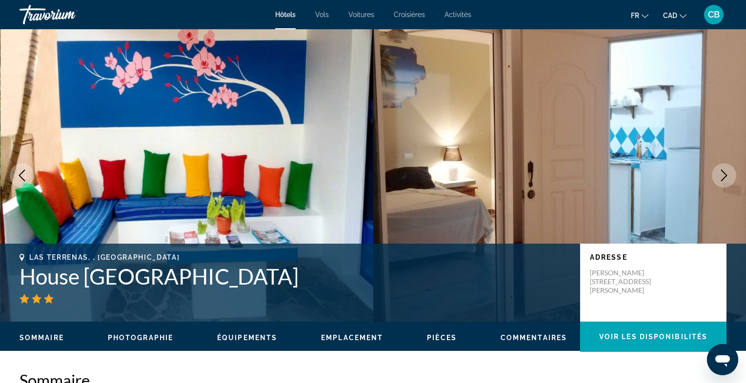
click at [721, 175] on icon "Next image" at bounding box center [724, 176] width 12 height 12
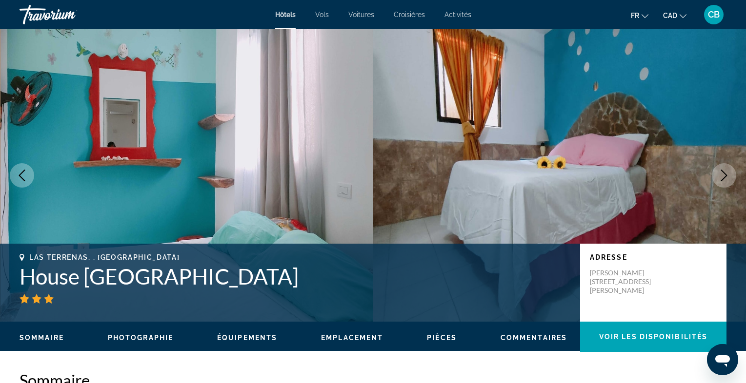
click at [721, 175] on icon "Next image" at bounding box center [724, 176] width 12 height 12
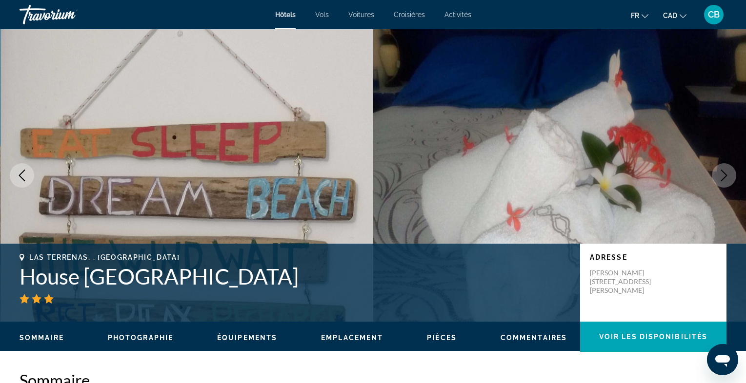
click at [721, 175] on icon "Next image" at bounding box center [724, 176] width 12 height 12
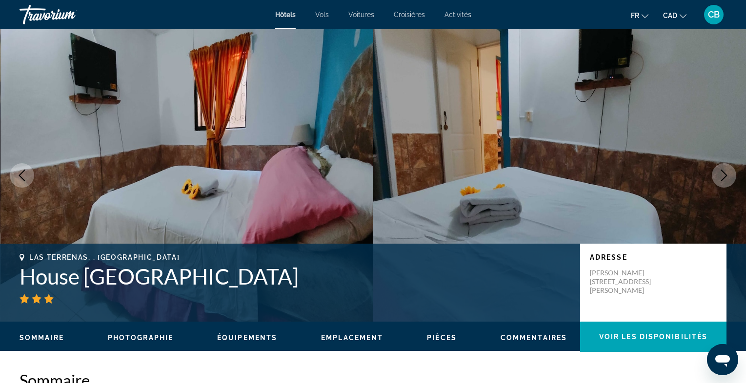
click at [721, 175] on icon "Next image" at bounding box center [724, 176] width 12 height 12
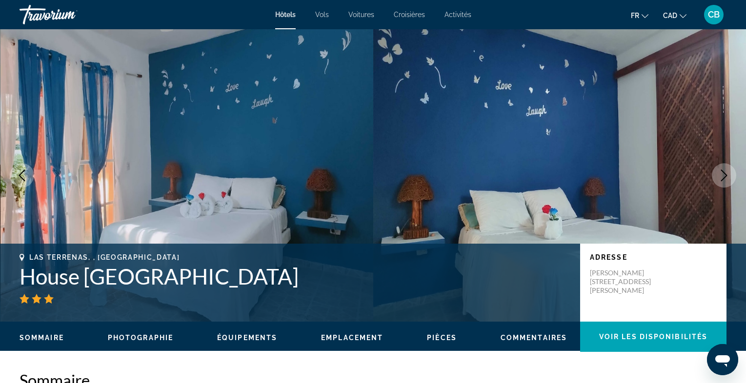
click at [721, 175] on icon "Next image" at bounding box center [724, 176] width 12 height 12
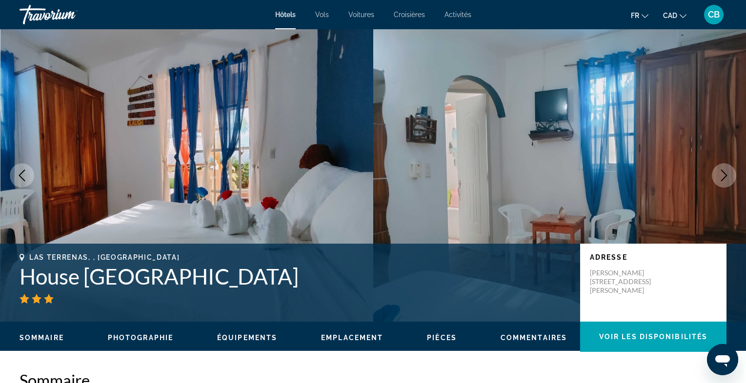
click at [721, 175] on icon "Next image" at bounding box center [724, 176] width 12 height 12
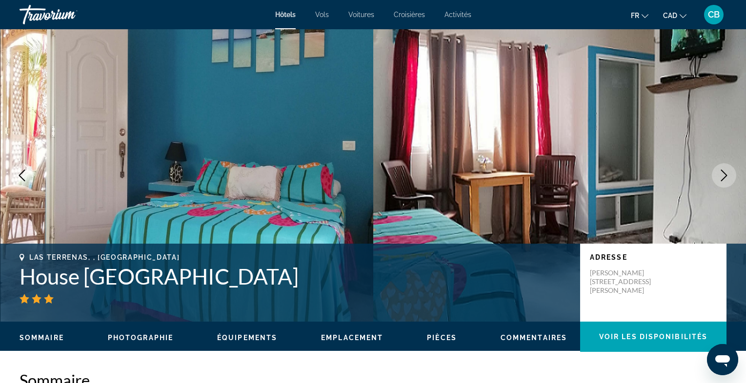
click at [721, 175] on icon "Next image" at bounding box center [724, 176] width 12 height 12
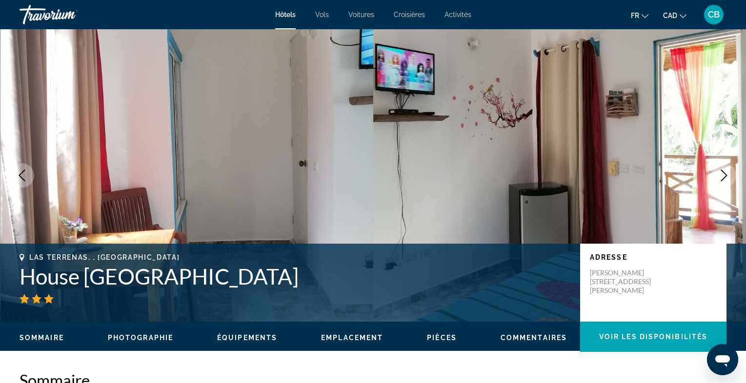
click at [721, 175] on icon "Next image" at bounding box center [724, 176] width 12 height 12
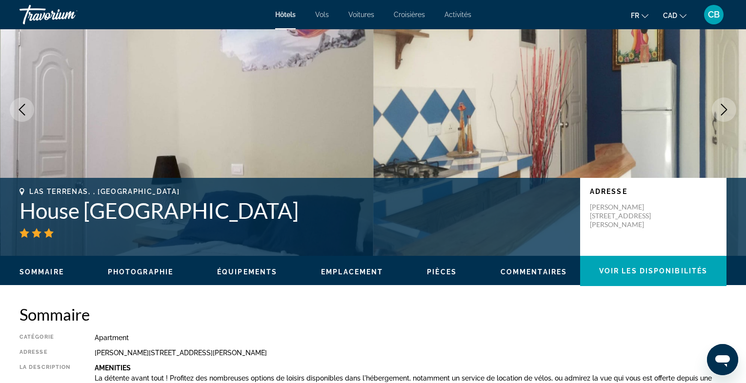
scroll to position [67, 0]
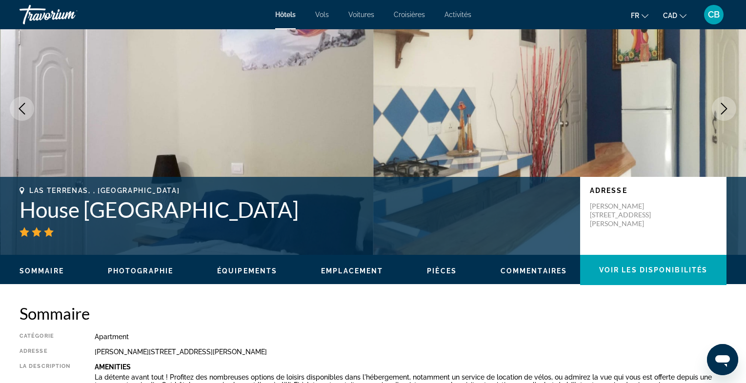
click at [723, 111] on icon "Next image" at bounding box center [724, 109] width 12 height 12
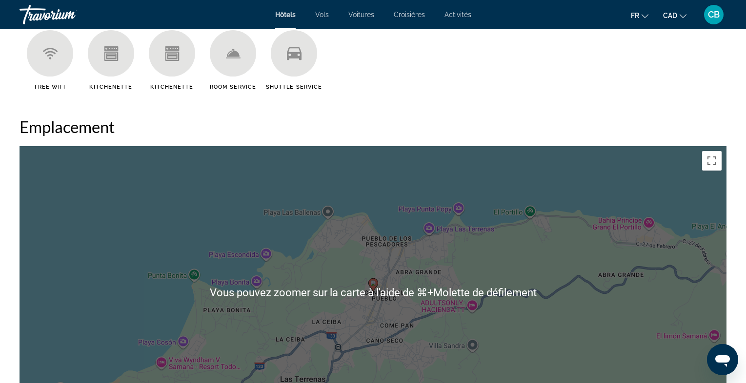
scroll to position [808, 0]
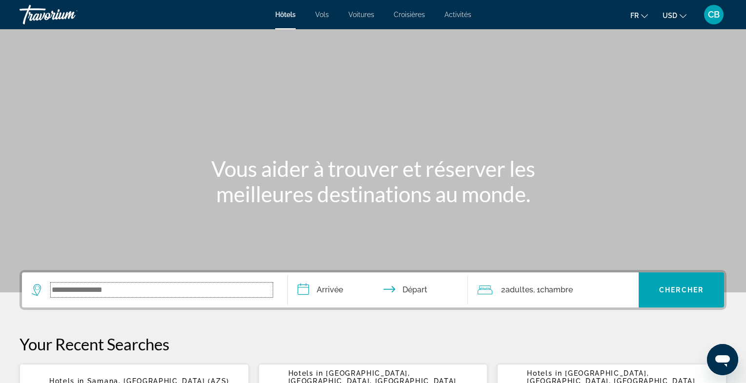
click at [138, 290] on input "Search widget" at bounding box center [162, 290] width 222 height 15
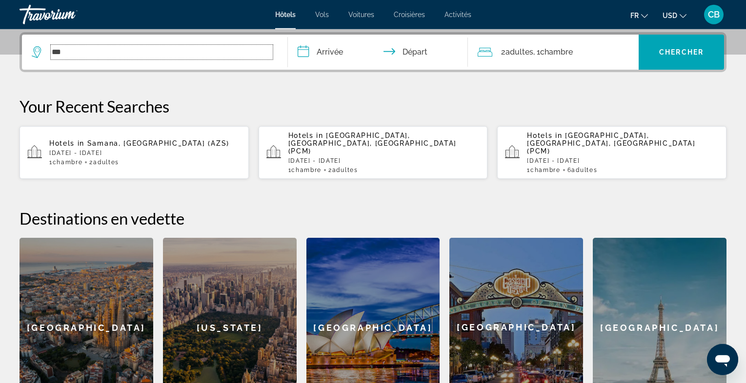
scroll to position [238, 0]
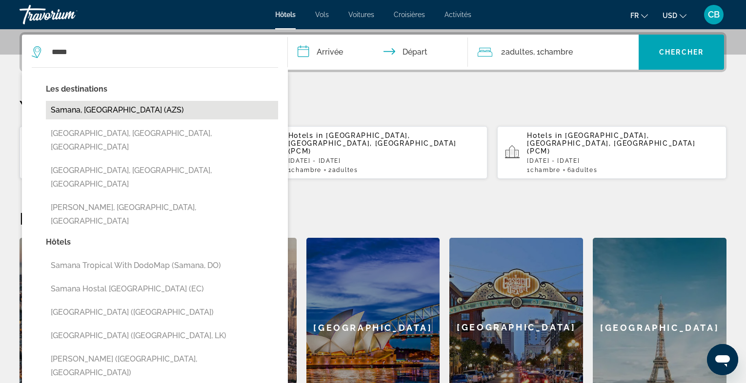
click at [180, 106] on button "Samana, [GEOGRAPHIC_DATA] (AZS)" at bounding box center [162, 110] width 232 height 19
type input "**********"
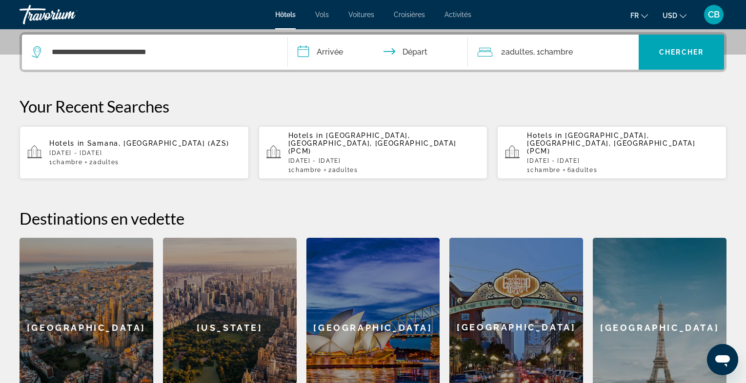
click at [331, 51] on input "**********" at bounding box center [380, 54] width 184 height 38
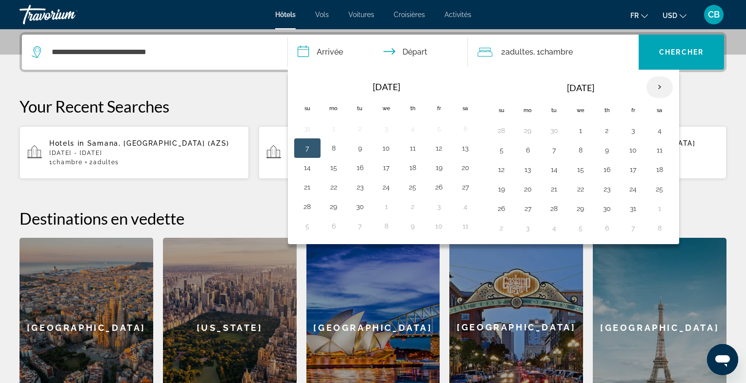
click at [653, 81] on th "Next month" at bounding box center [659, 87] width 26 height 21
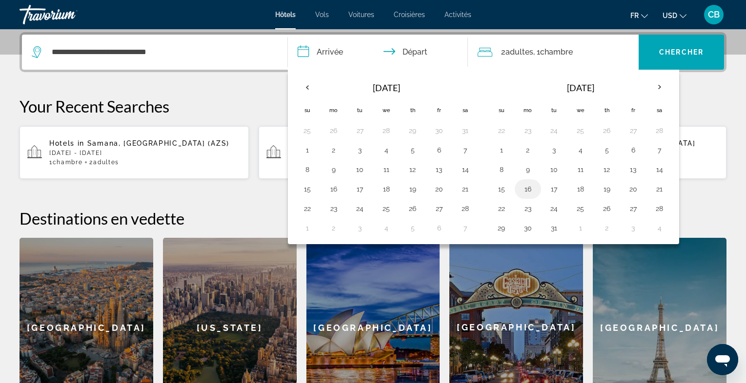
click at [522, 184] on button "16" at bounding box center [528, 189] width 16 height 14
click at [648, 88] on th "Next month" at bounding box center [659, 87] width 26 height 21
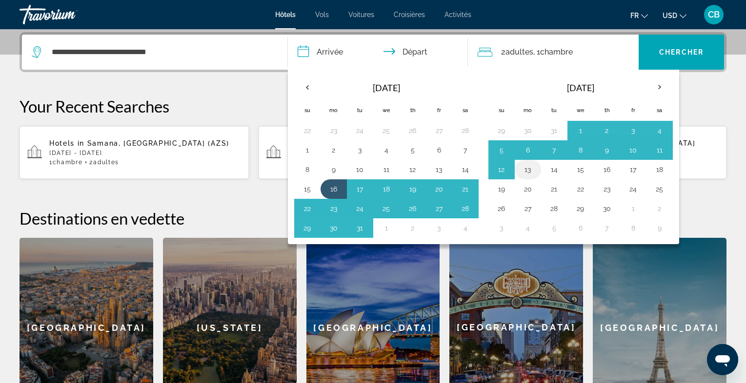
click at [525, 167] on button "13" at bounding box center [528, 170] width 16 height 14
type input "**********"
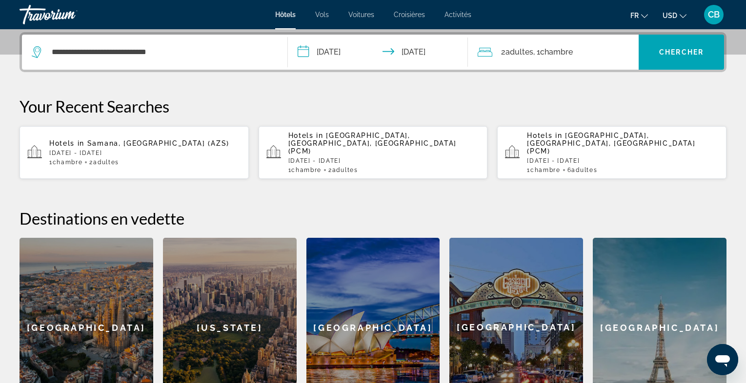
click at [682, 17] on icon "Change currency" at bounding box center [682, 16] width 7 height 7
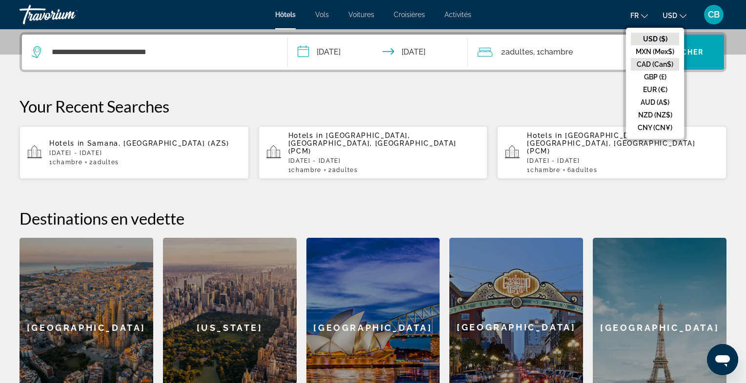
click at [665, 60] on button "CAD (Can$)" at bounding box center [654, 64] width 48 height 13
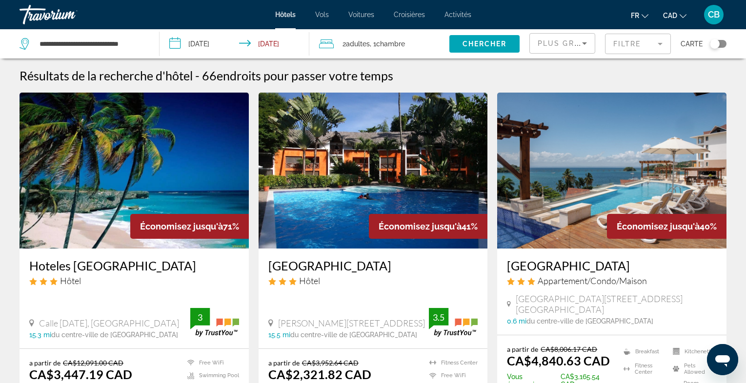
click at [653, 39] on mat-form-field "Filtre" at bounding box center [638, 44] width 66 height 20
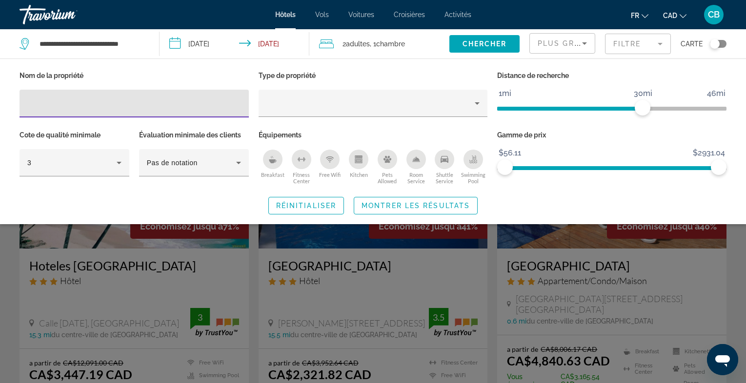
click at [653, 41] on mat-form-field "Filtre" at bounding box center [638, 44] width 66 height 20
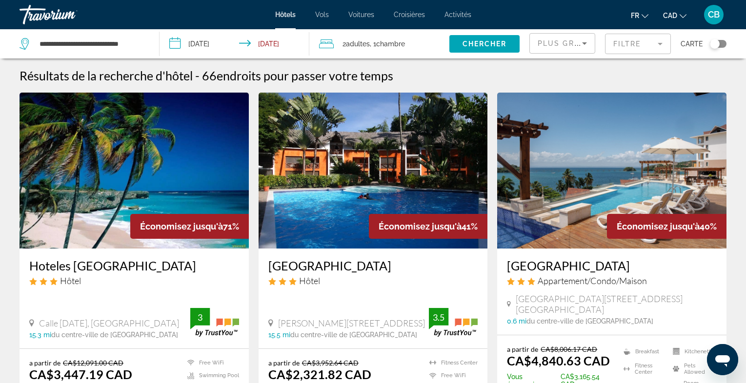
click at [578, 52] on div "Plus grandes économies" at bounding box center [561, 47] width 49 height 27
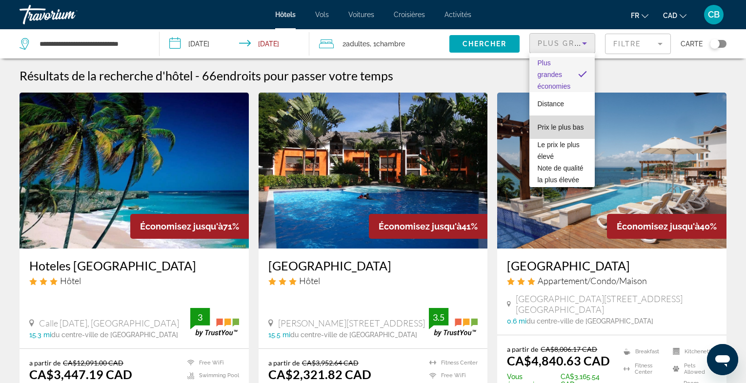
click at [574, 135] on mat-option "Prix le plus bas" at bounding box center [561, 127] width 65 height 23
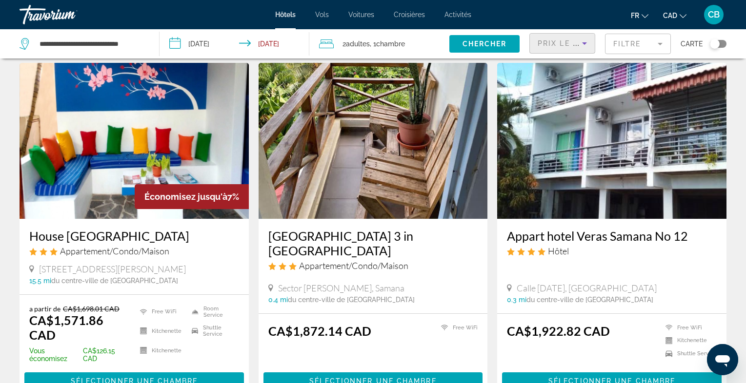
scroll to position [56, 0]
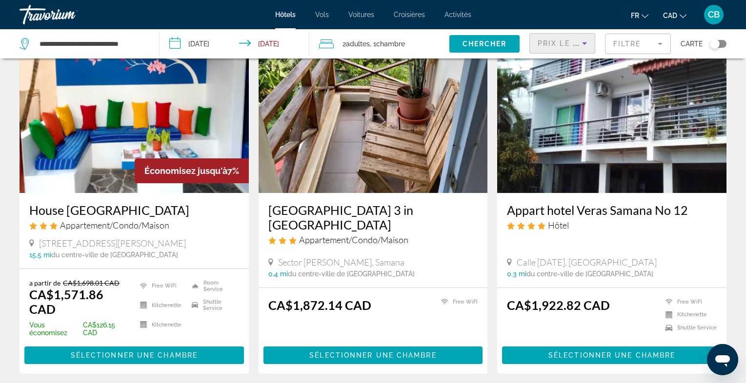
click at [593, 155] on img "Main content" at bounding box center [611, 115] width 229 height 156
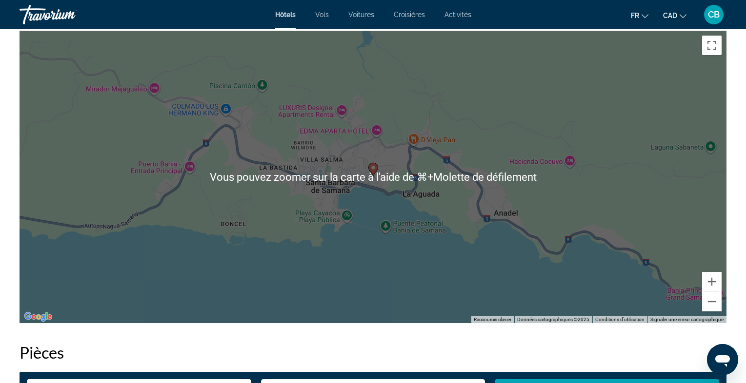
scroll to position [905, 0]
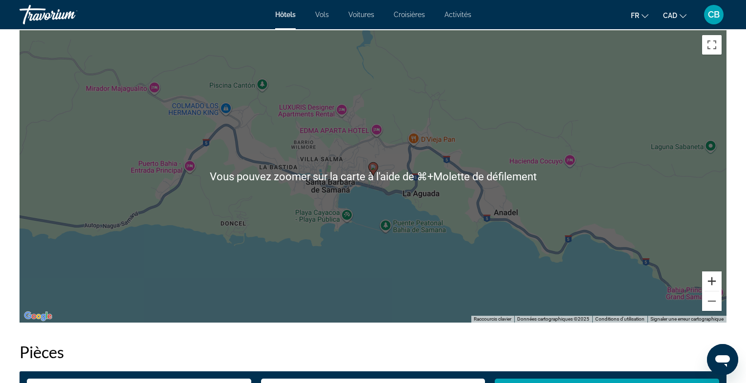
click at [713, 286] on button "Zoom avant" at bounding box center [712, 282] width 20 height 20
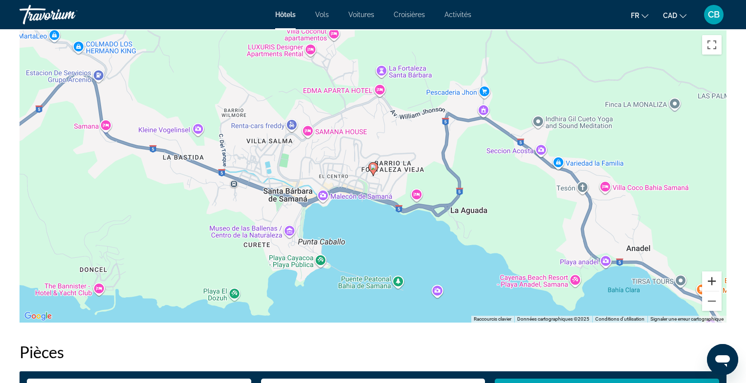
click at [713, 286] on button "Zoom avant" at bounding box center [712, 282] width 20 height 20
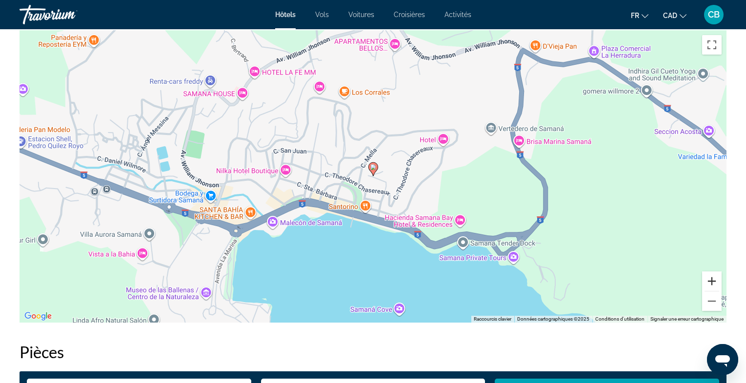
click at [713, 286] on button "Zoom avant" at bounding box center [712, 282] width 20 height 20
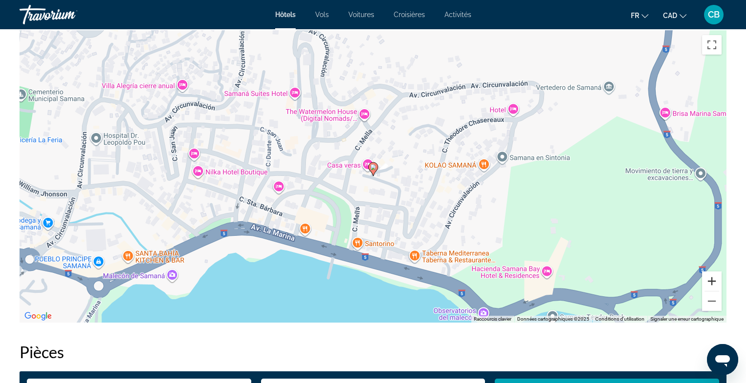
click at [713, 286] on button "Zoom avant" at bounding box center [712, 282] width 20 height 20
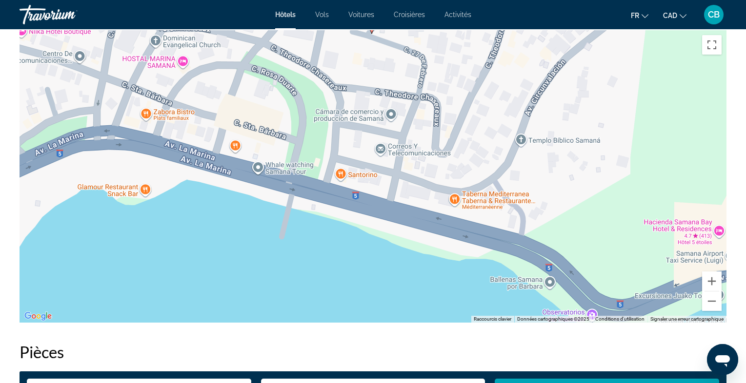
drag, startPoint x: 456, startPoint y: 277, endPoint x: 455, endPoint y: 133, distance: 144.3
click at [455, 133] on div "Pour activer le glissement avec le clavier, appuyez sur Alt+Entrée. Une fois ce…" at bounding box center [373, 176] width 707 height 293
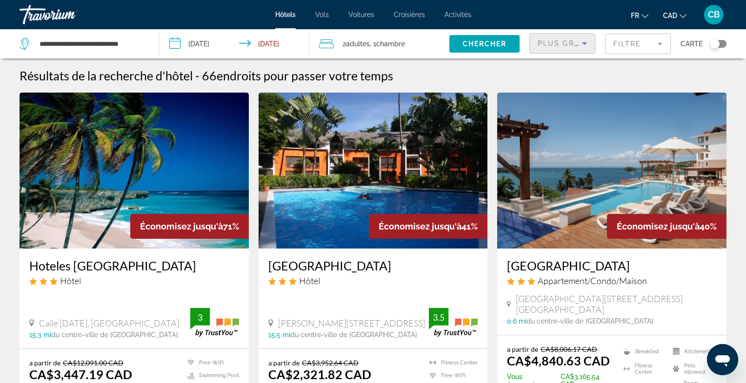
click at [568, 39] on div "Plus grandes économies" at bounding box center [559, 44] width 44 height 12
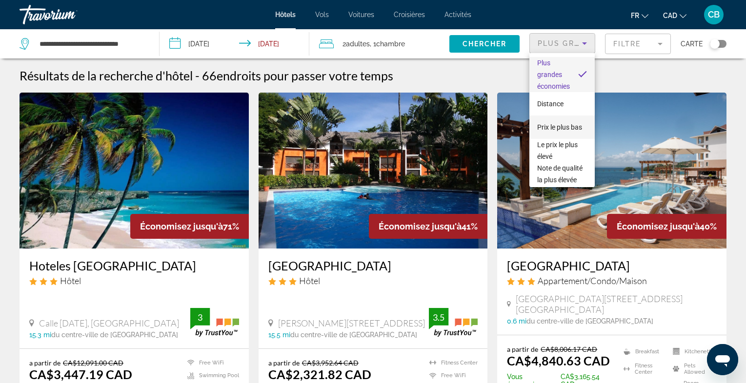
click at [570, 127] on span "Prix le plus bas" at bounding box center [559, 127] width 45 height 8
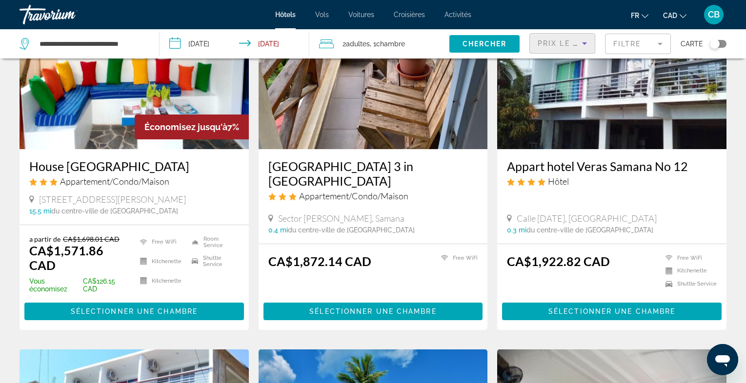
scroll to position [39, 0]
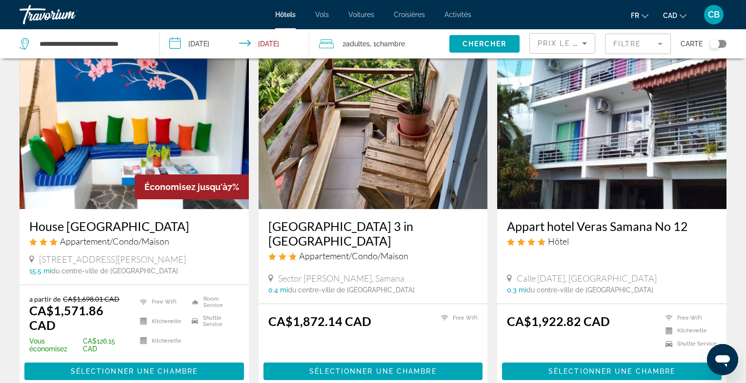
click at [420, 184] on img "Main content" at bounding box center [372, 131] width 229 height 156
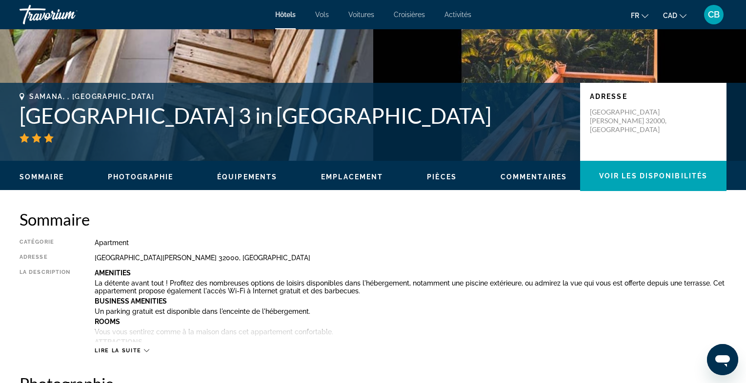
scroll to position [169, 0]
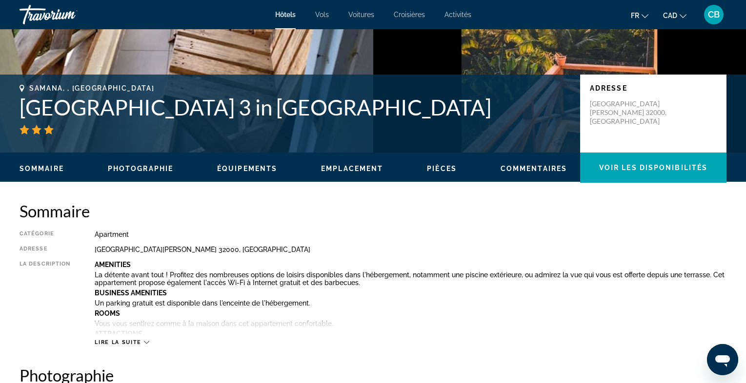
click at [120, 344] on span "Lire la suite" at bounding box center [118, 342] width 46 height 6
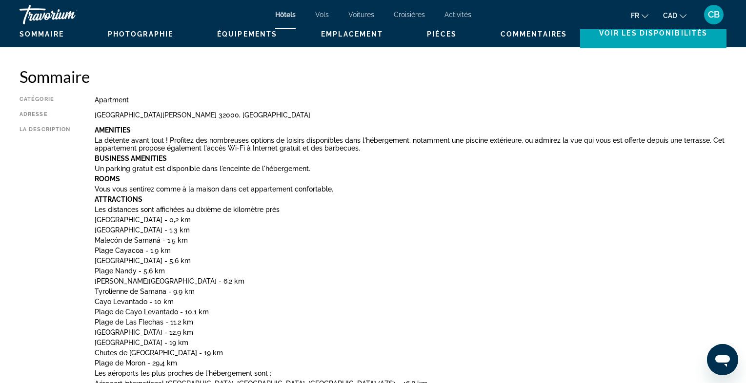
scroll to position [306, 0]
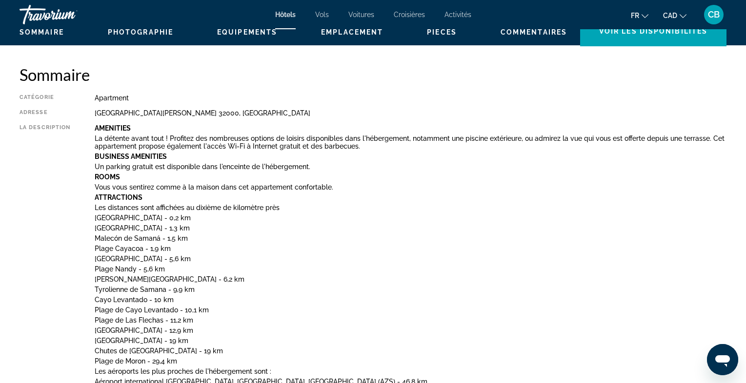
drag, startPoint x: 181, startPoint y: 308, endPoint x: 200, endPoint y: 338, distance: 35.0
click at [200, 338] on div "Amenities La détente avant tout ! Profitez des nombreuses options de loisirs di…" at bounding box center [410, 295] width 631 height 343
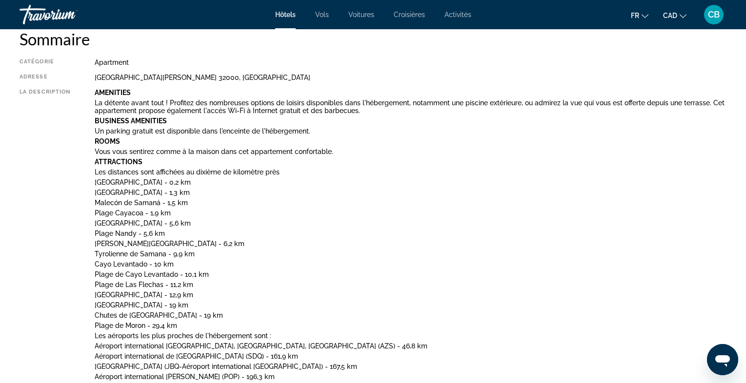
scroll to position [342, 0]
click at [212, 313] on p "Chutes de [GEOGRAPHIC_DATA] - 19 km" at bounding box center [410, 315] width 631 height 8
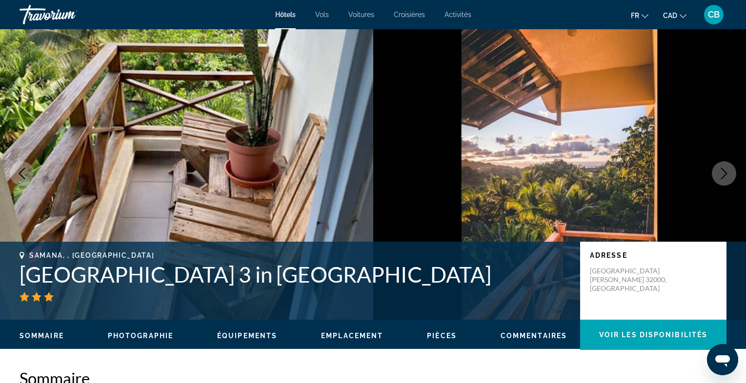
scroll to position [0, 0]
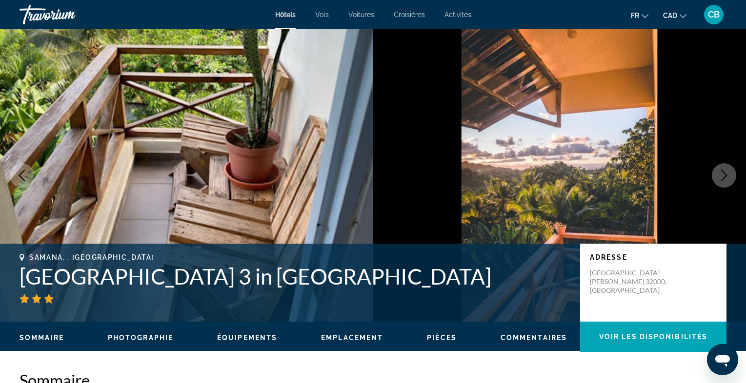
click at [253, 234] on img "Main content" at bounding box center [186, 175] width 373 height 293
click at [722, 171] on icon "Next image" at bounding box center [724, 176] width 6 height 12
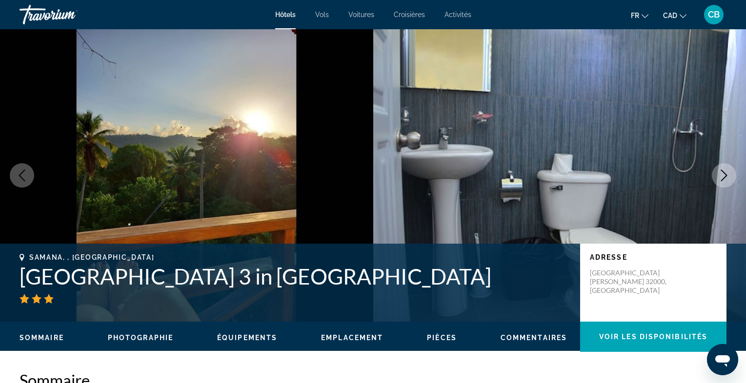
click at [722, 171] on icon "Next image" at bounding box center [724, 176] width 6 height 12
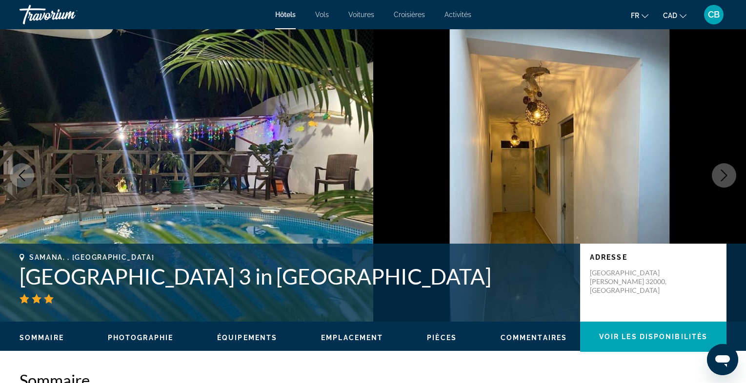
click at [722, 171] on icon "Next image" at bounding box center [724, 176] width 6 height 12
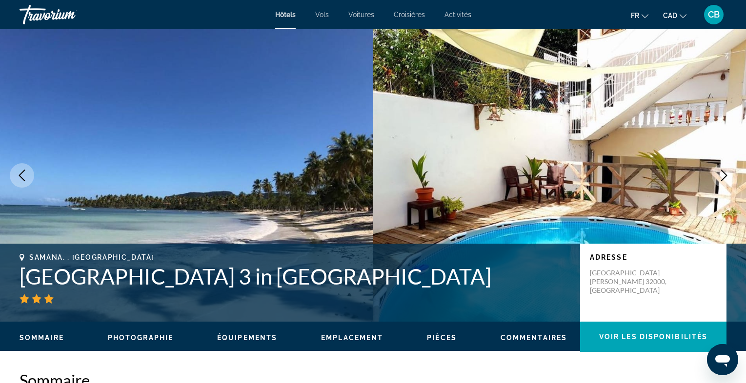
click at [723, 174] on icon "Next image" at bounding box center [724, 176] width 12 height 12
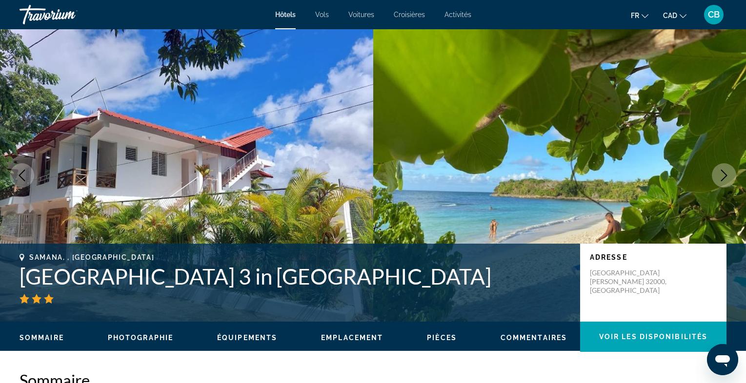
click at [723, 174] on icon "Next image" at bounding box center [724, 176] width 12 height 12
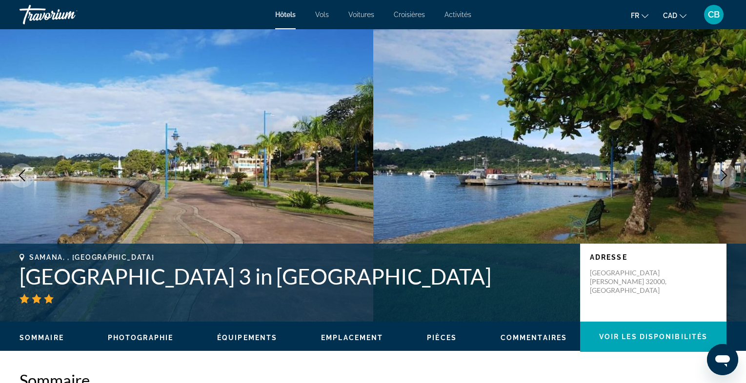
click at [723, 174] on icon "Next image" at bounding box center [724, 176] width 12 height 12
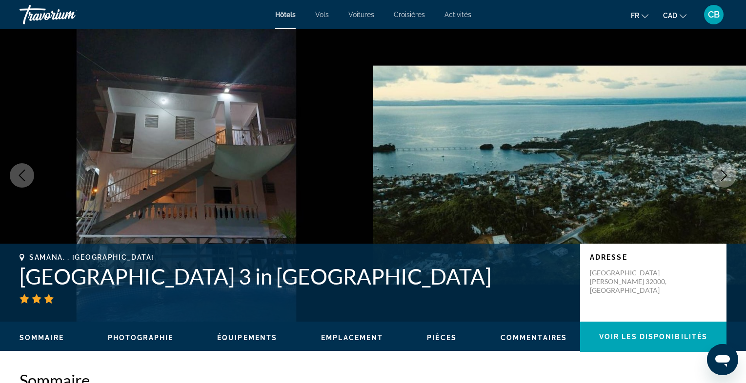
click at [723, 174] on icon "Next image" at bounding box center [724, 176] width 12 height 12
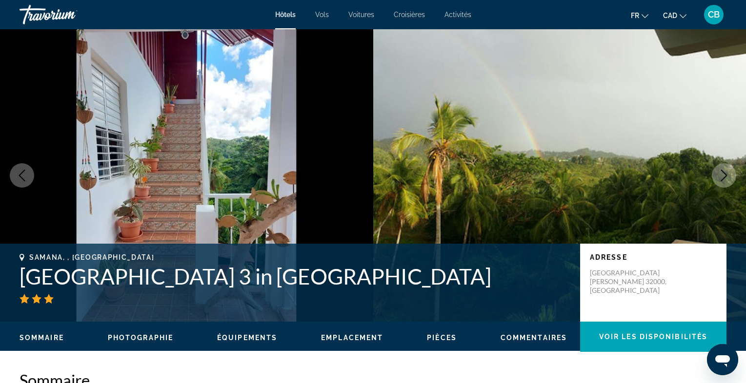
scroll to position [12, 0]
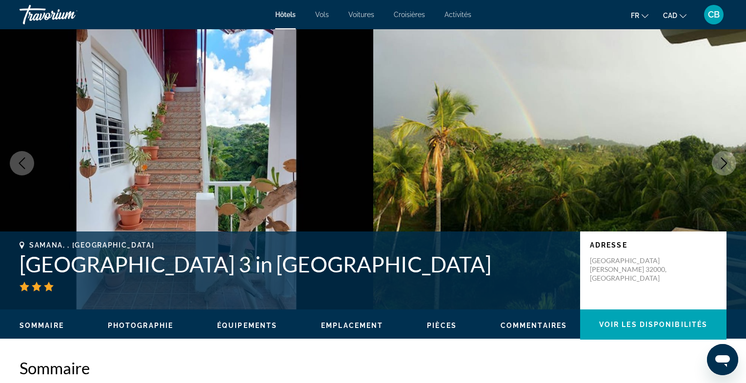
click at [726, 160] on icon "Next image" at bounding box center [724, 163] width 12 height 12
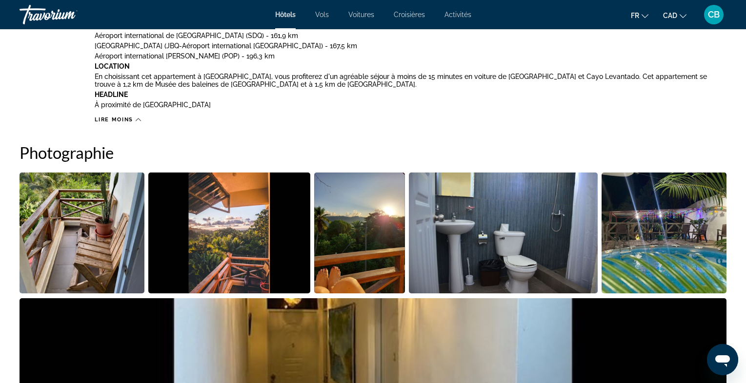
scroll to position [663, 0]
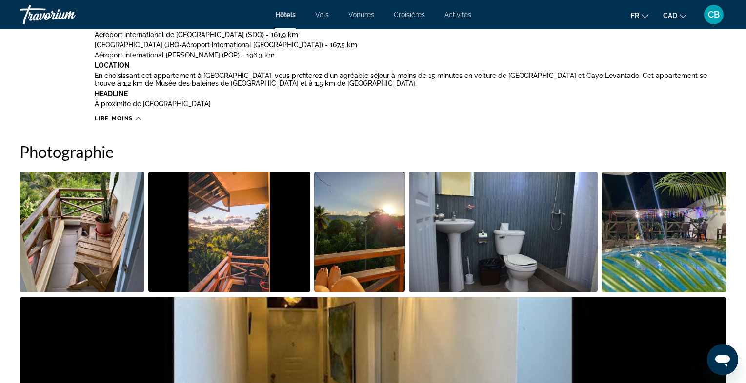
click at [111, 253] on img "Open full-screen image slider" at bounding box center [82, 232] width 125 height 121
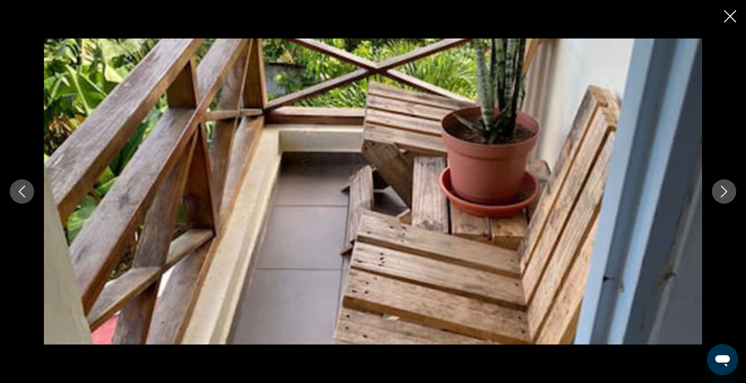
click at [726, 195] on icon "Next image" at bounding box center [724, 192] width 12 height 12
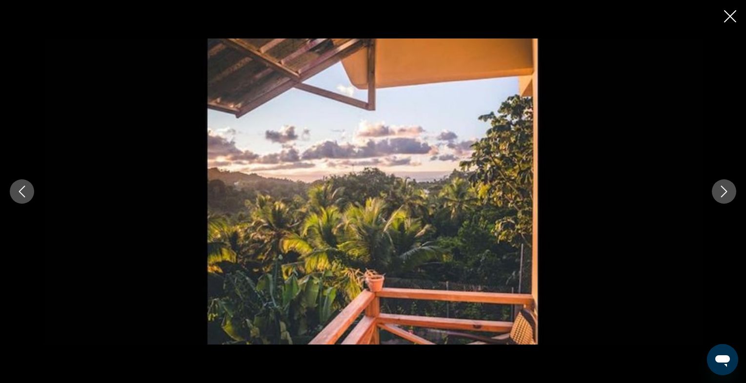
click at [726, 195] on icon "Next image" at bounding box center [724, 192] width 12 height 12
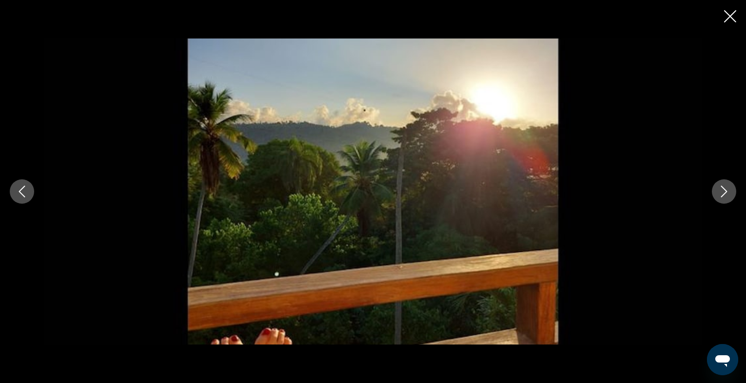
click at [726, 195] on icon "Next image" at bounding box center [724, 192] width 12 height 12
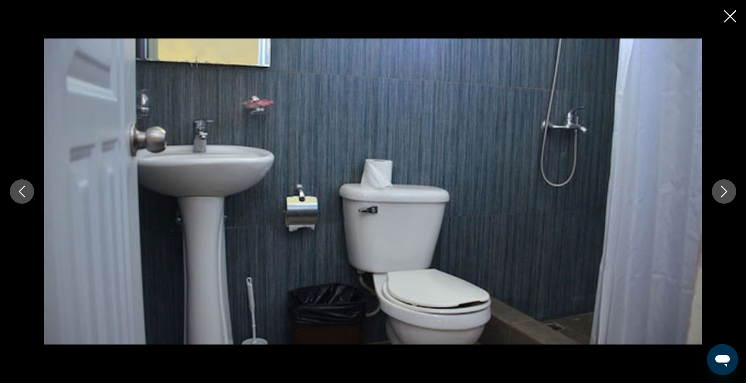
click at [726, 195] on icon "Next image" at bounding box center [724, 192] width 12 height 12
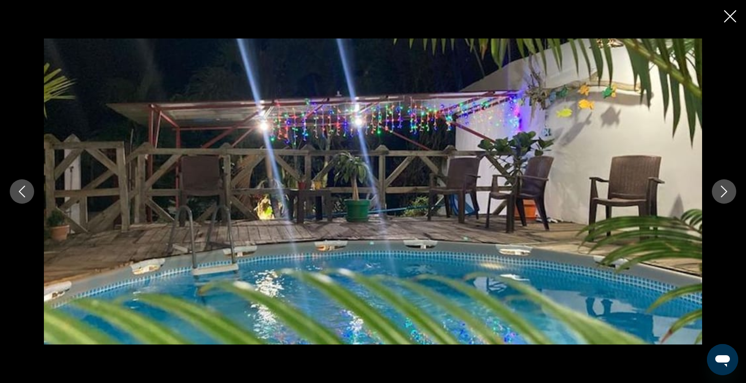
click at [725, 195] on icon "Next image" at bounding box center [724, 192] width 12 height 12
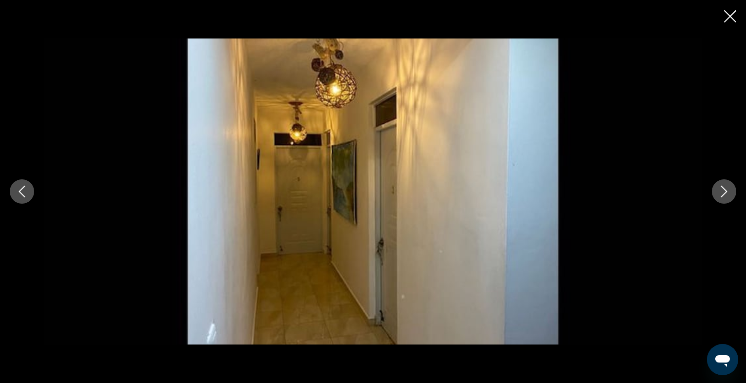
click at [724, 195] on icon "Next image" at bounding box center [724, 192] width 6 height 12
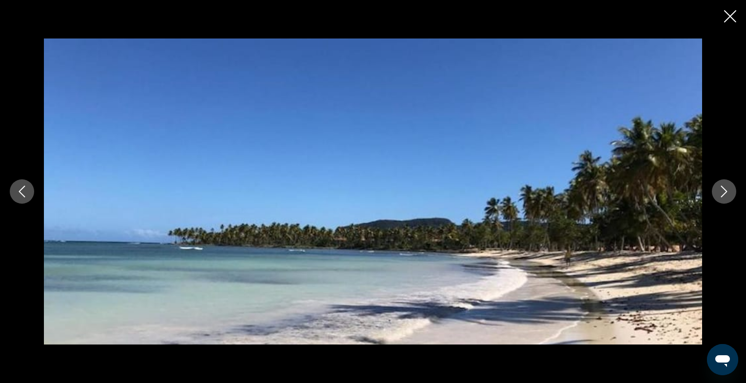
click at [724, 195] on icon "Next image" at bounding box center [724, 192] width 6 height 12
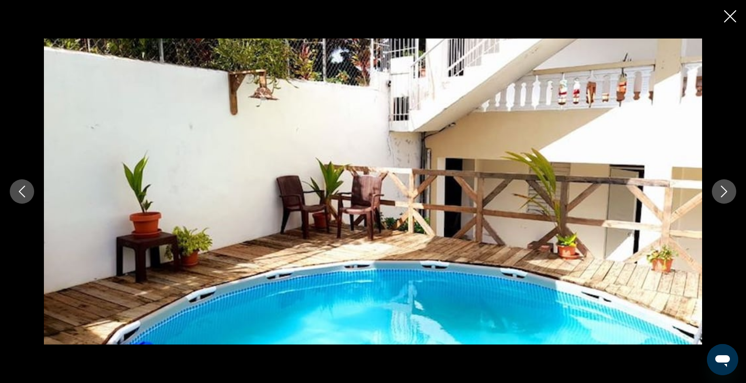
click at [724, 195] on icon "Next image" at bounding box center [724, 192] width 6 height 12
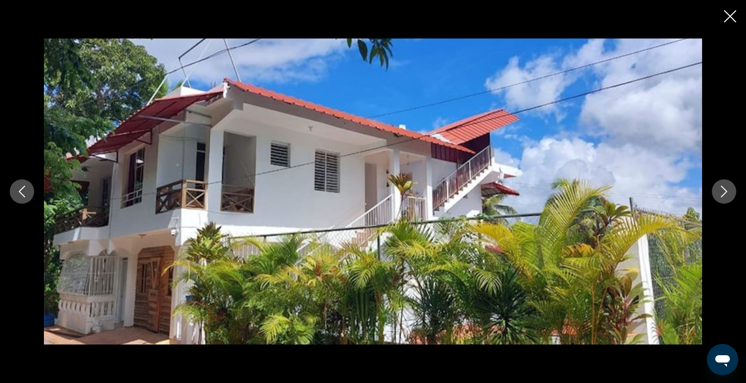
click at [724, 195] on icon "Next image" at bounding box center [724, 192] width 6 height 12
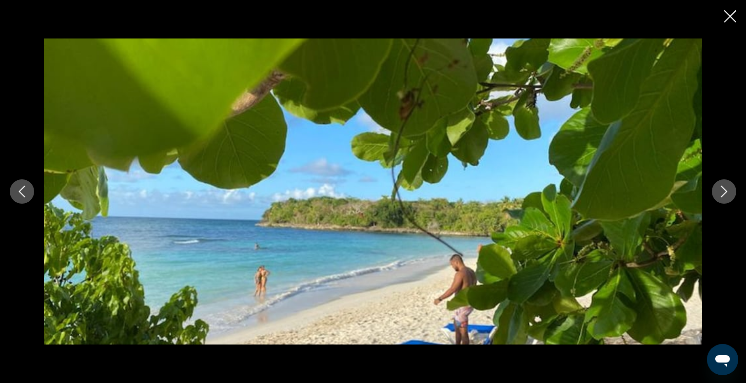
click at [724, 195] on icon "Next image" at bounding box center [724, 192] width 6 height 12
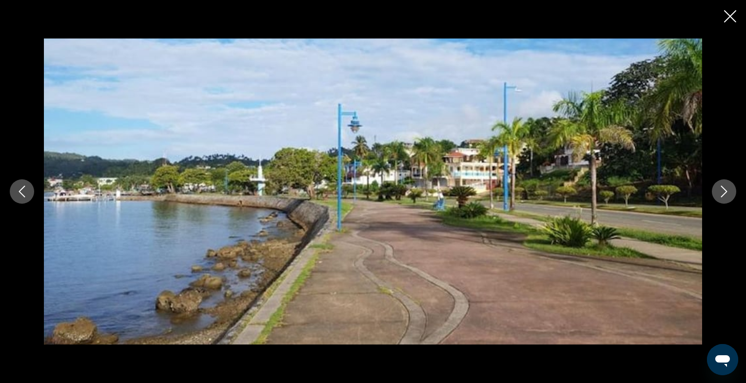
click at [724, 195] on icon "Next image" at bounding box center [724, 192] width 6 height 12
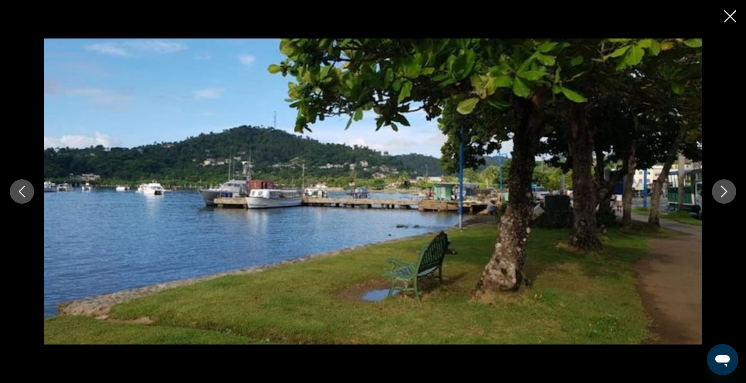
click at [724, 195] on icon "Next image" at bounding box center [724, 192] width 6 height 12
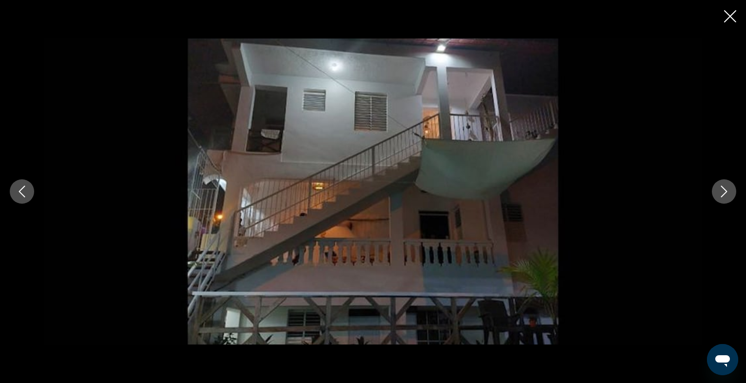
click at [724, 195] on icon "Next image" at bounding box center [724, 192] width 6 height 12
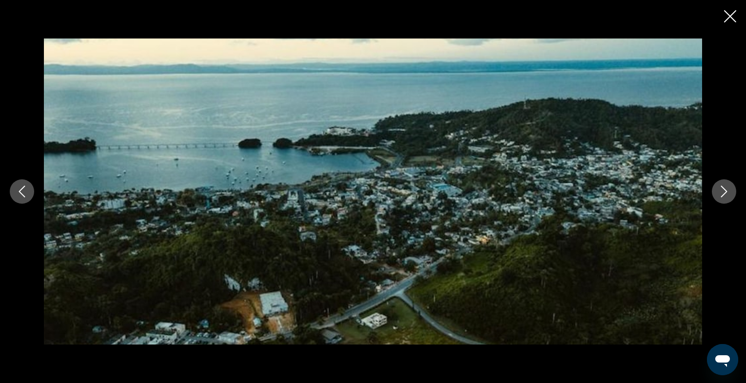
click at [724, 195] on icon "Next image" at bounding box center [724, 192] width 6 height 12
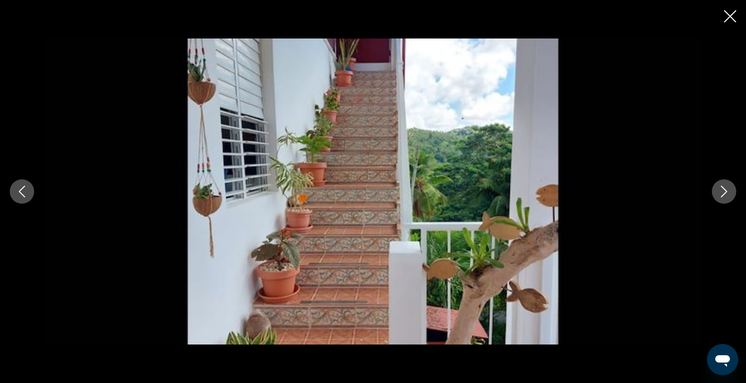
click at [724, 195] on icon "Next image" at bounding box center [724, 192] width 6 height 12
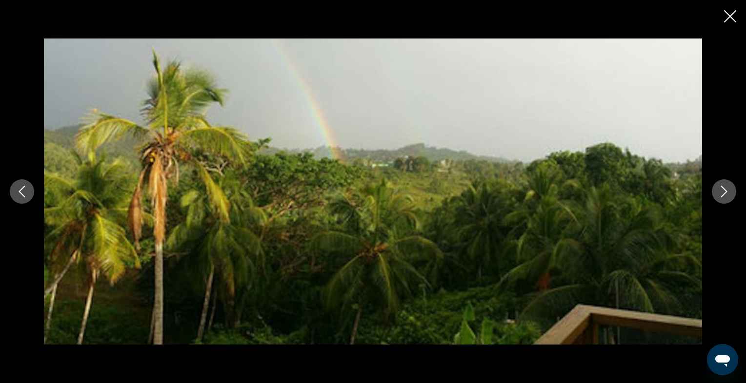
click at [724, 195] on icon "Next image" at bounding box center [724, 192] width 6 height 12
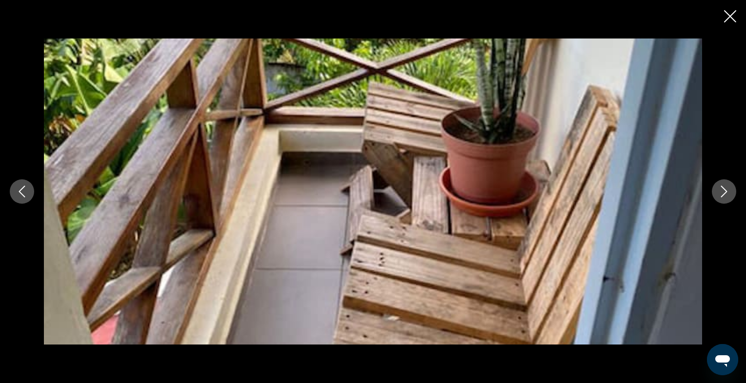
click at [724, 195] on icon "Next image" at bounding box center [724, 192] width 6 height 12
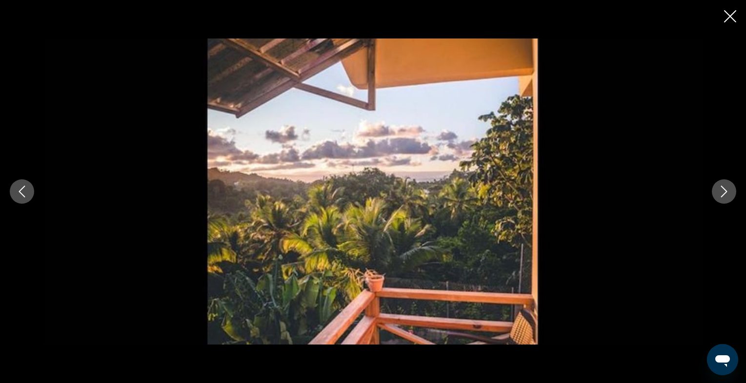
click at [725, 18] on icon "Close slideshow" at bounding box center [730, 16] width 12 height 12
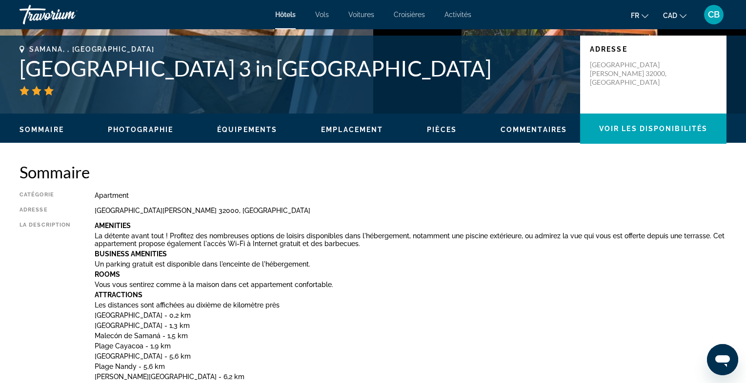
scroll to position [210, 0]
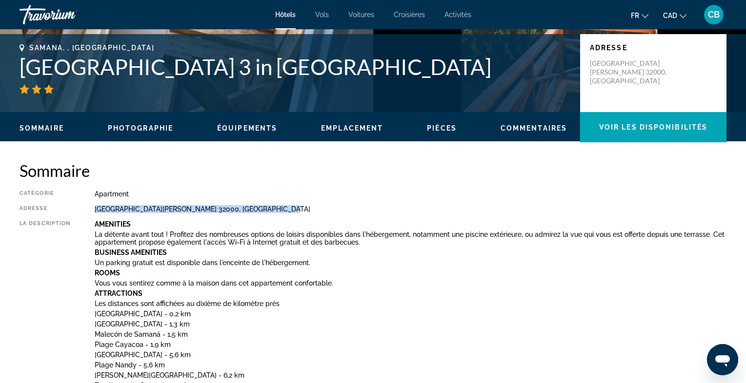
drag, startPoint x: 94, startPoint y: 209, endPoint x: 283, endPoint y: 206, distance: 188.7
click at [283, 206] on div "Catégorie Apartment Adresse [GEOGRAPHIC_DATA][PERSON_NAME], [GEOGRAPHIC_DATA] L…" at bounding box center [373, 383] width 707 height 386
copy div "[GEOGRAPHIC_DATA][PERSON_NAME] 32000, [GEOGRAPHIC_DATA]"
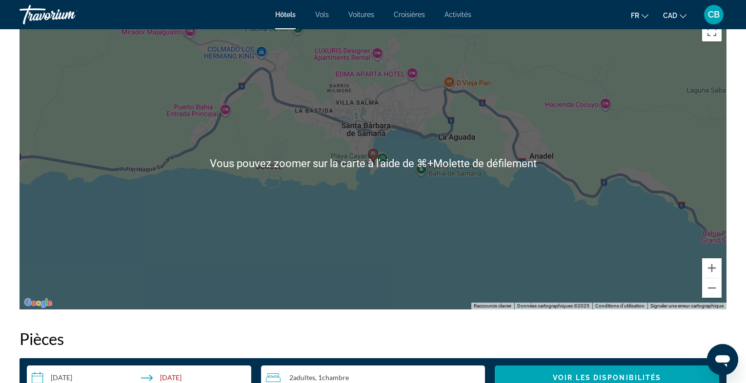
scroll to position [1234, 0]
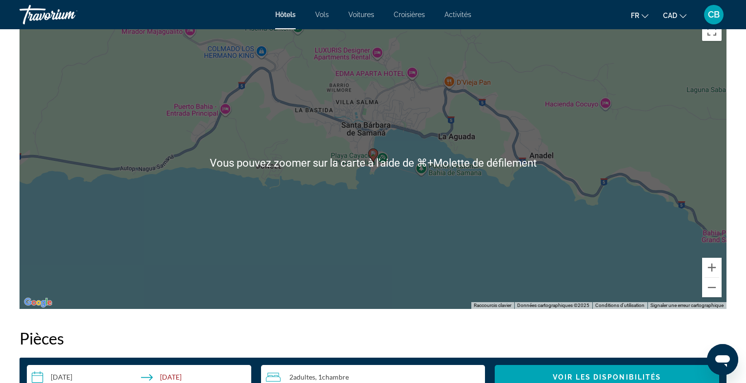
click at [382, 332] on h2 "Pièces" at bounding box center [373, 339] width 707 height 20
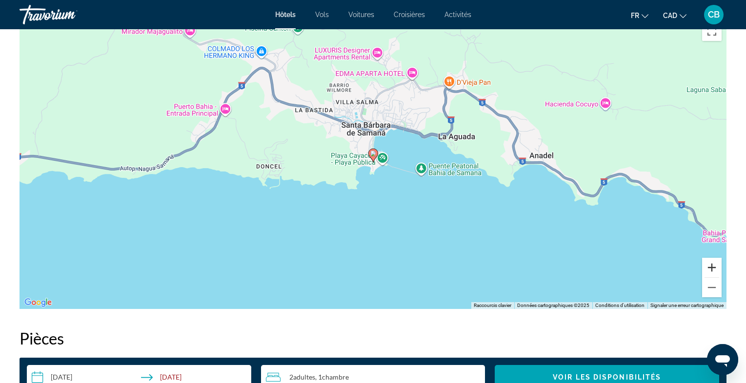
click at [714, 267] on button "Zoom avant" at bounding box center [712, 268] width 20 height 20
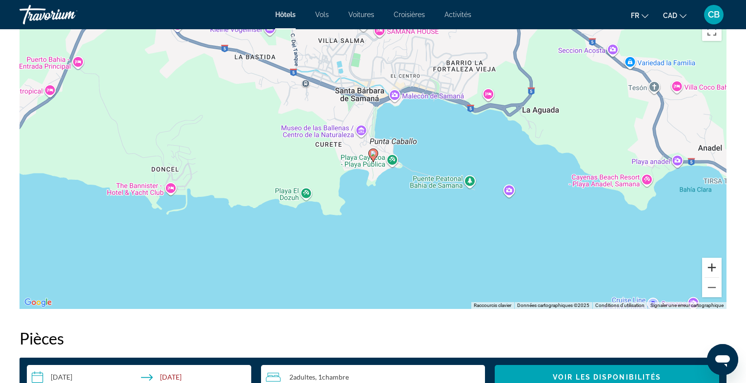
click at [714, 267] on button "Zoom avant" at bounding box center [712, 268] width 20 height 20
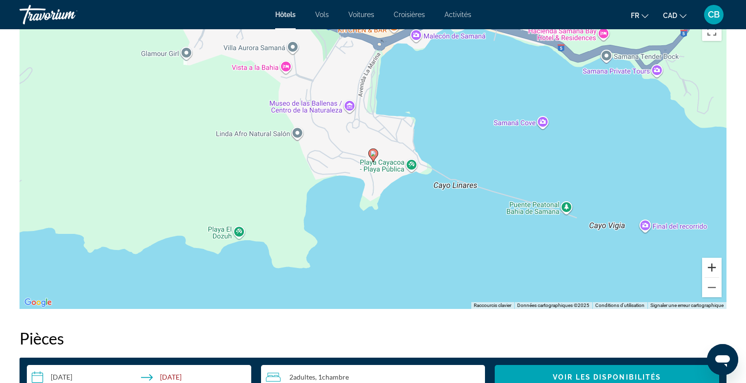
click at [714, 267] on button "Zoom avant" at bounding box center [712, 268] width 20 height 20
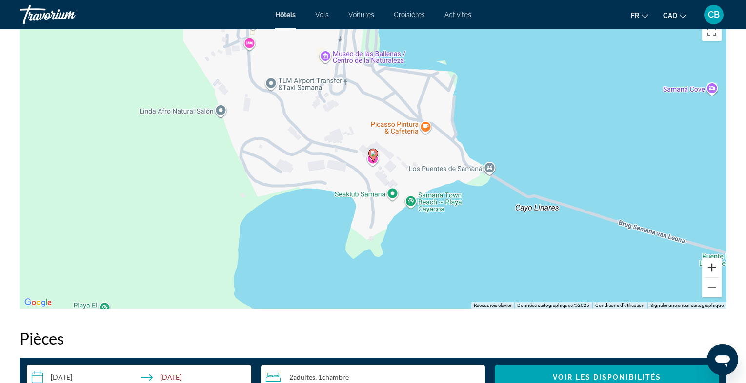
click at [710, 269] on button "Zoom avant" at bounding box center [712, 268] width 20 height 20
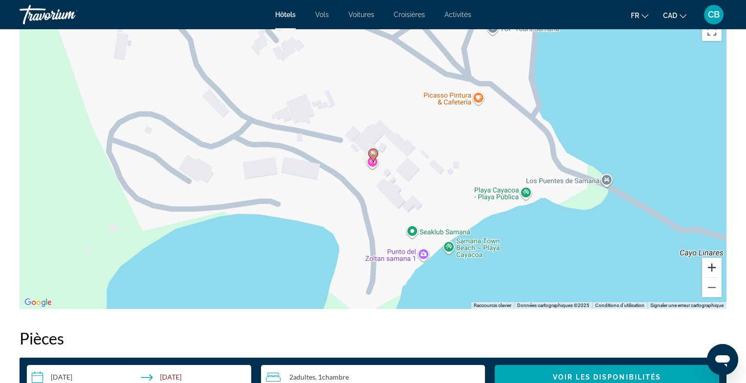
click at [710, 269] on button "Zoom avant" at bounding box center [712, 268] width 20 height 20
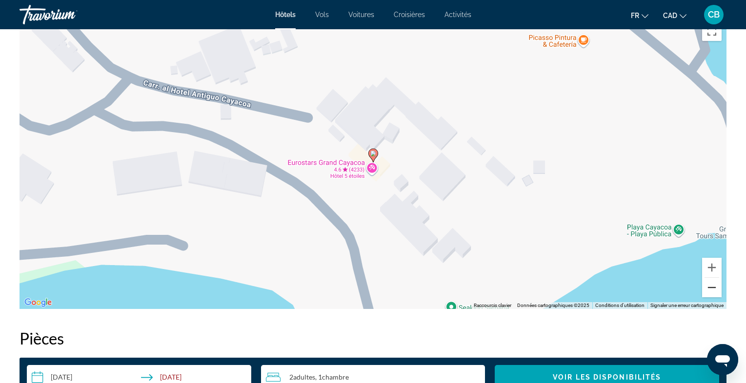
click at [717, 291] on button "Zoom arrière" at bounding box center [712, 288] width 20 height 20
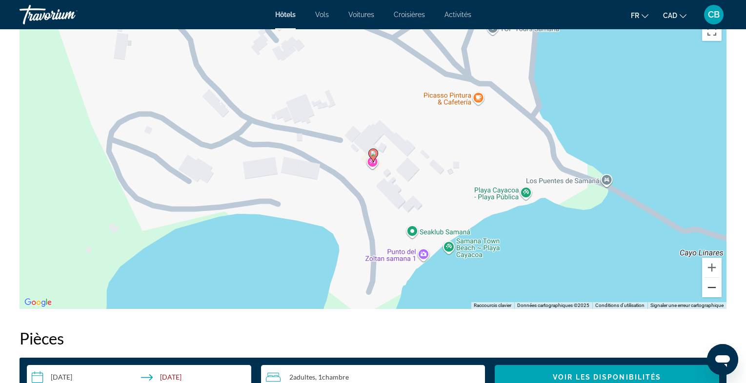
click at [717, 291] on button "Zoom arrière" at bounding box center [712, 288] width 20 height 20
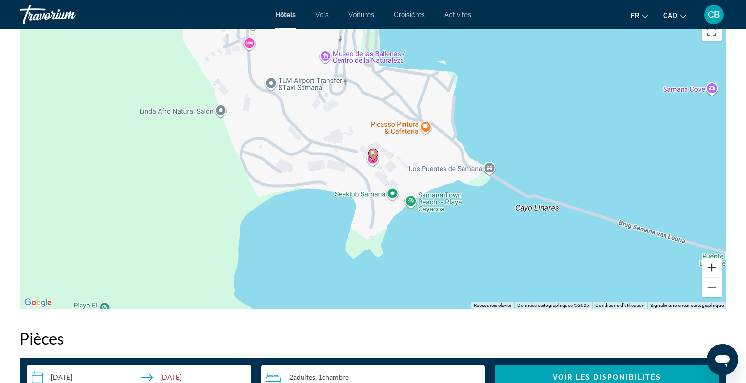
click at [709, 263] on button "Zoom avant" at bounding box center [712, 268] width 20 height 20
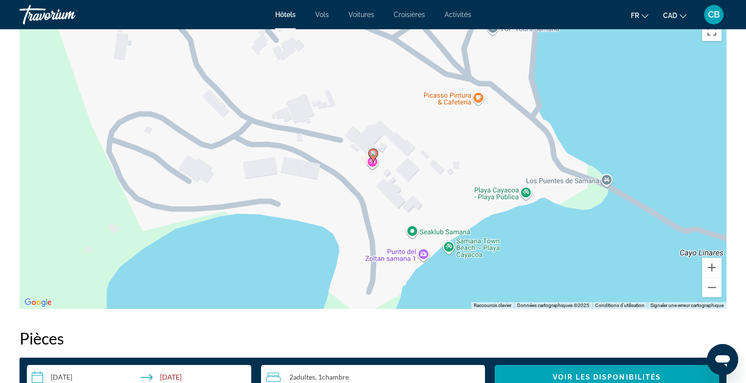
click at [451, 246] on div "Pour activer le glissement avec le clavier, appuyez sur Alt+Entrée. Une fois ce…" at bounding box center [373, 163] width 707 height 293
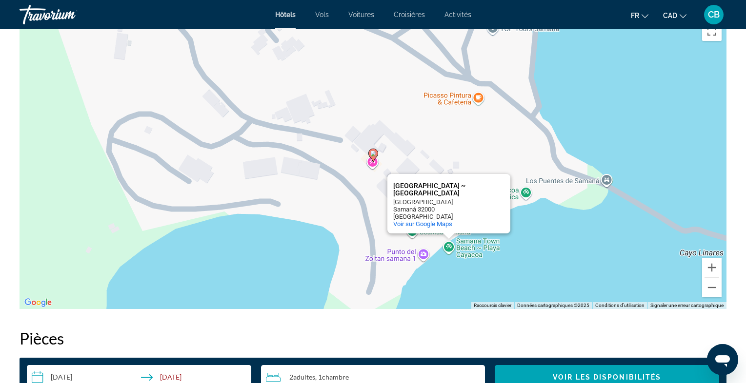
click at [525, 243] on div "Pour activer le glissement avec le clavier, appuyez sur Alt+Entrée. Une fois ce…" at bounding box center [373, 163] width 707 height 293
click at [715, 266] on button "Zoom avant" at bounding box center [712, 268] width 20 height 20
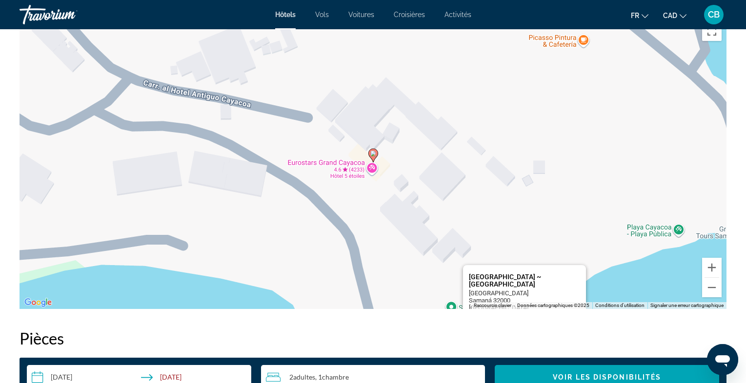
click at [566, 274] on button "Fermer" at bounding box center [567, 276] width 23 height 23
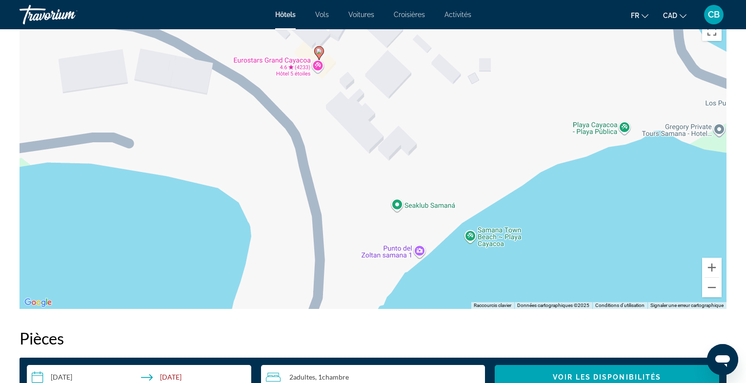
drag, startPoint x: 528, startPoint y: 230, endPoint x: 473, endPoint y: 126, distance: 117.1
click at [473, 126] on div "Pour activer le glissement avec le clavier, appuyez sur Alt+Entrée. Une fois ce…" at bounding box center [373, 163] width 707 height 293
click at [511, 182] on div "Pour activer le glissement avec le clavier, appuyez sur Alt+Entrée. Une fois ce…" at bounding box center [373, 163] width 707 height 293
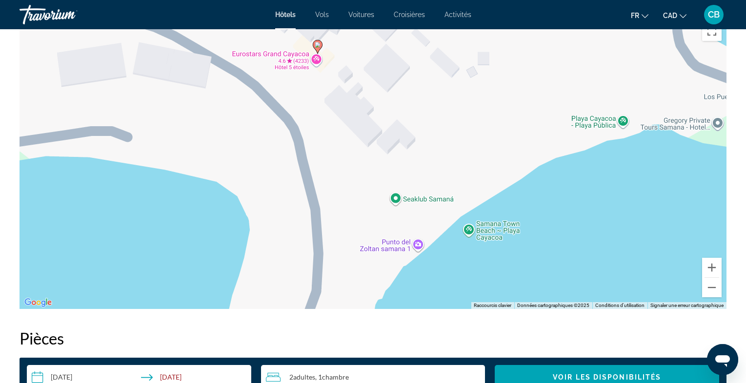
drag, startPoint x: 516, startPoint y: 214, endPoint x: 513, endPoint y: 206, distance: 7.7
click at [513, 206] on div "Pour activer le glissement avec le clavier, appuyez sur Alt+Entrée. Une fois ce…" at bounding box center [373, 163] width 707 height 293
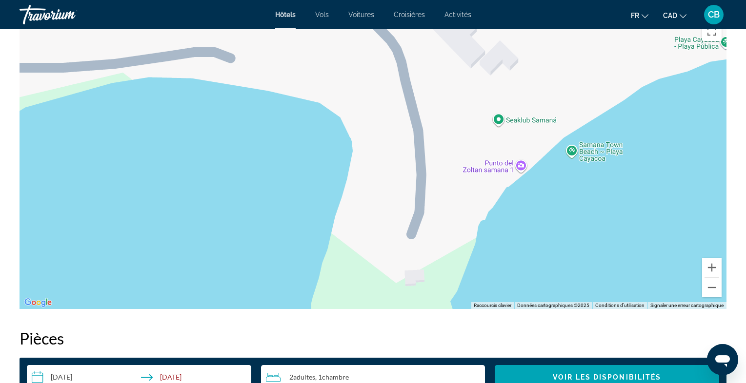
drag, startPoint x: 244, startPoint y: 218, endPoint x: 349, endPoint y: 138, distance: 132.1
click at [349, 138] on div "Pour activer le glissement avec le clavier, appuyez sur Alt+Entrée. Une fois ce…" at bounding box center [373, 163] width 707 height 293
click at [711, 291] on button "Zoom arrière" at bounding box center [712, 288] width 20 height 20
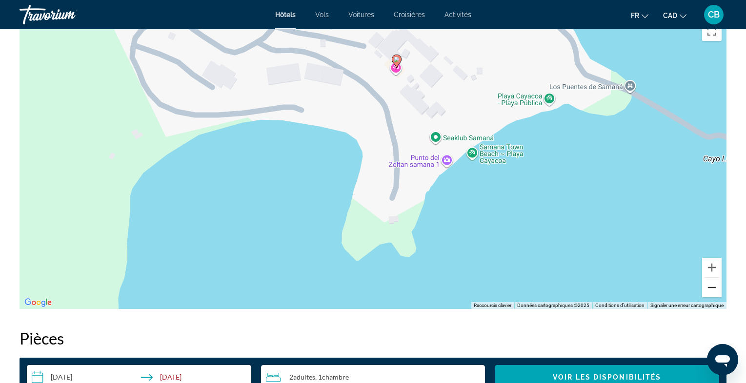
click at [711, 291] on button "Zoom arrière" at bounding box center [712, 288] width 20 height 20
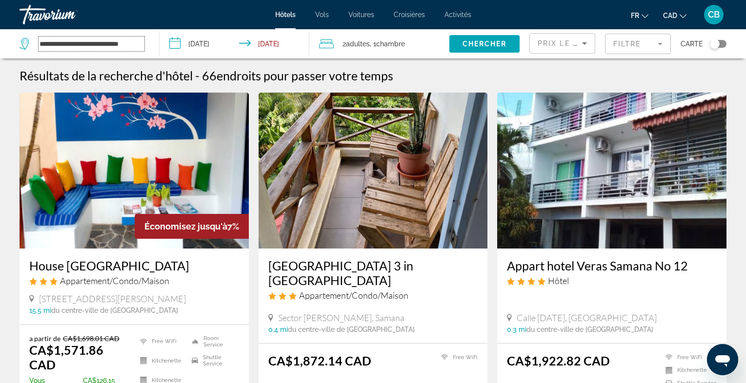
click at [124, 45] on input "**********" at bounding box center [92, 44] width 106 height 15
click at [132, 48] on input "**********" at bounding box center [92, 44] width 106 height 15
click at [98, 52] on div "**********" at bounding box center [85, 43] width 130 height 29
click at [99, 46] on input "**********" at bounding box center [92, 44] width 106 height 15
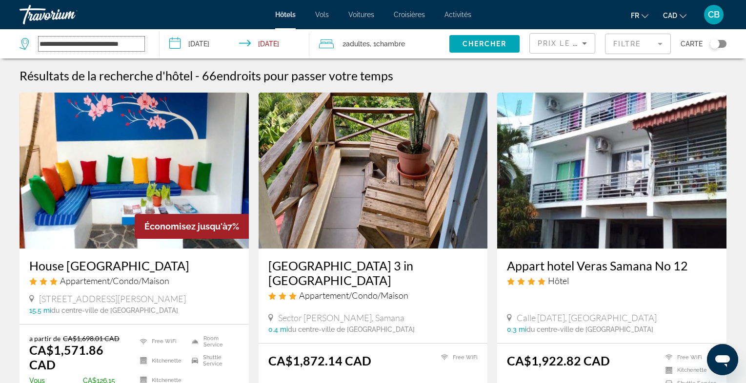
click at [99, 46] on input "**********" at bounding box center [92, 44] width 106 height 15
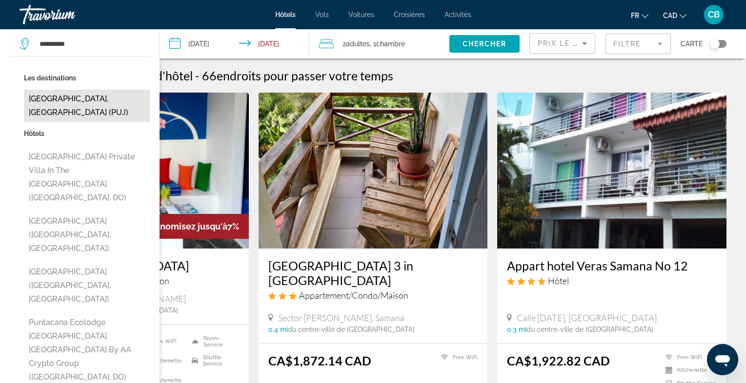
click at [65, 101] on button "[GEOGRAPHIC_DATA], [GEOGRAPHIC_DATA] (PUJ)" at bounding box center [87, 106] width 126 height 32
type input "**********"
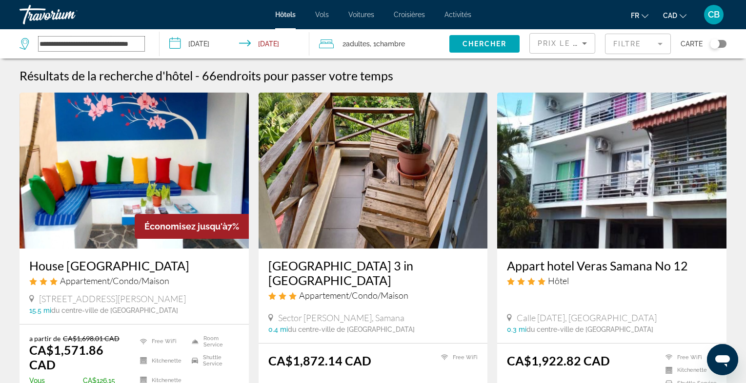
scroll to position [0, 18]
click at [473, 41] on span "Chercher" at bounding box center [484, 44] width 44 height 8
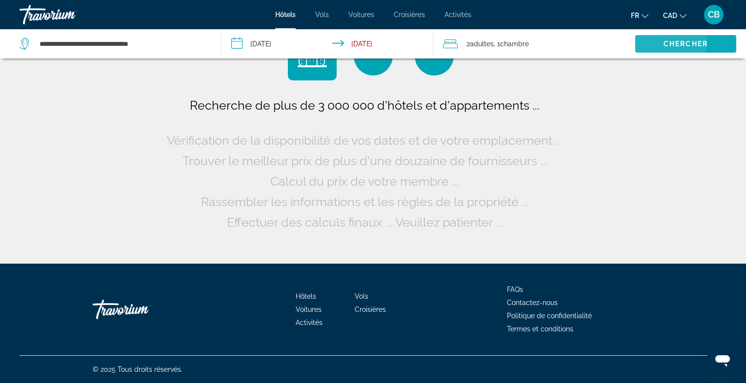
scroll to position [0, 0]
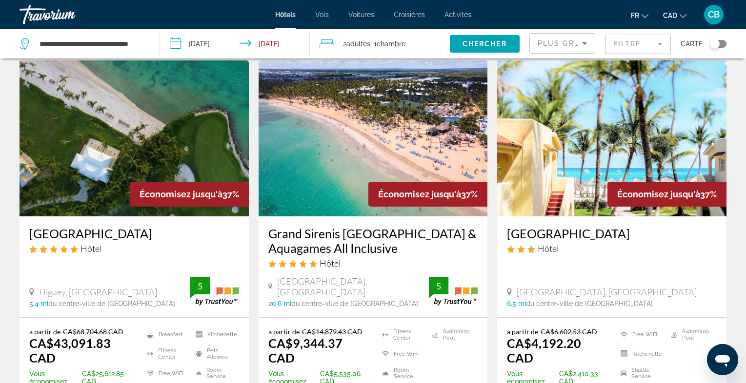
scroll to position [31, 0]
